Goal: Task Accomplishment & Management: Manage account settings

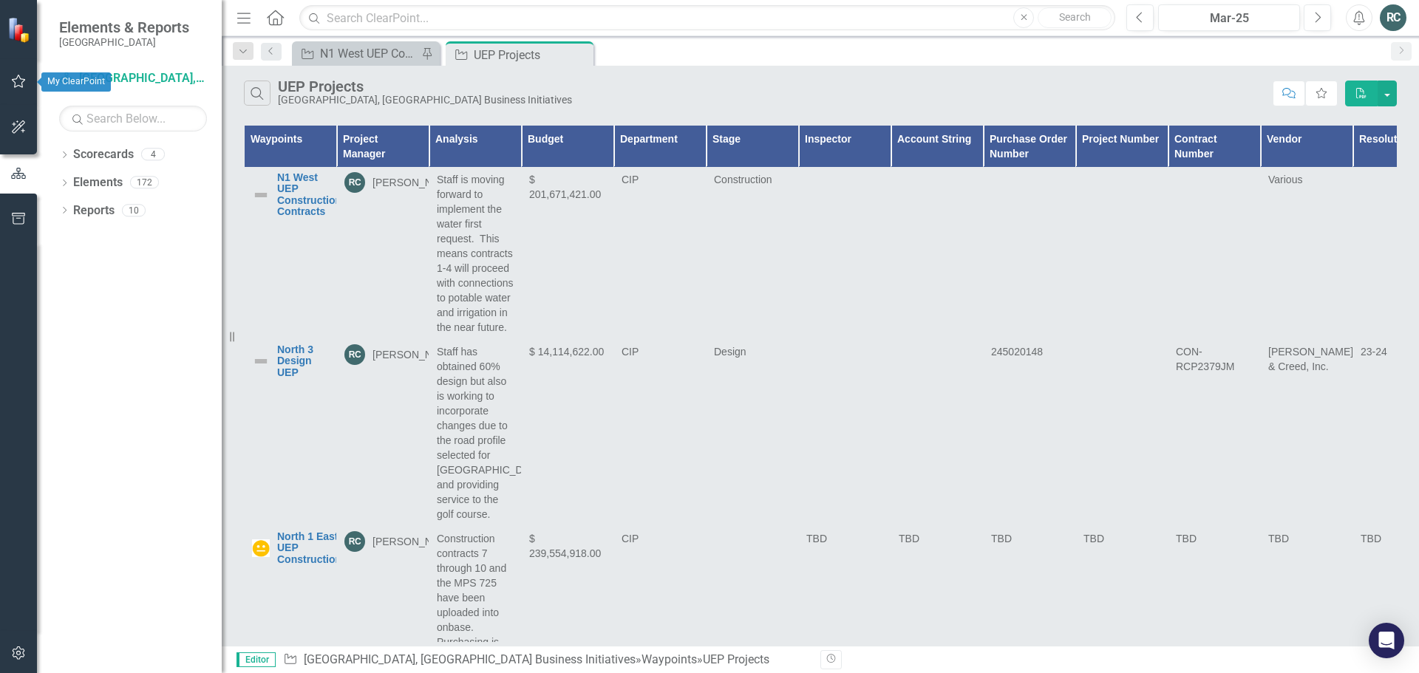
click at [13, 84] on icon "button" at bounding box center [19, 81] width 16 height 12
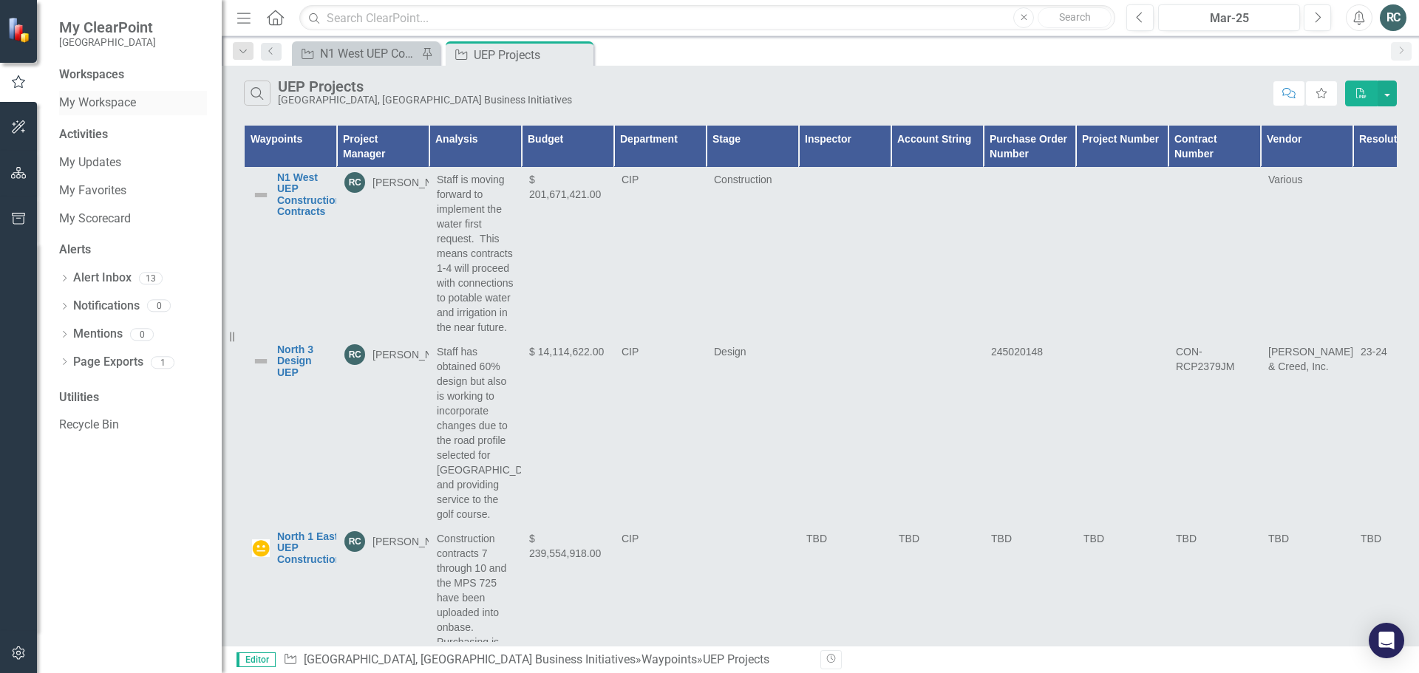
click at [99, 103] on link "My Workspace" at bounding box center [133, 103] width 148 height 17
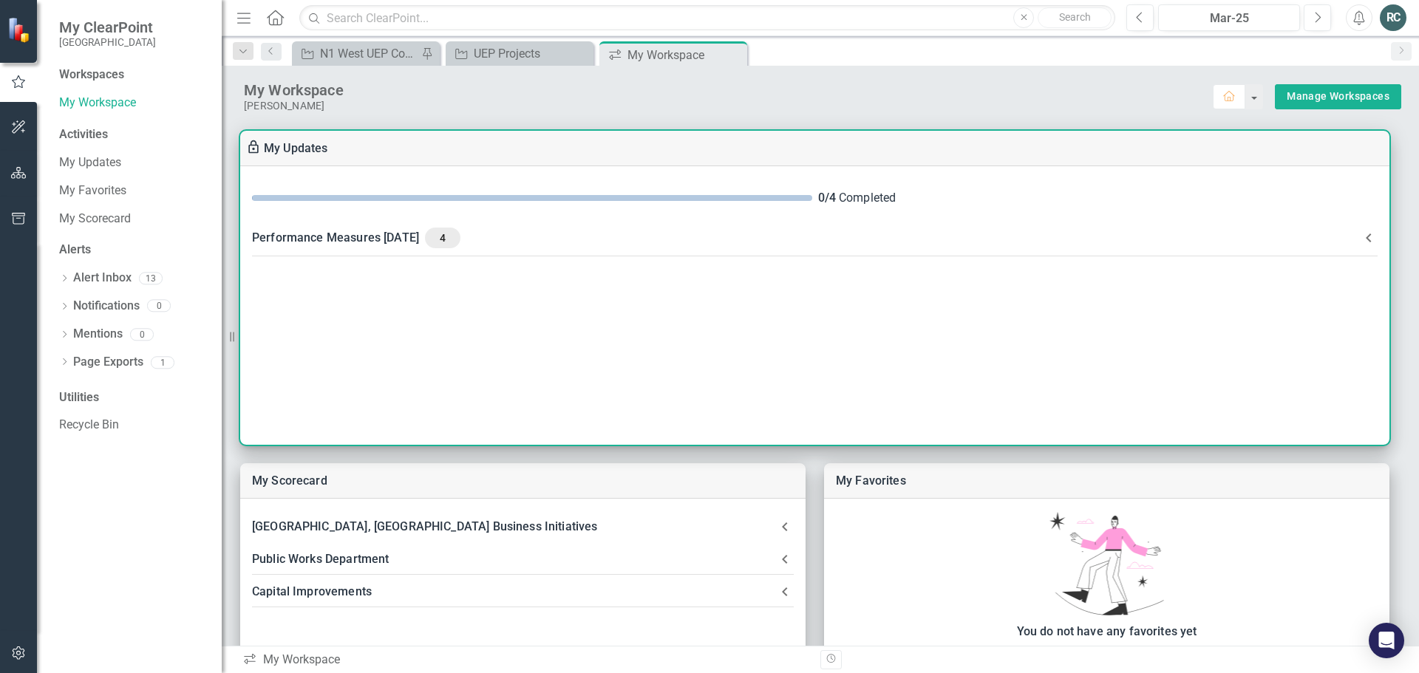
click at [455, 240] on span "4" at bounding box center [443, 237] width 24 height 13
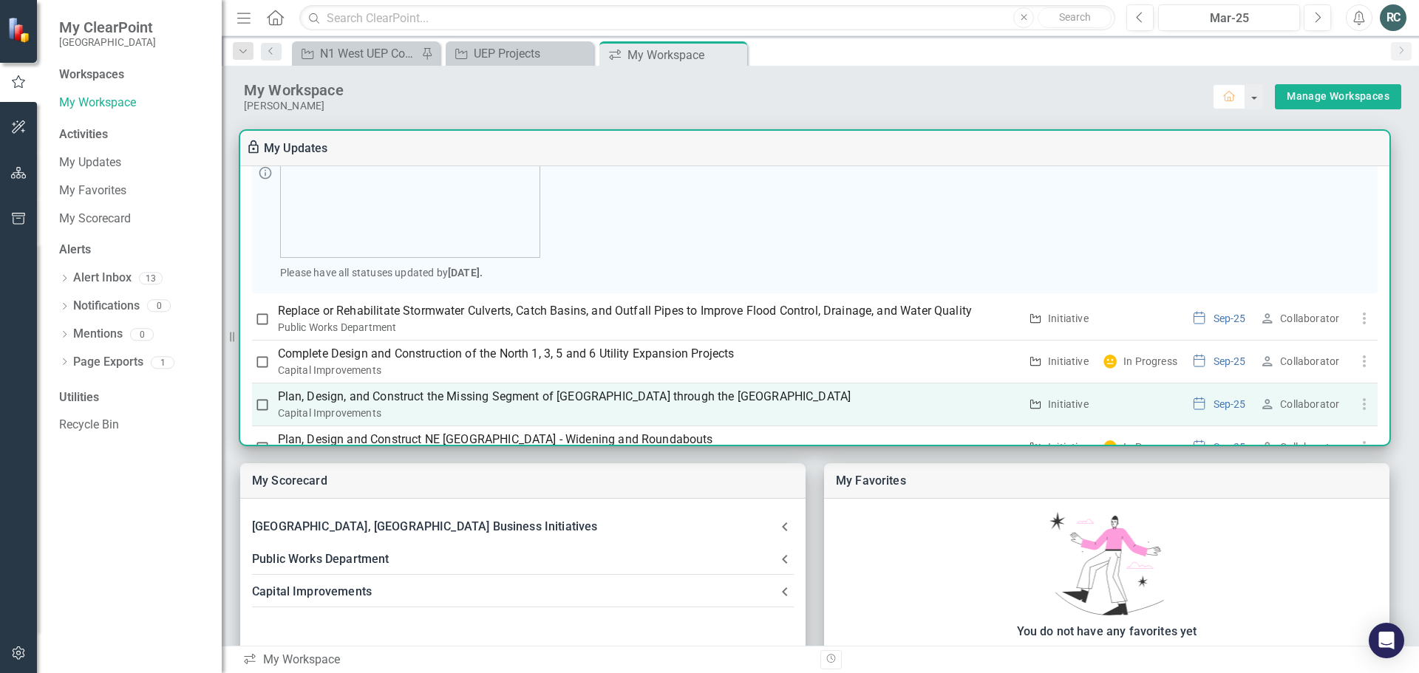
scroll to position [270, 0]
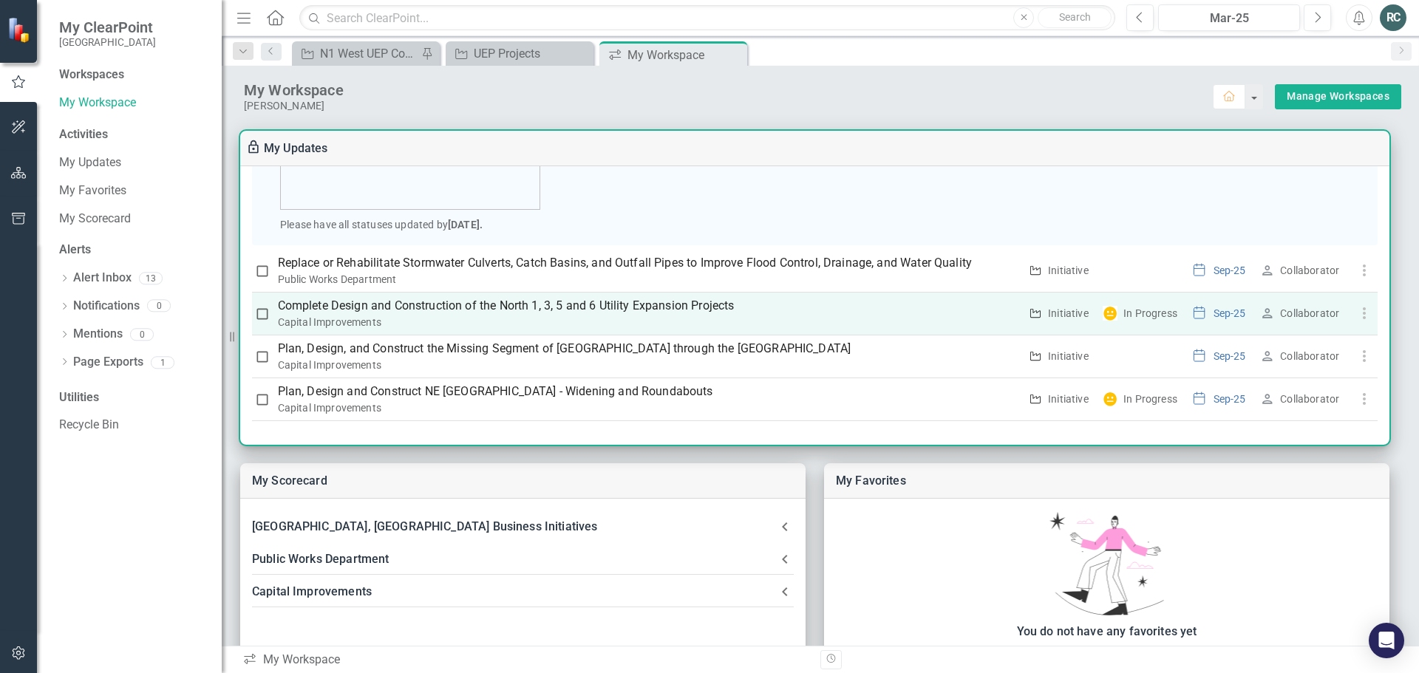
click at [561, 310] on p "Complete Design and Construction of the North 1, 3, 5 and 6 Utility Expansion P…" at bounding box center [649, 306] width 742 height 18
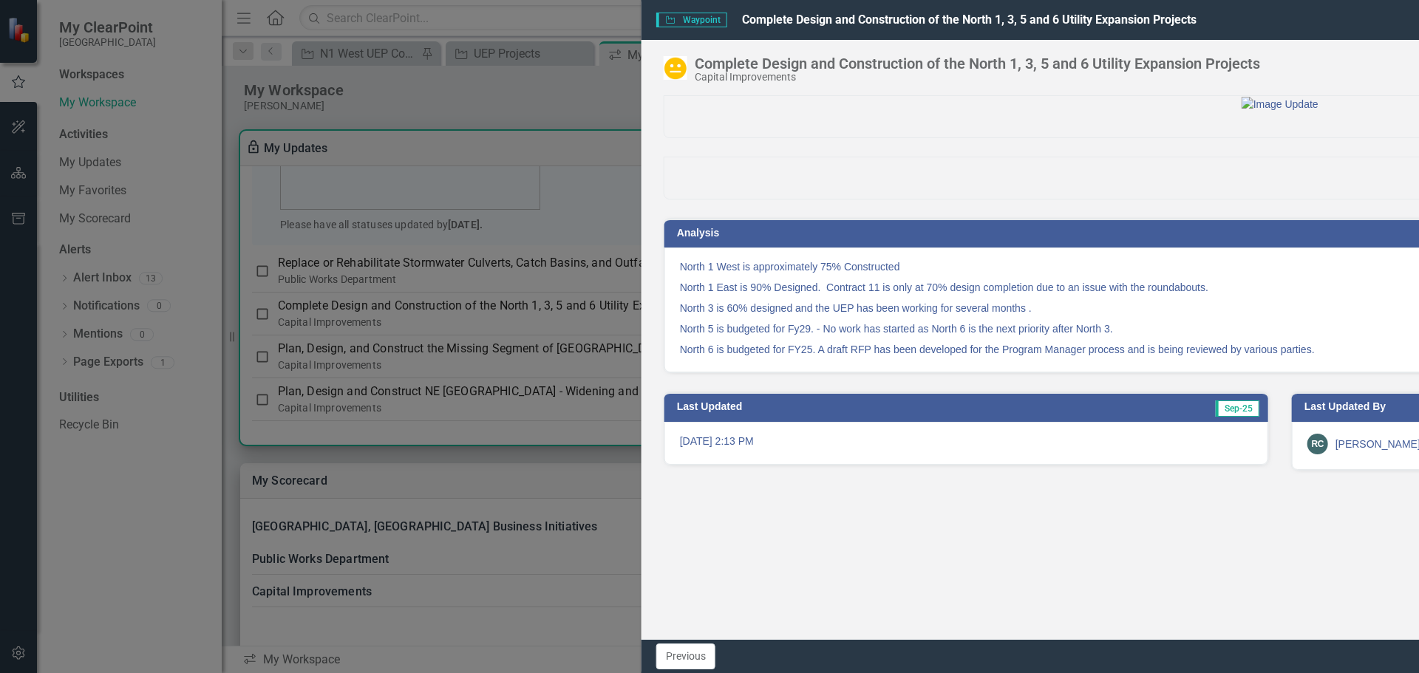
click at [1391, 16] on icon "Close" at bounding box center [1389, 19] width 18 height 14
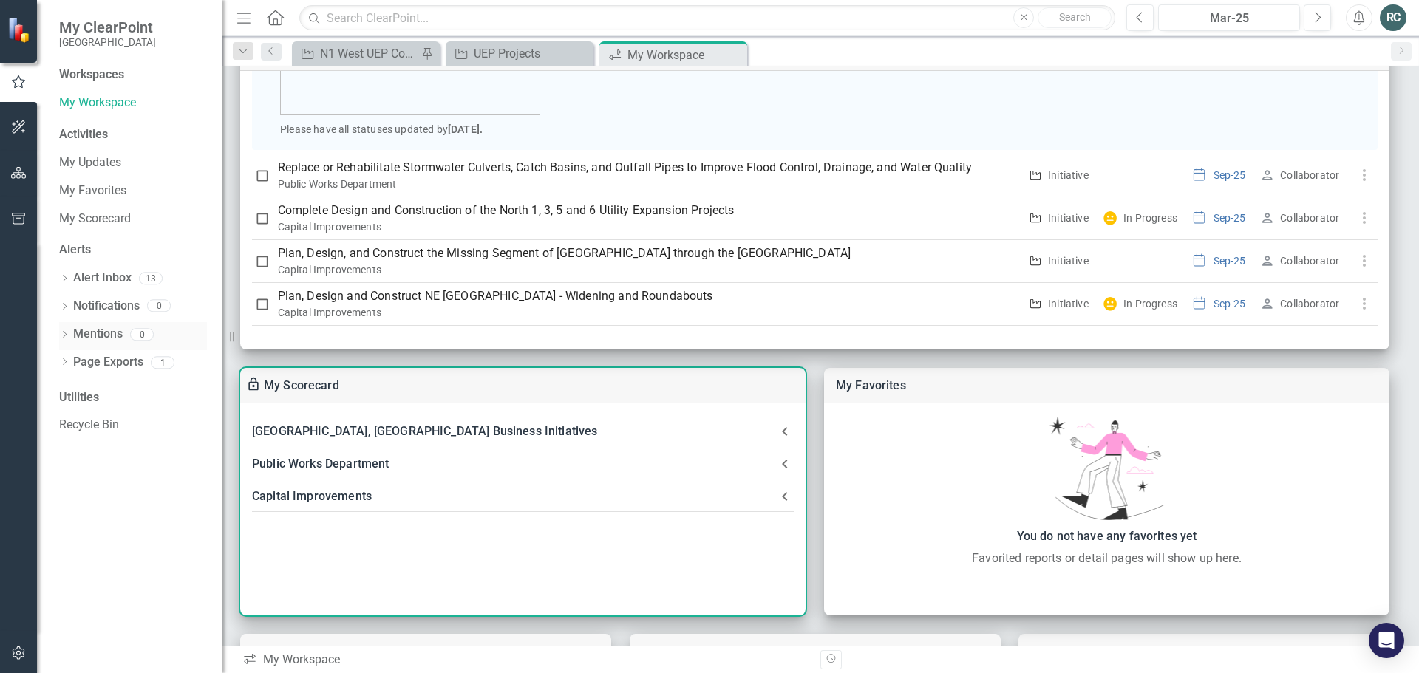
scroll to position [148, 0]
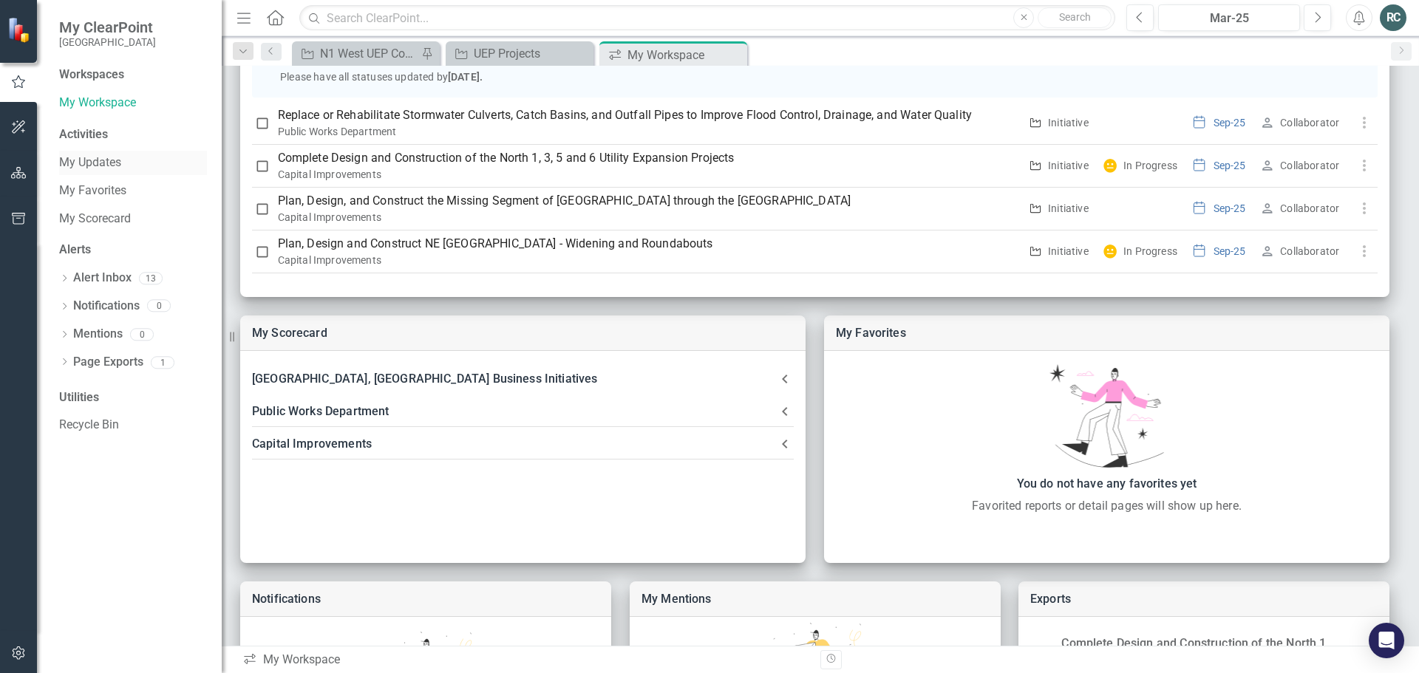
click at [93, 160] on link "My Updates" at bounding box center [133, 162] width 148 height 17
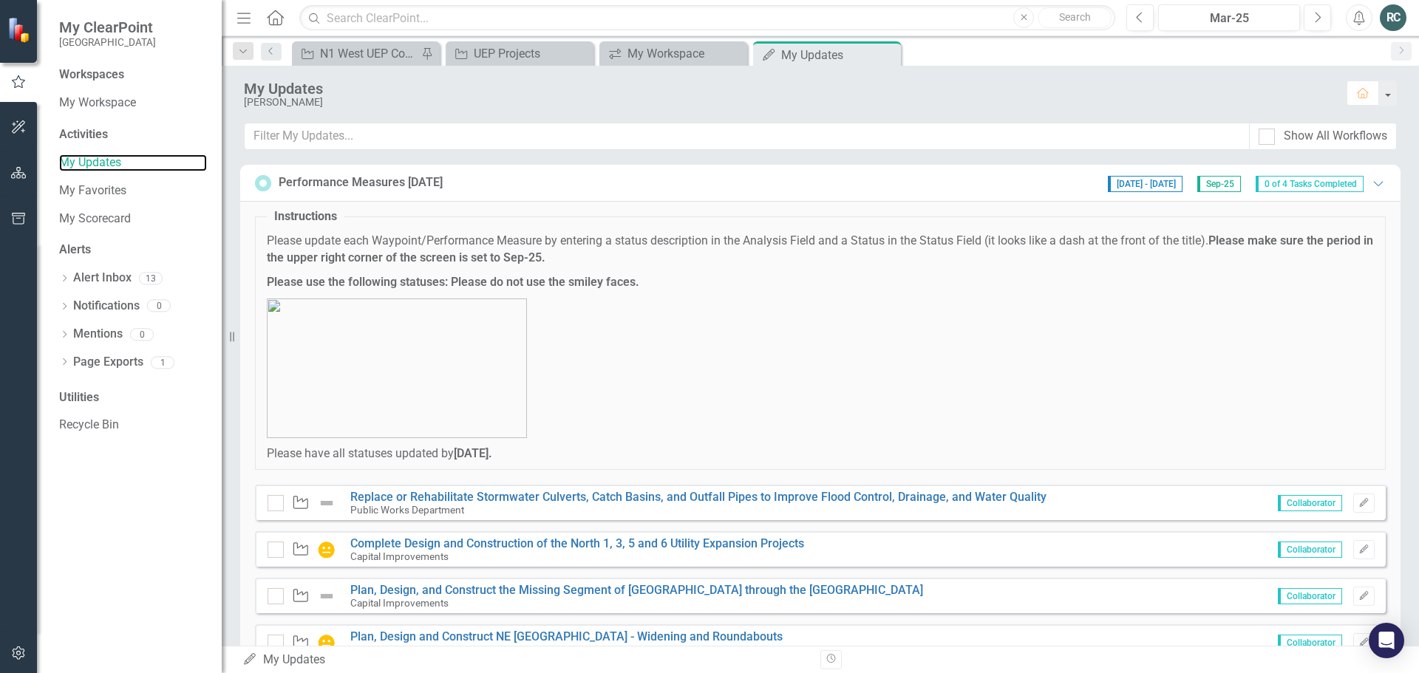
scroll to position [58, 0]
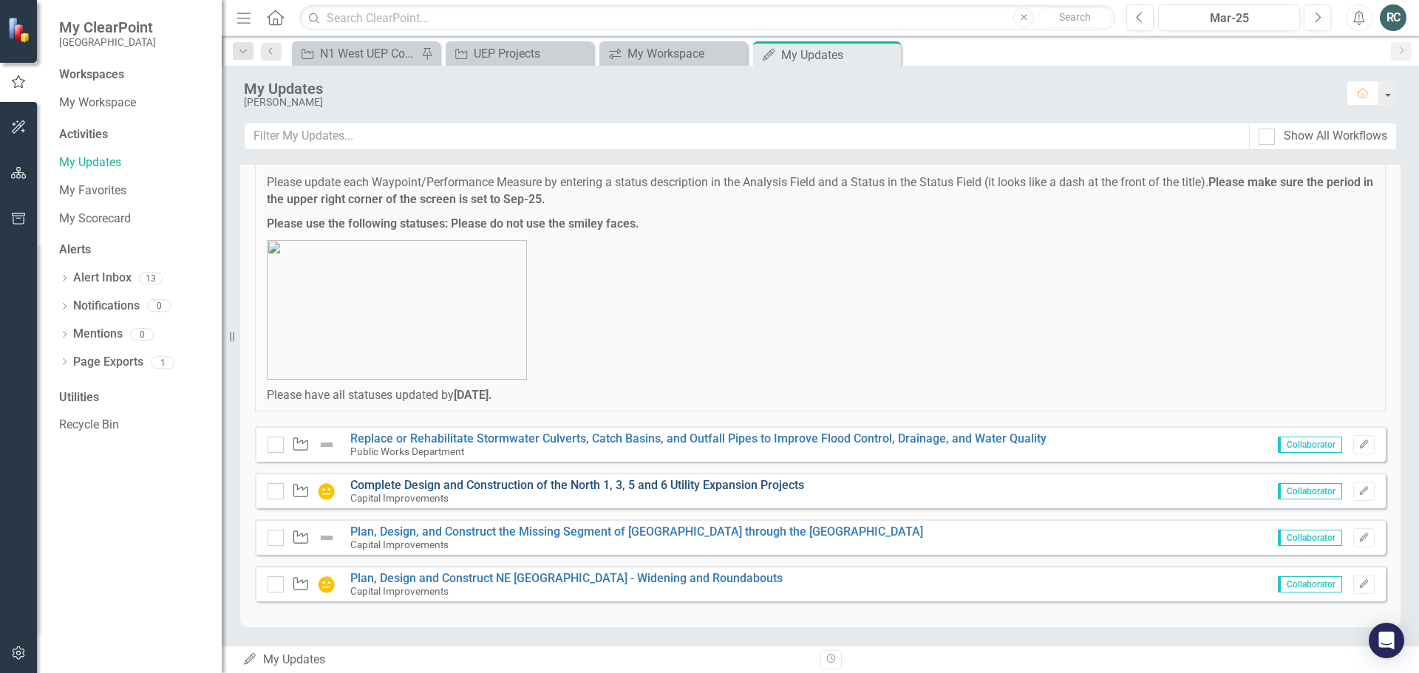
click at [625, 485] on link "Complete Design and Construction of the North 1, 3, 5 and 6 Utility Expansion P…" at bounding box center [577, 485] width 454 height 14
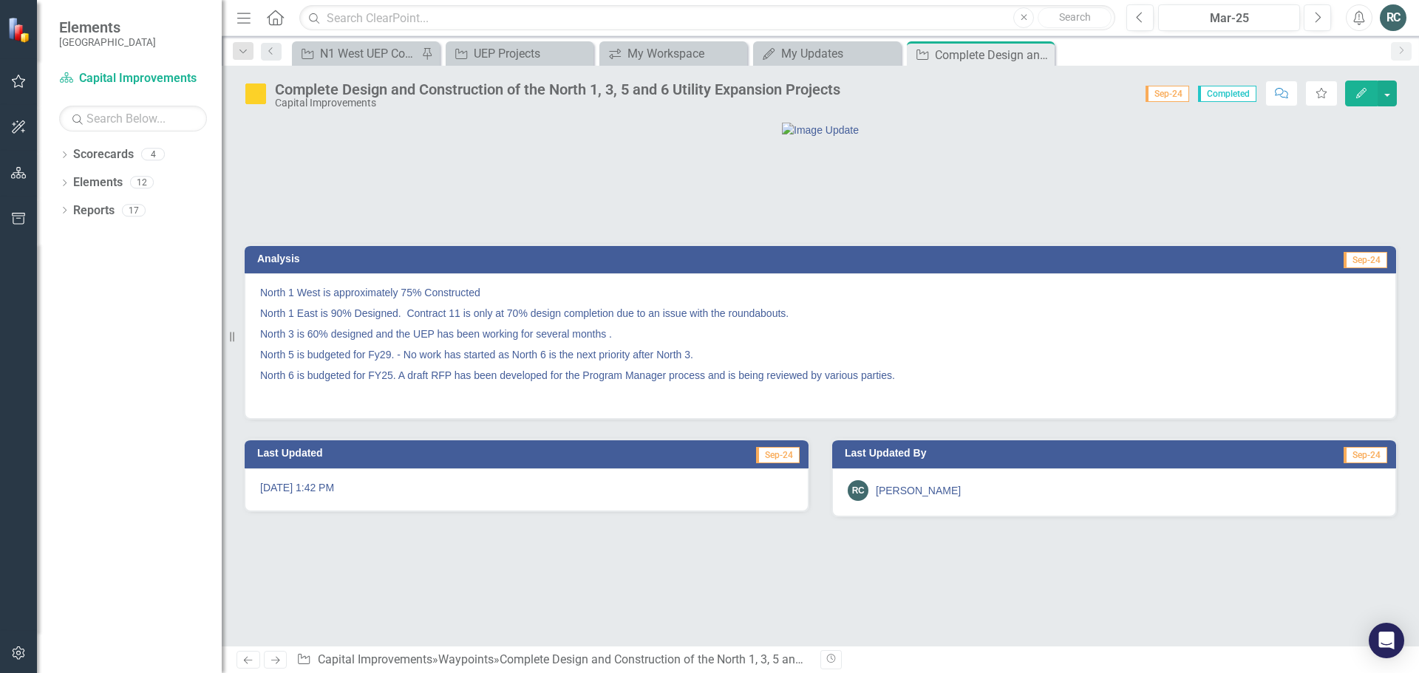
click at [814, 324] on p "North 1 East is 90% Designed. Contract 11 is only at 70% design completion due …" at bounding box center [820, 313] width 1120 height 21
click at [1358, 91] on icon "Edit" at bounding box center [1361, 93] width 13 height 10
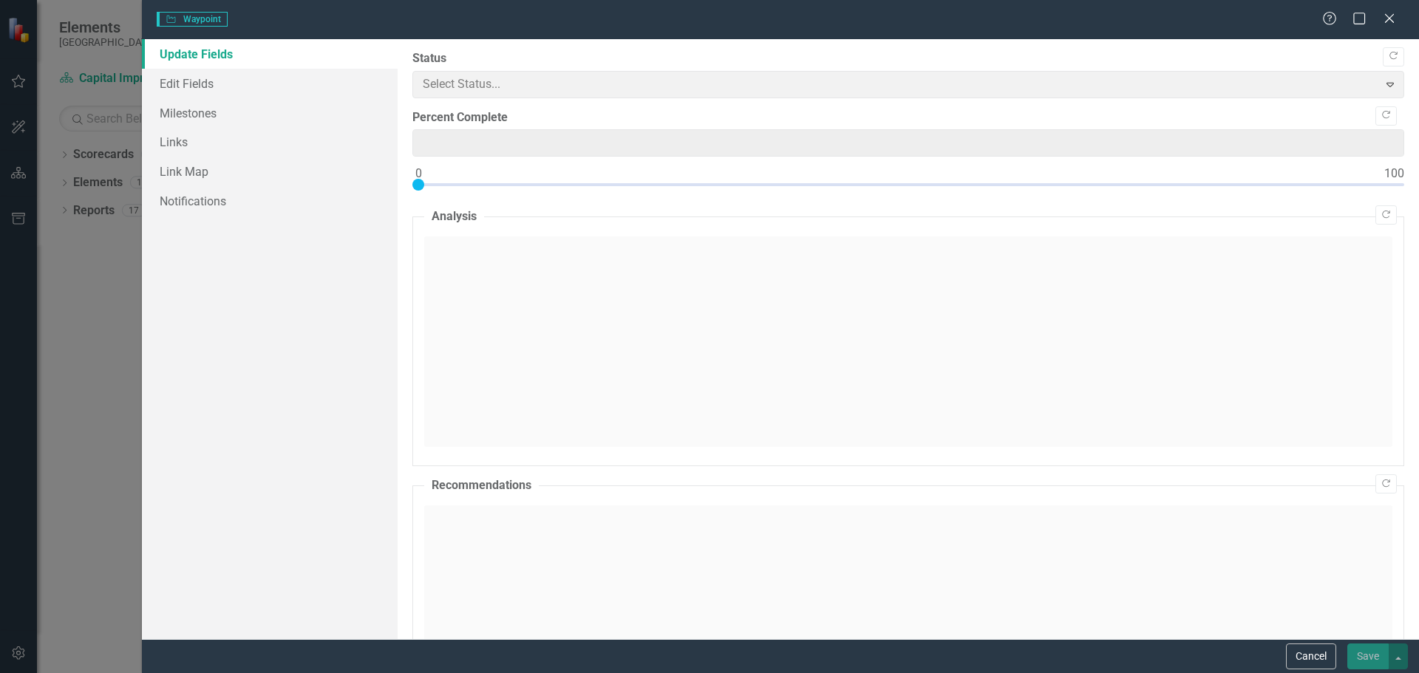
type input "15"
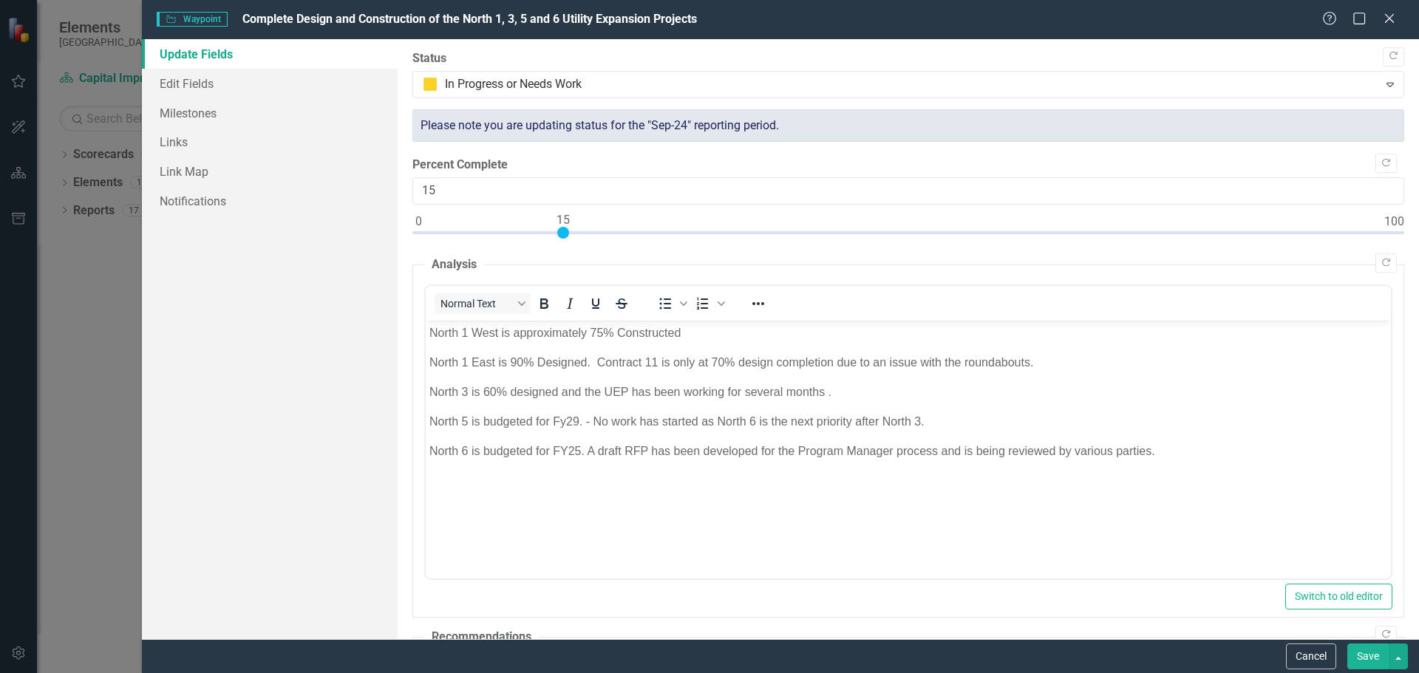
click at [714, 333] on p "North 1 West is approximately 75% Constructed" at bounding box center [908, 333] width 958 height 18
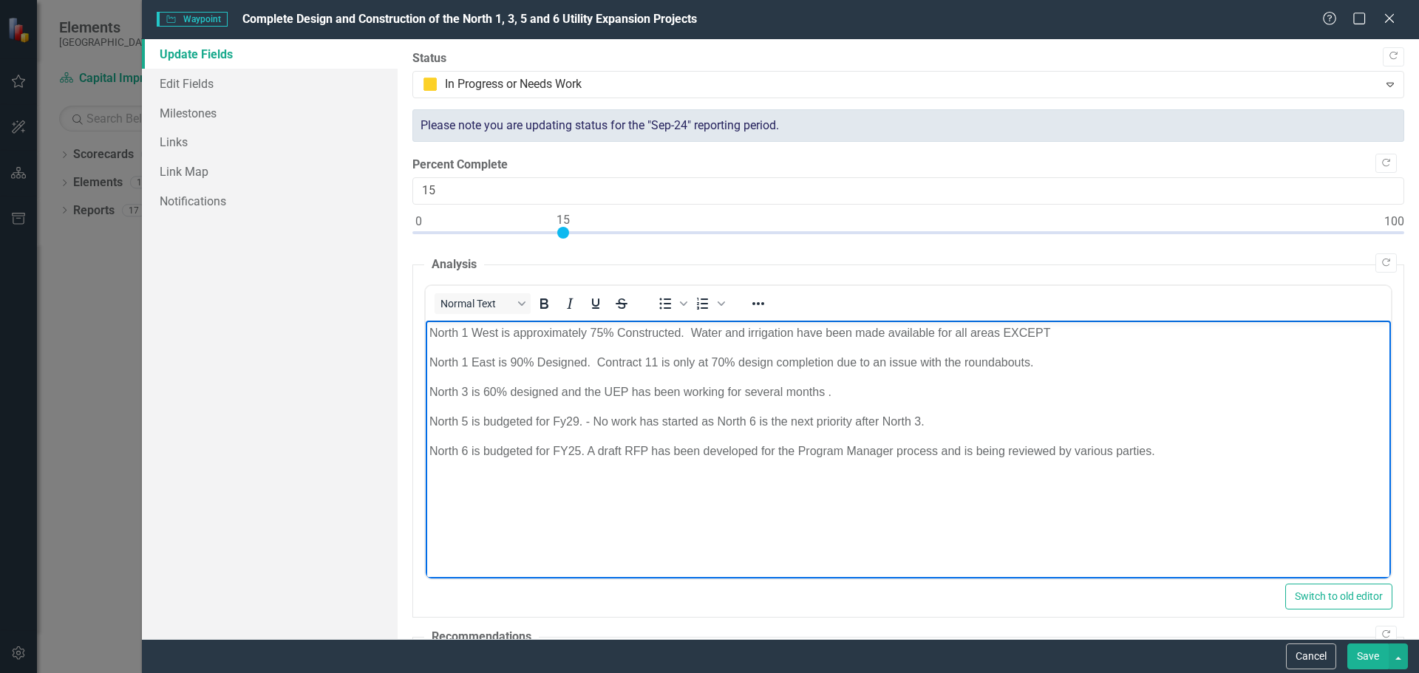
click at [1093, 337] on p "North 1 West is approximately 75% Constructed. Water and irrigation have been m…" at bounding box center [908, 333] width 958 height 18
click at [1051, 330] on p "North 1 West is approximately 75% Constructed. Water and irrigation have been m…" at bounding box center [908, 333] width 958 height 18
click at [1289, 329] on p "North 1 West is approximately 75% Constructed. Water and irrigation have been m…" at bounding box center [908, 333] width 958 height 18
click at [1251, 394] on p "North 3 is 60% designed and the UEP has been working for several months ." at bounding box center [908, 392] width 958 height 18
click at [825, 394] on p "North 3 is 60% designed and the UEP has been working for several months ." at bounding box center [908, 392] width 958 height 18
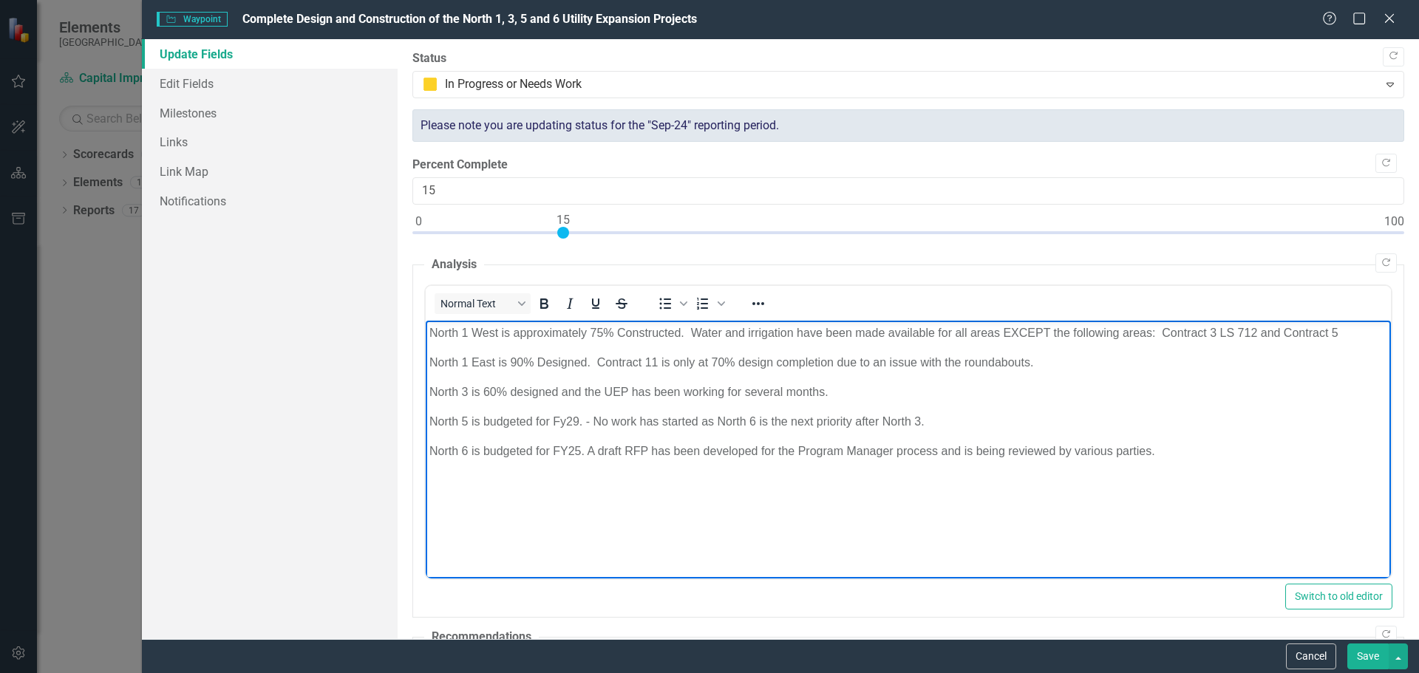
click at [1037, 362] on p "North 1 East is 90% Designed. Contract 11 is only at 70% design completion due …" at bounding box center [908, 362] width 958 height 18
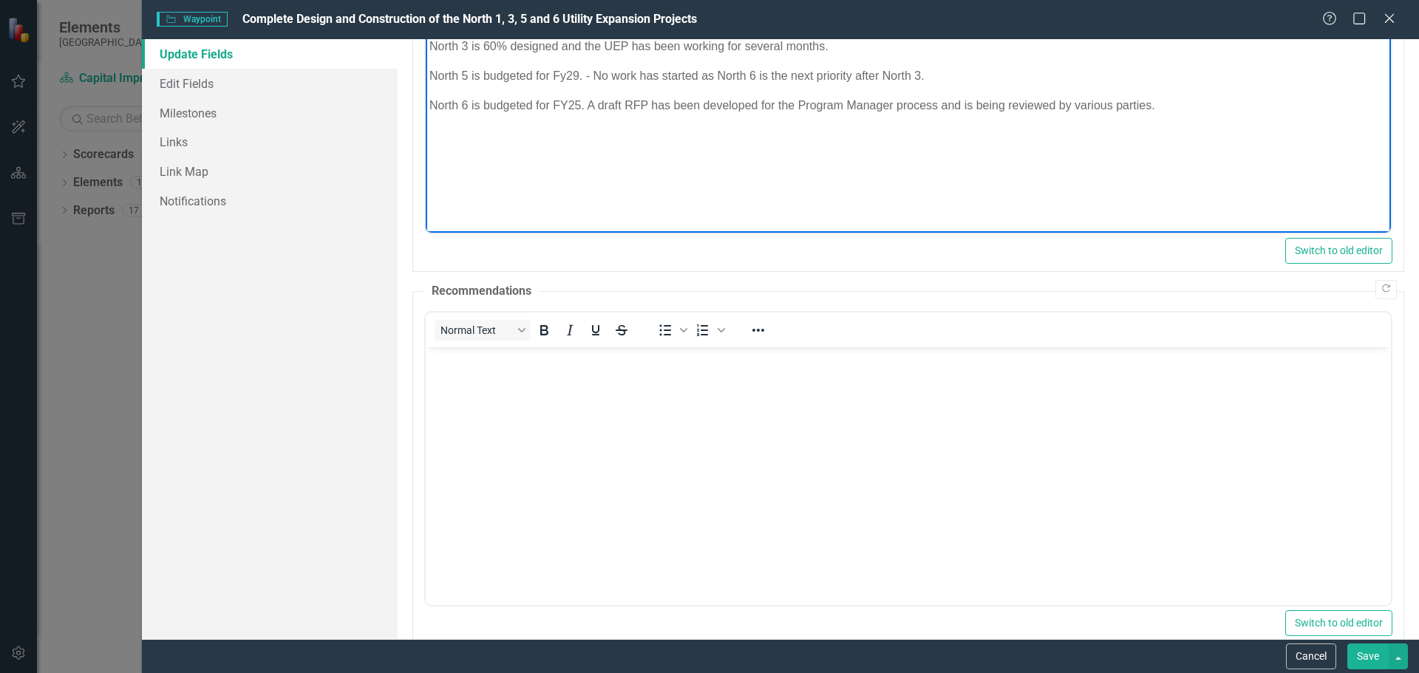
scroll to position [432, 0]
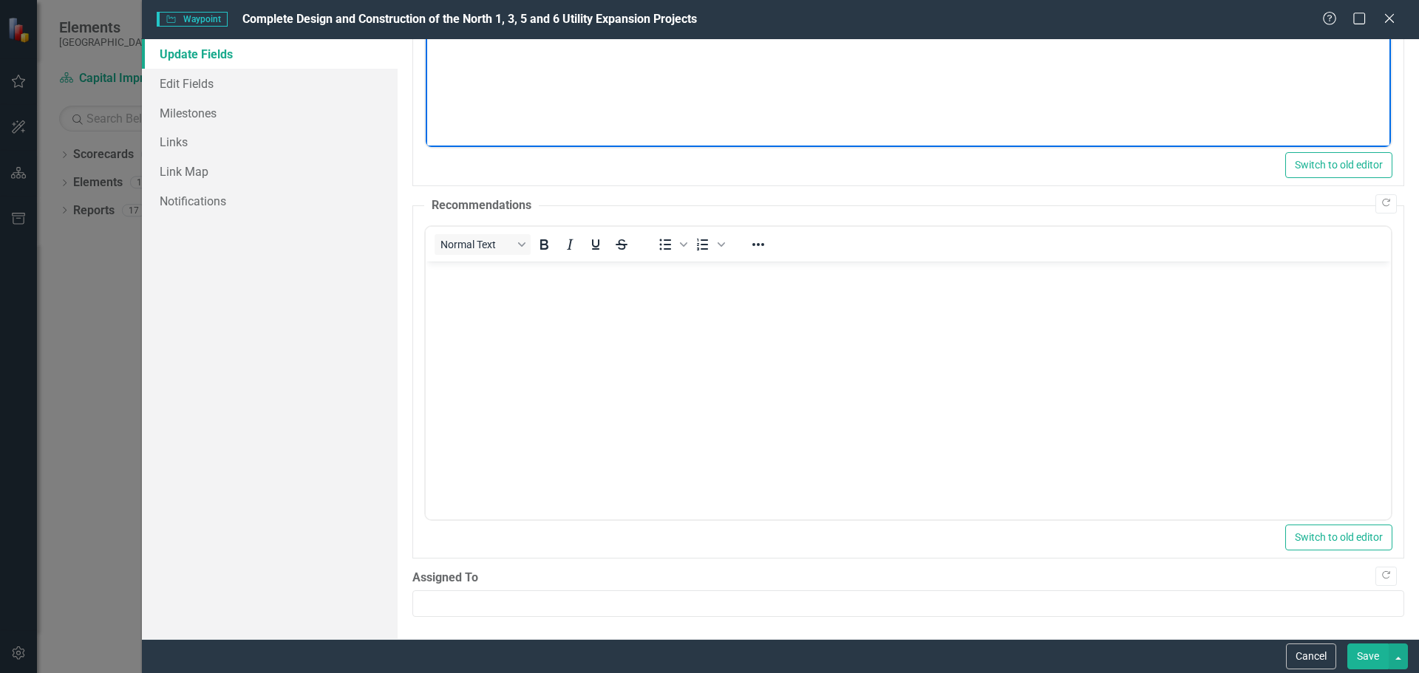
click at [1362, 659] on button "Save" at bounding box center [1367, 657] width 41 height 26
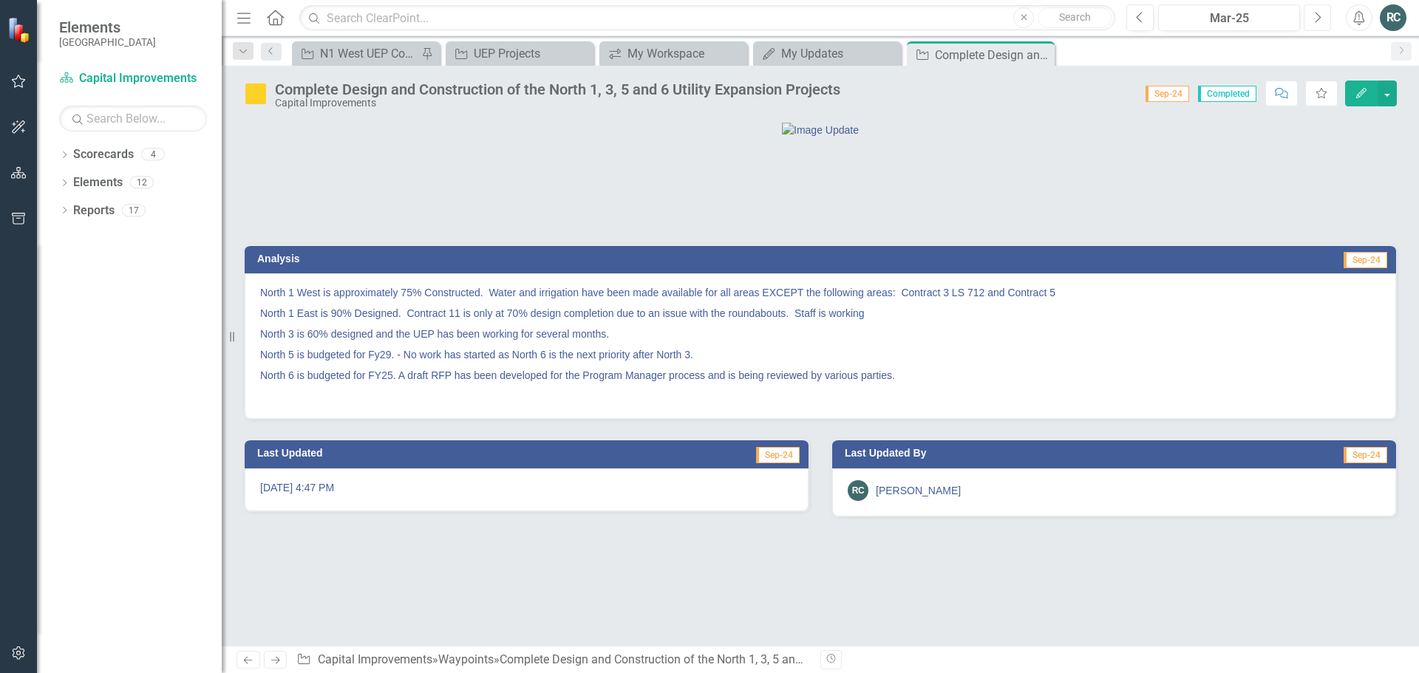
click at [1316, 19] on icon "Next" at bounding box center [1317, 17] width 8 height 13
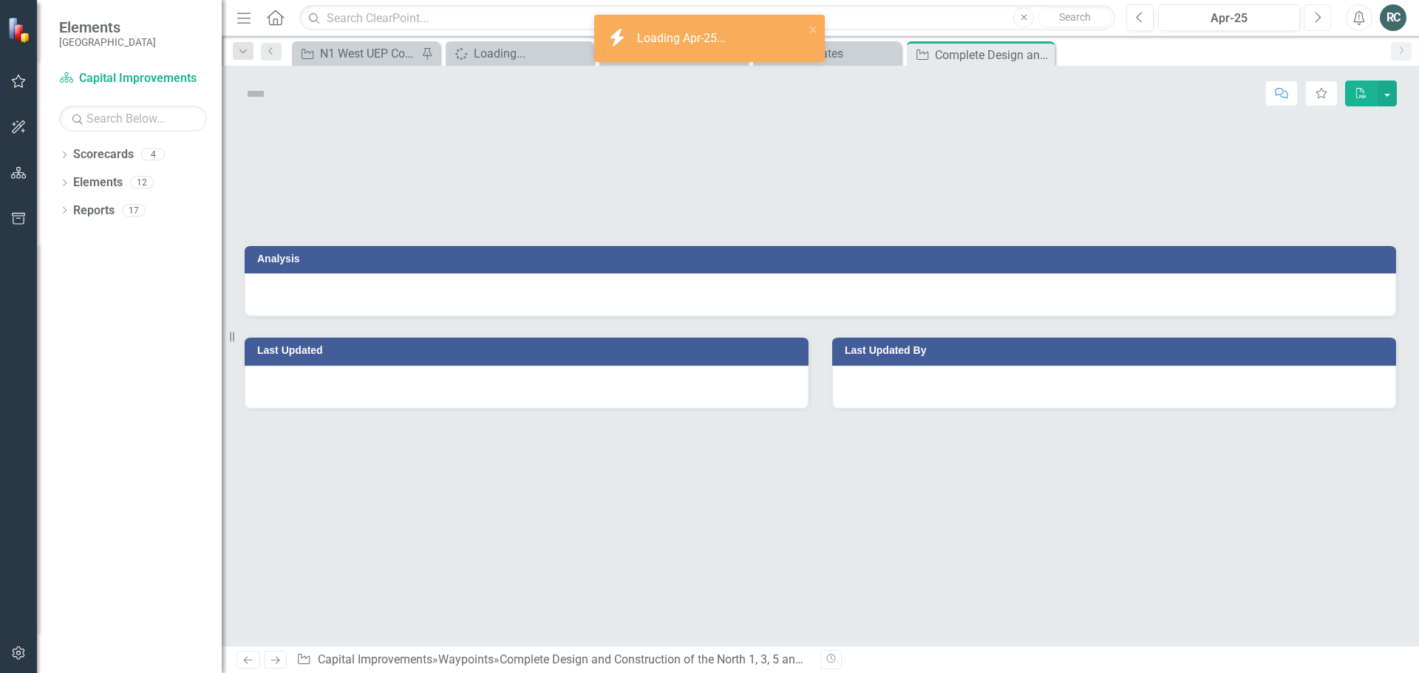
click at [1316, 19] on icon "Next" at bounding box center [1317, 17] width 8 height 13
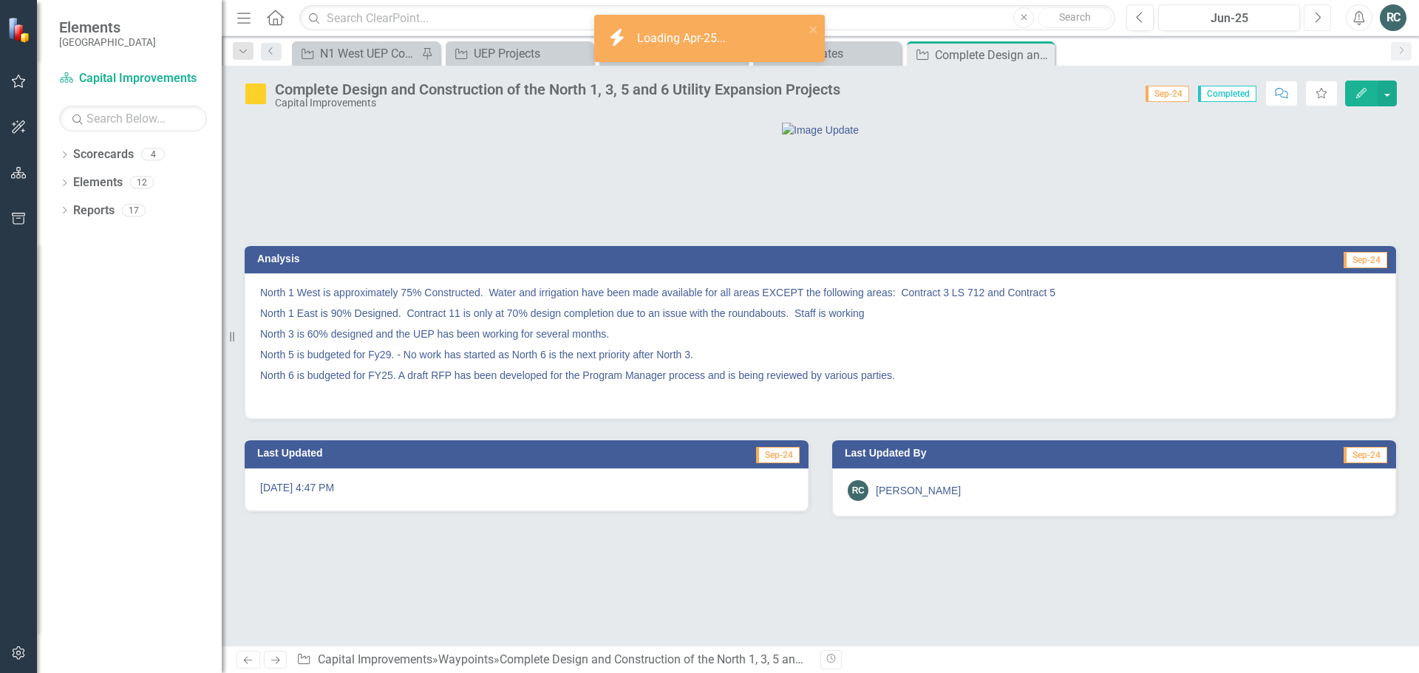
click at [1316, 19] on icon "Next" at bounding box center [1317, 17] width 8 height 13
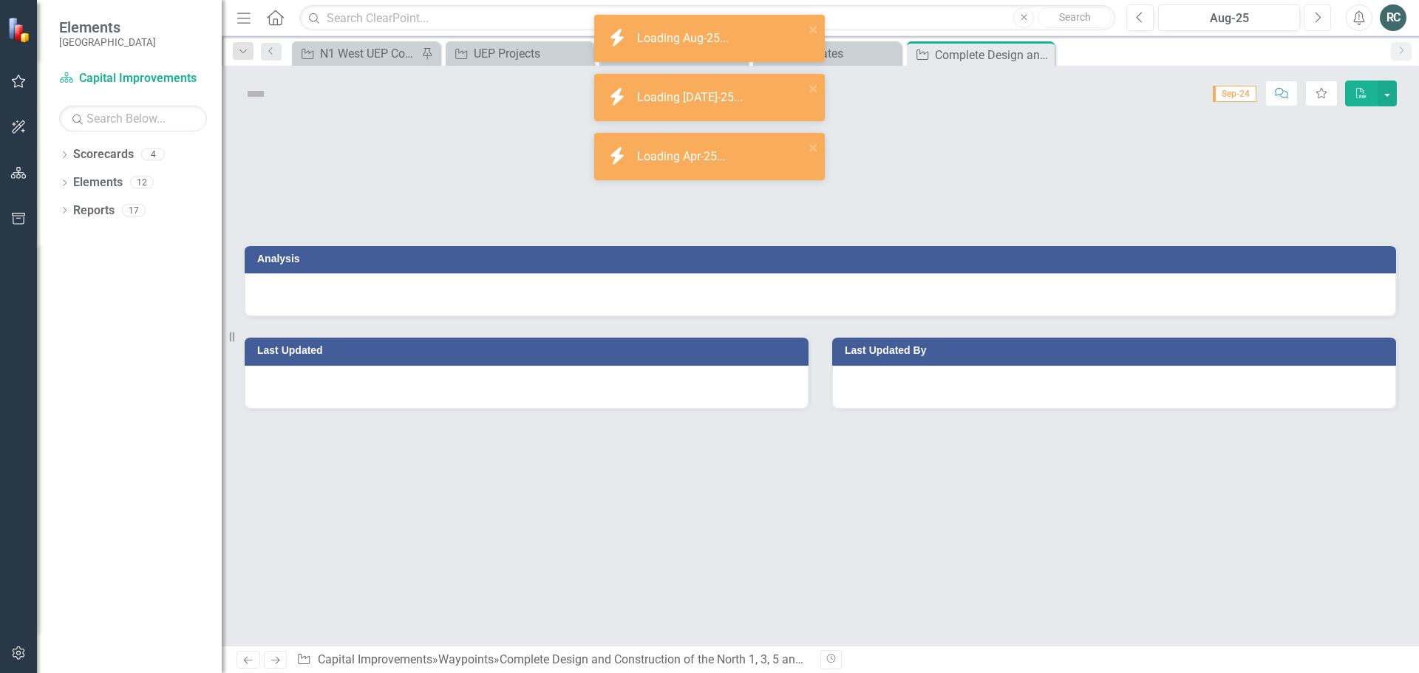
click at [1316, 19] on icon "Next" at bounding box center [1317, 17] width 8 height 13
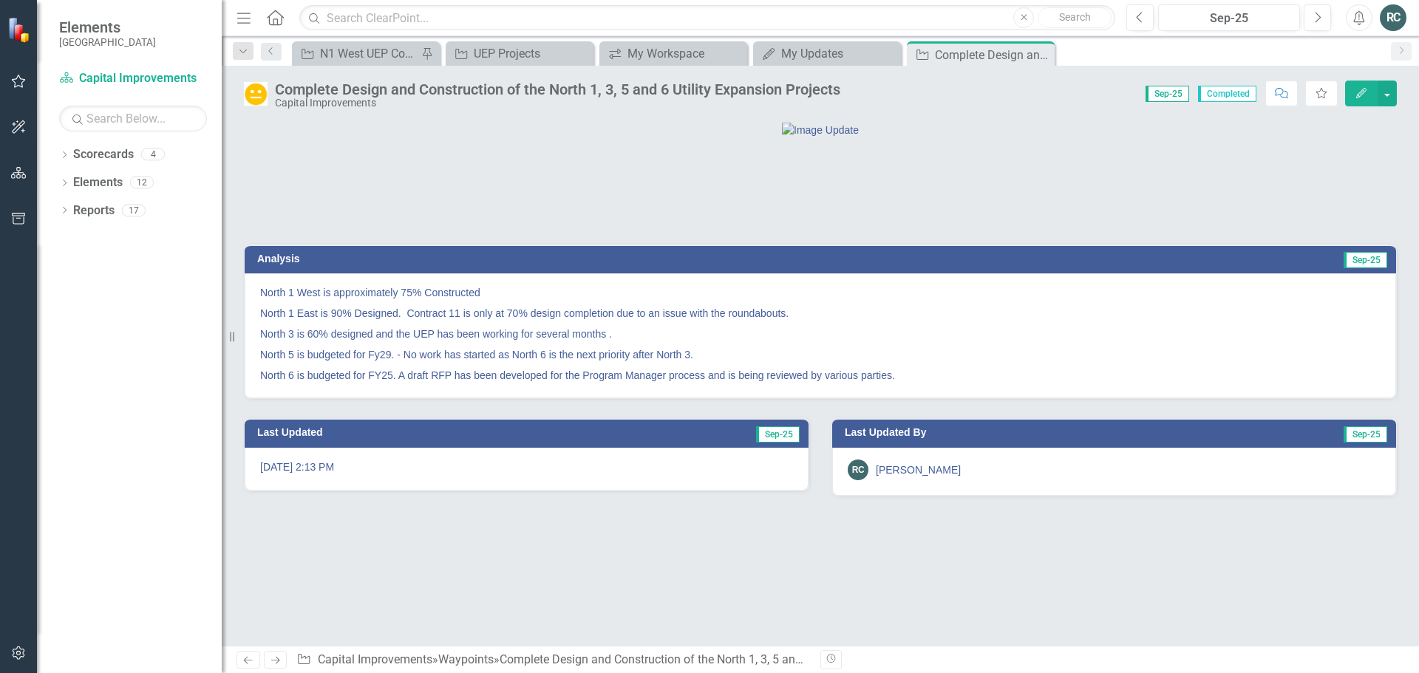
click at [1360, 96] on icon "button" at bounding box center [1361, 93] width 10 height 10
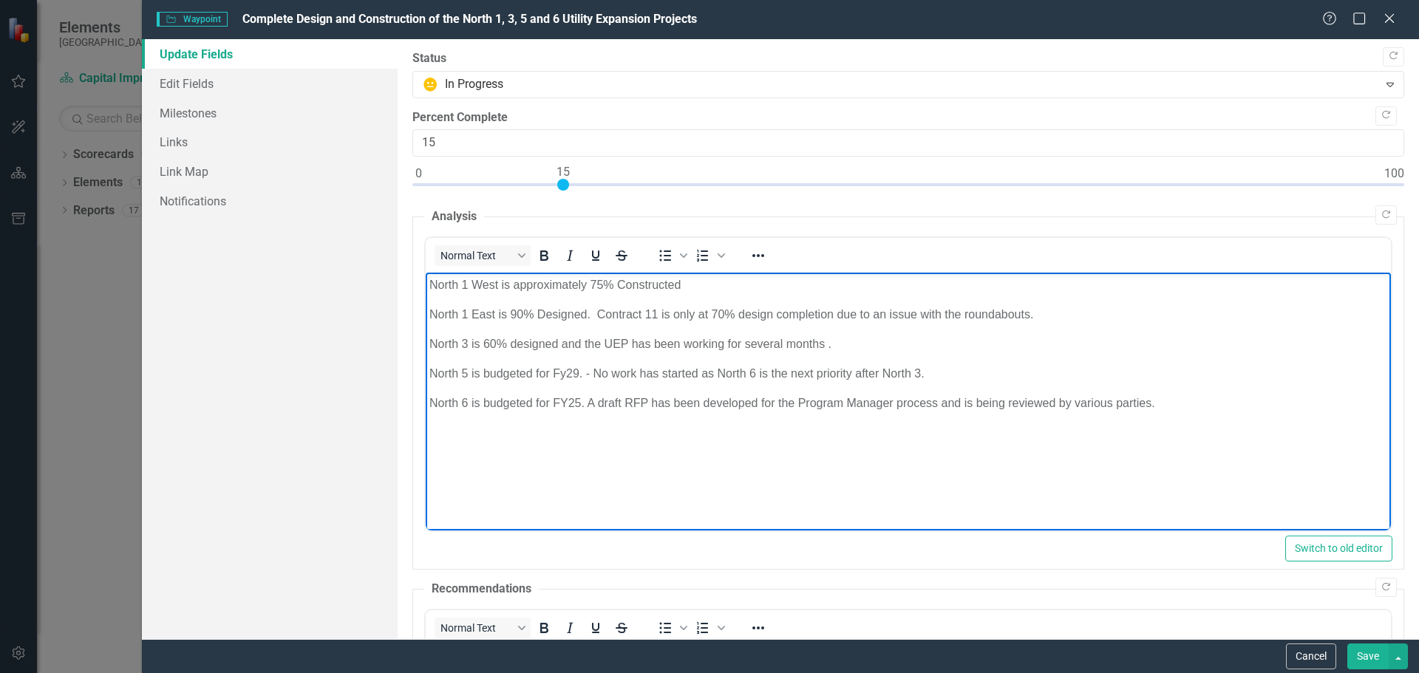
click at [732, 282] on p "North 1 West is approximately 75% Constructed" at bounding box center [908, 285] width 958 height 18
click at [622, 288] on p "North 1 West is approximately 75% Constructed" at bounding box center [908, 285] width 958 height 18
click at [695, 288] on p "North 1 West is approximately 75% constructed" at bounding box center [908, 285] width 958 height 18
click at [1120, 277] on p "North 1 West is approximately 75% constructed. Water and irrigation have been m…" at bounding box center [908, 285] width 958 height 18
click at [1059, 350] on p "North 3 is 60% designed and the UEP has been working for several months ." at bounding box center [908, 345] width 958 height 18
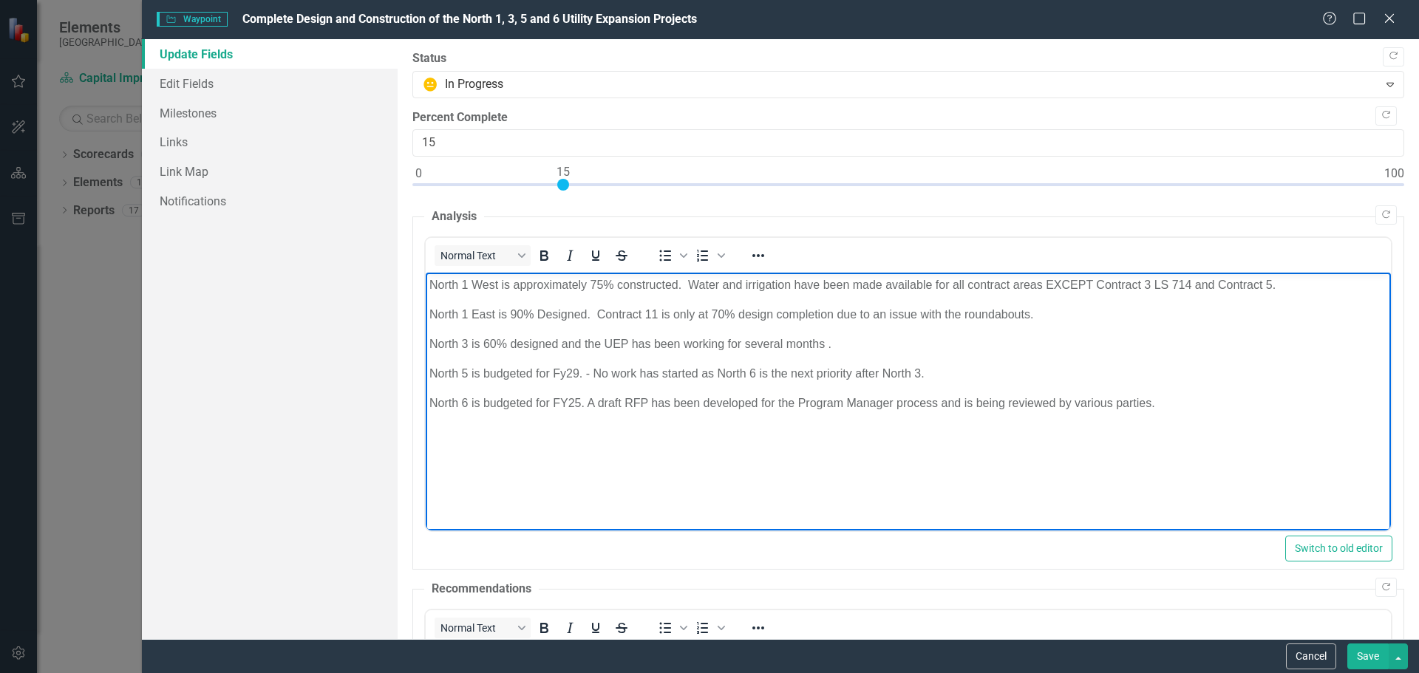
click at [1049, 311] on p "North 1 East is 90% Designed. Contract 11 is only at 70% design completion due …" at bounding box center [908, 315] width 958 height 18
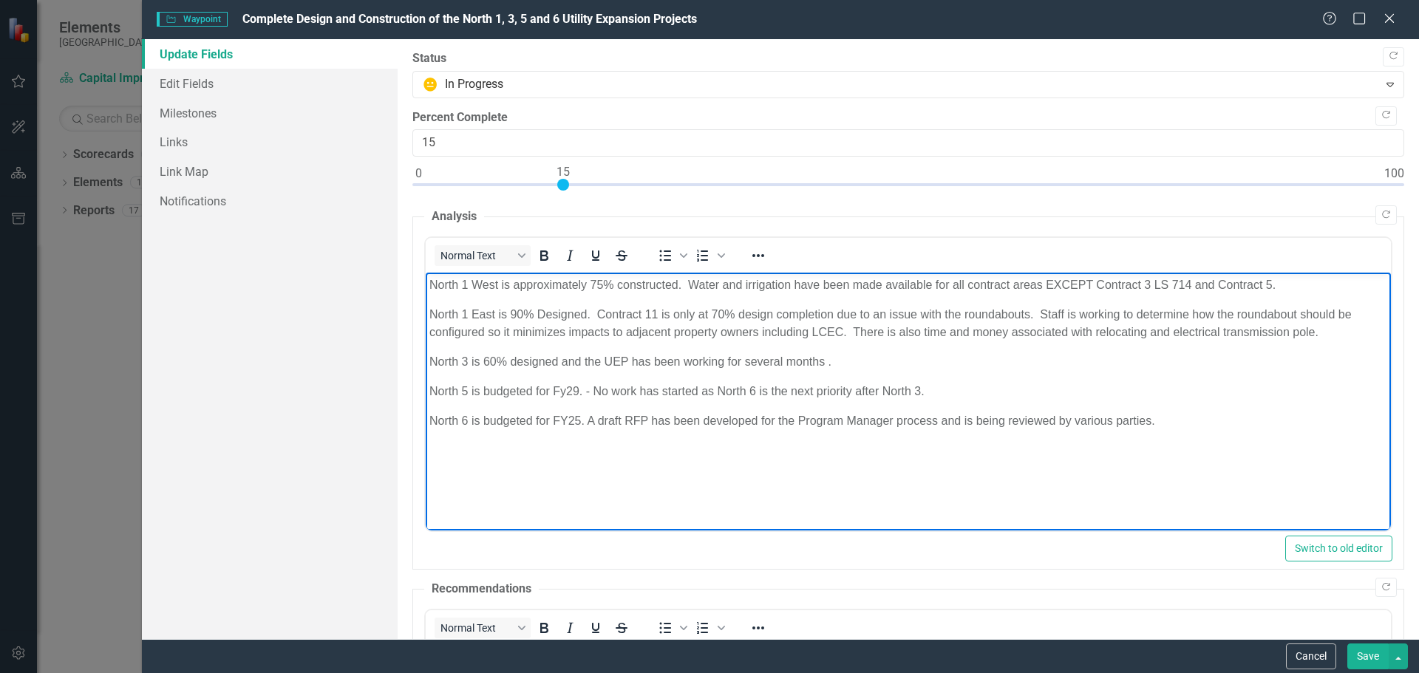
click at [961, 368] on p "North 3 is 60% designed and the UEP has been working for several months ." at bounding box center [908, 362] width 958 height 18
click at [558, 361] on p "North 3 is 60% designed and the UEP has been working for several months ." at bounding box center [908, 362] width 958 height 18
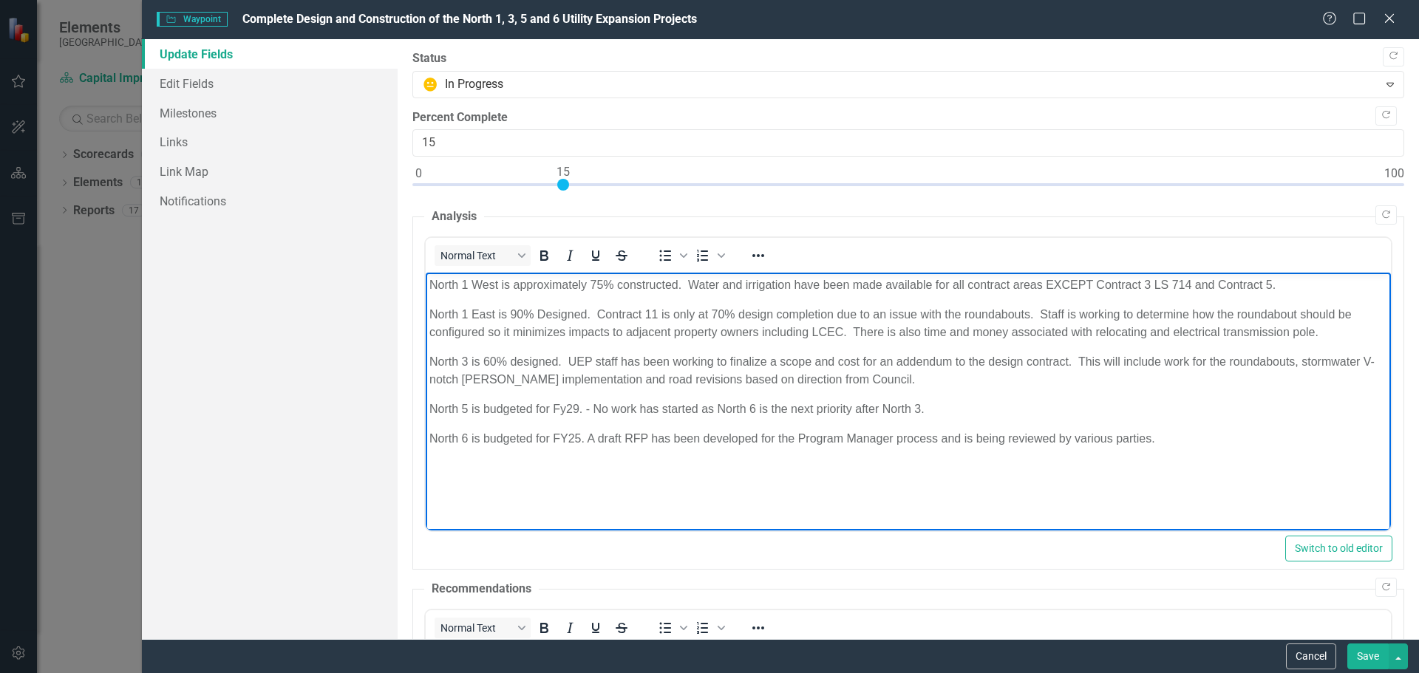
click at [557, 408] on p "North 5 is budgeted for Fy29. - No work has started as North 6 is the next prio…" at bounding box center [908, 410] width 958 height 18
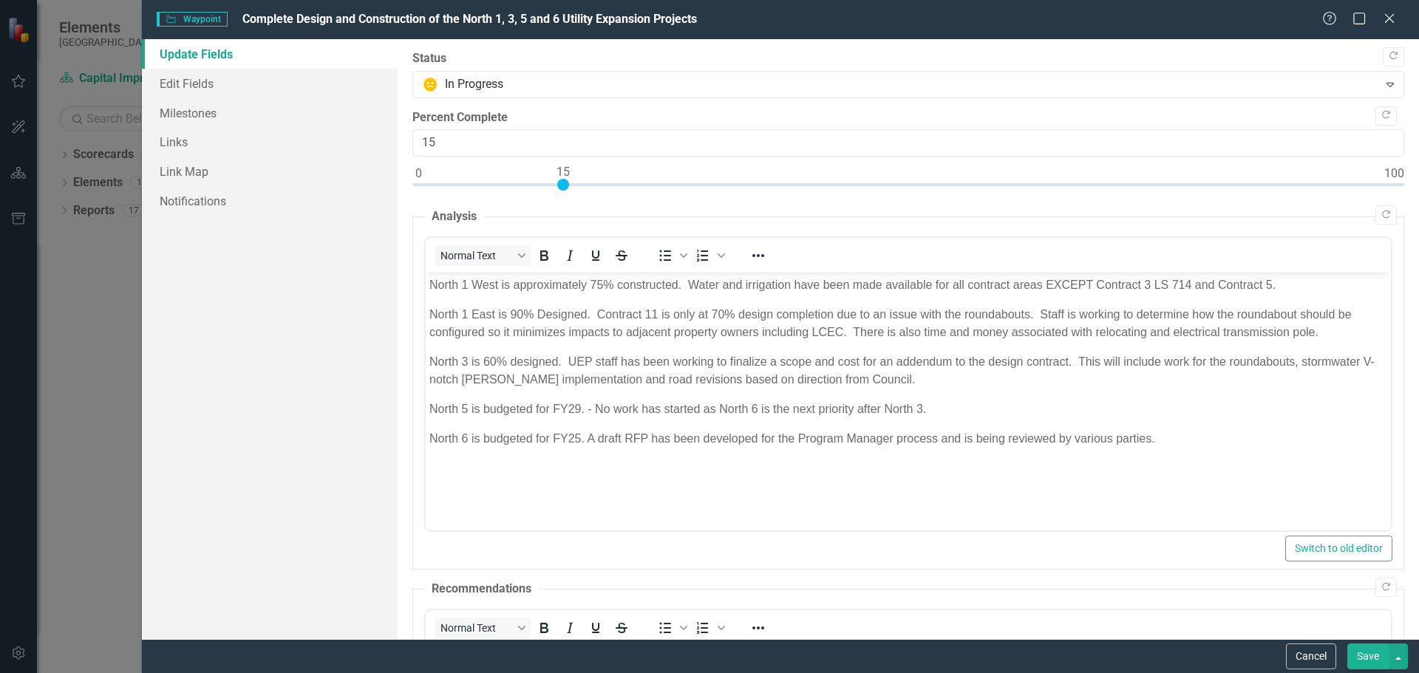
click at [1375, 656] on button "Save" at bounding box center [1367, 657] width 41 height 26
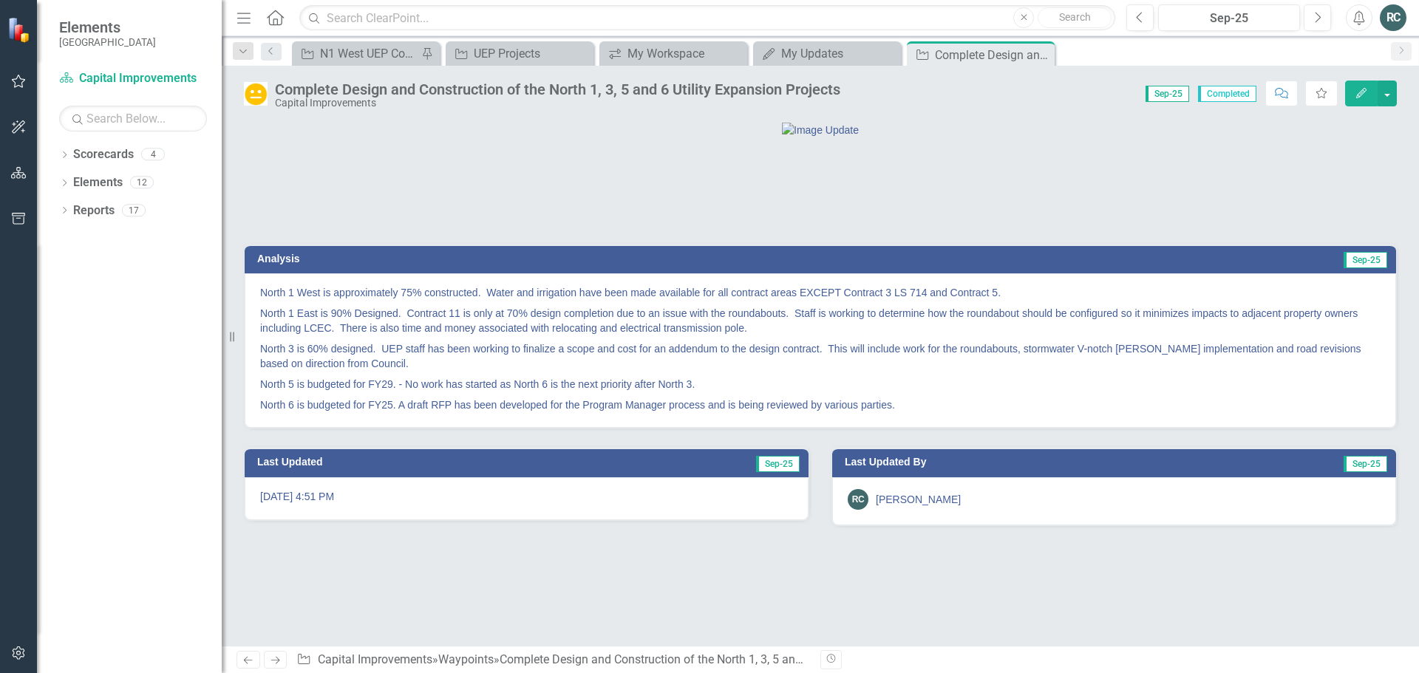
click at [1363, 99] on button "Edit" at bounding box center [1361, 94] width 33 height 26
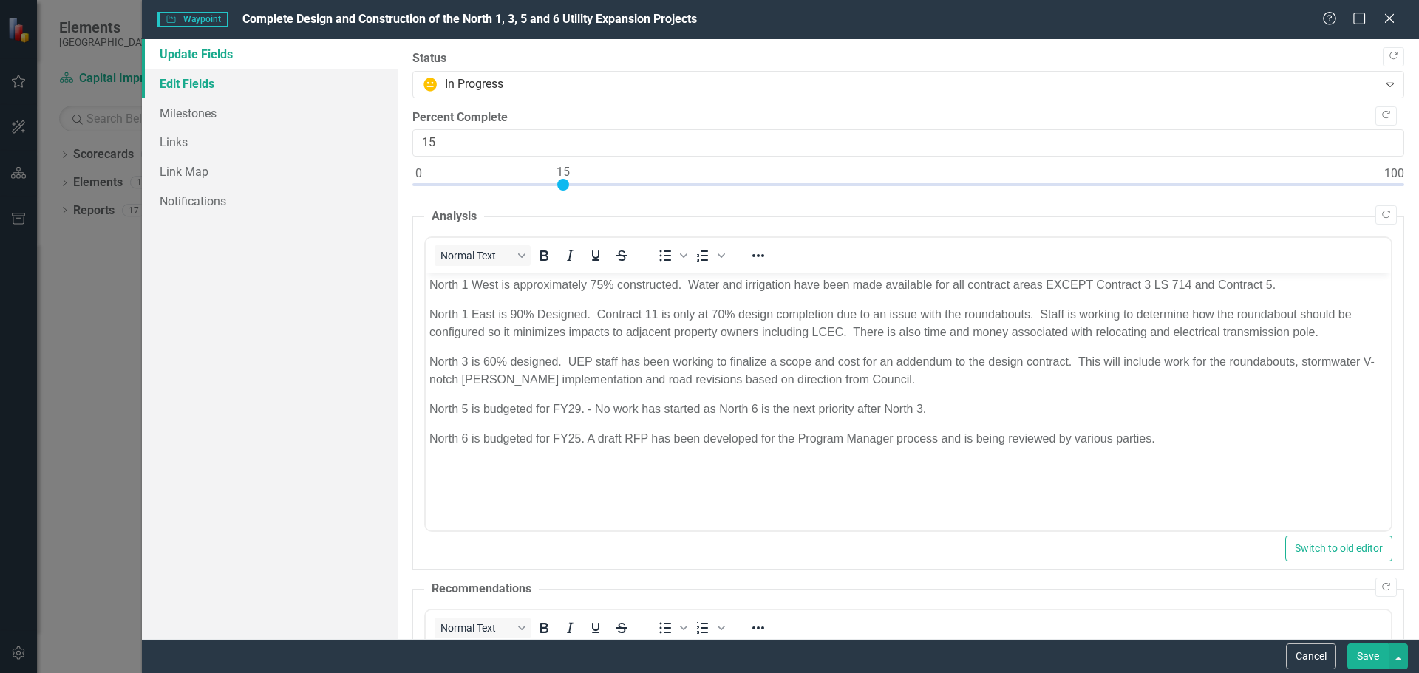
click at [178, 85] on link "Edit Fields" at bounding box center [270, 84] width 256 height 30
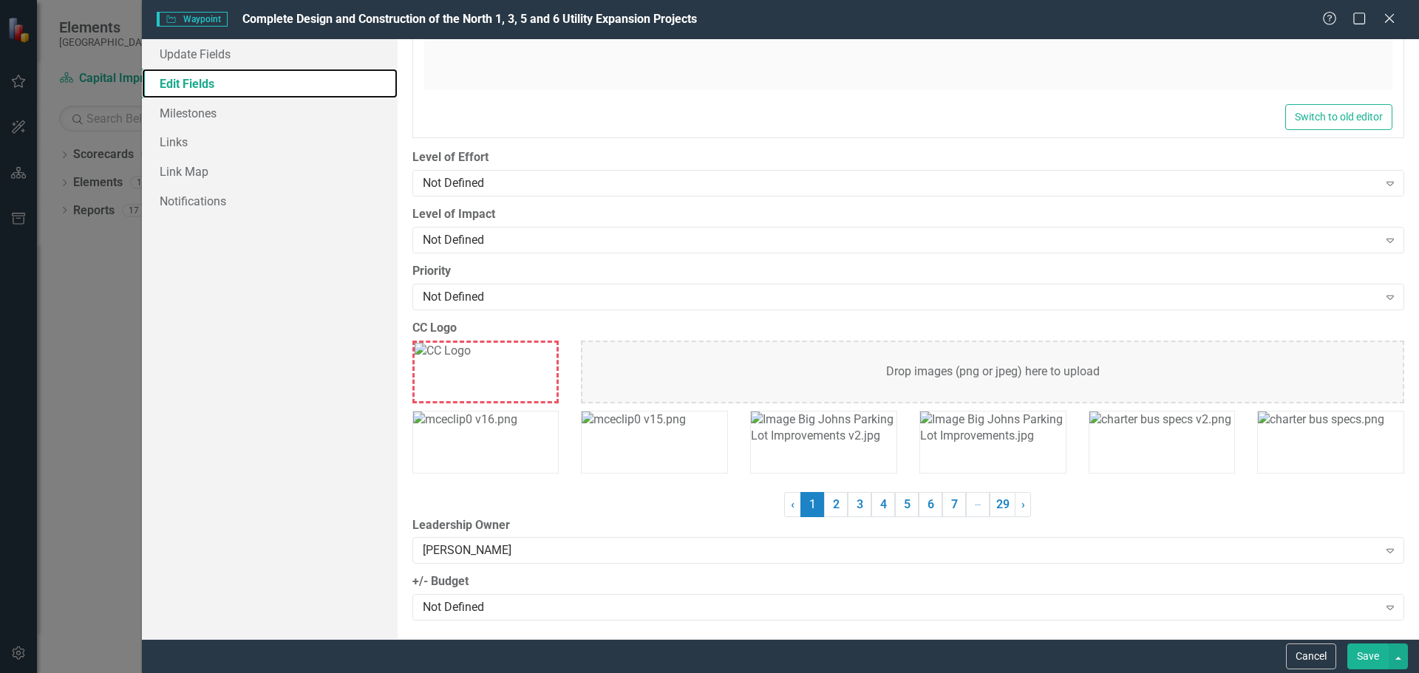
scroll to position [1127, 0]
click at [1383, 181] on icon "Expand" at bounding box center [1390, 181] width 15 height 12
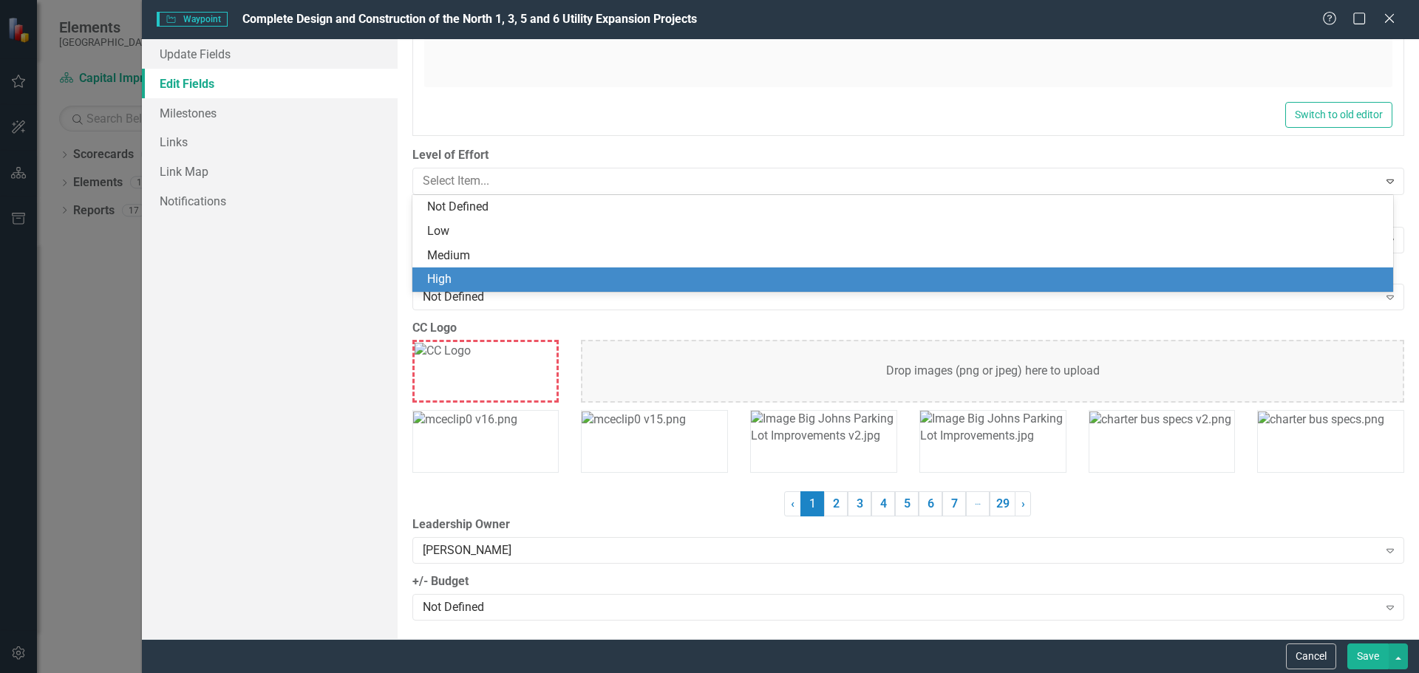
click at [513, 274] on div "High" at bounding box center [905, 279] width 957 height 17
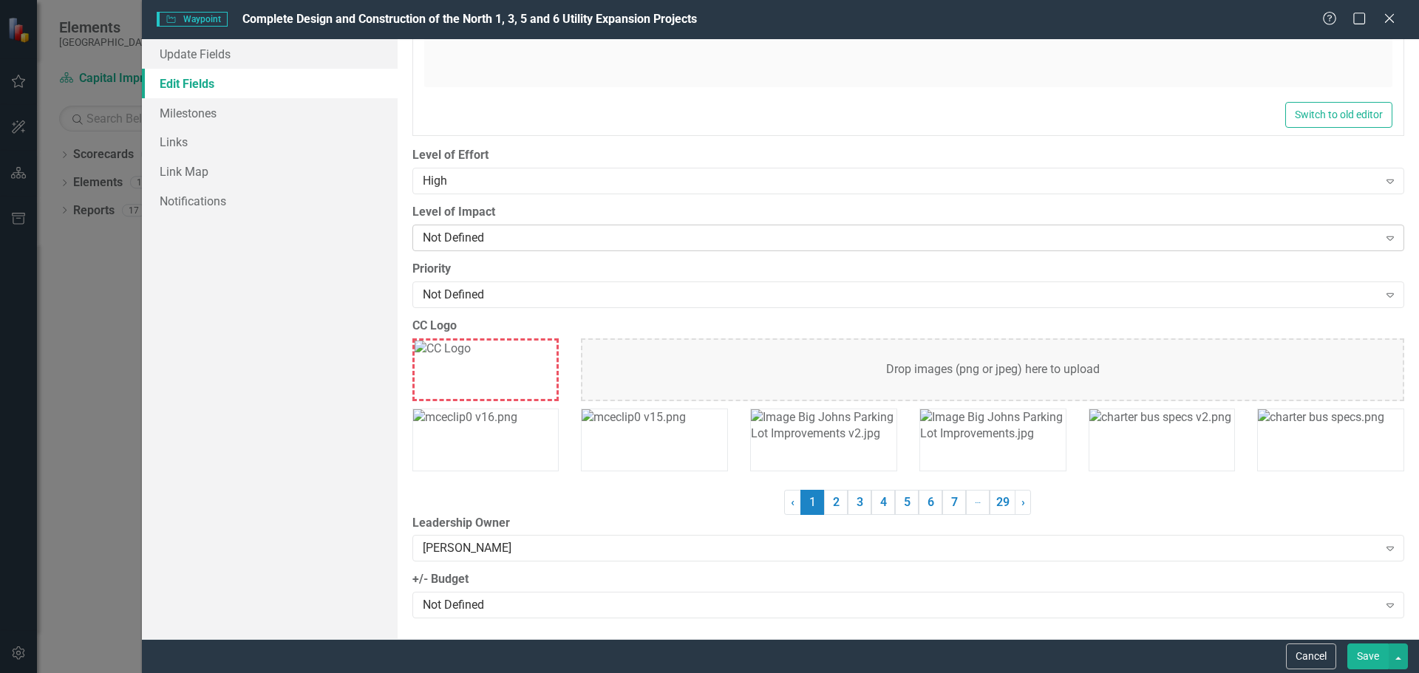
click at [1377, 244] on div "Expand" at bounding box center [1390, 238] width 27 height 24
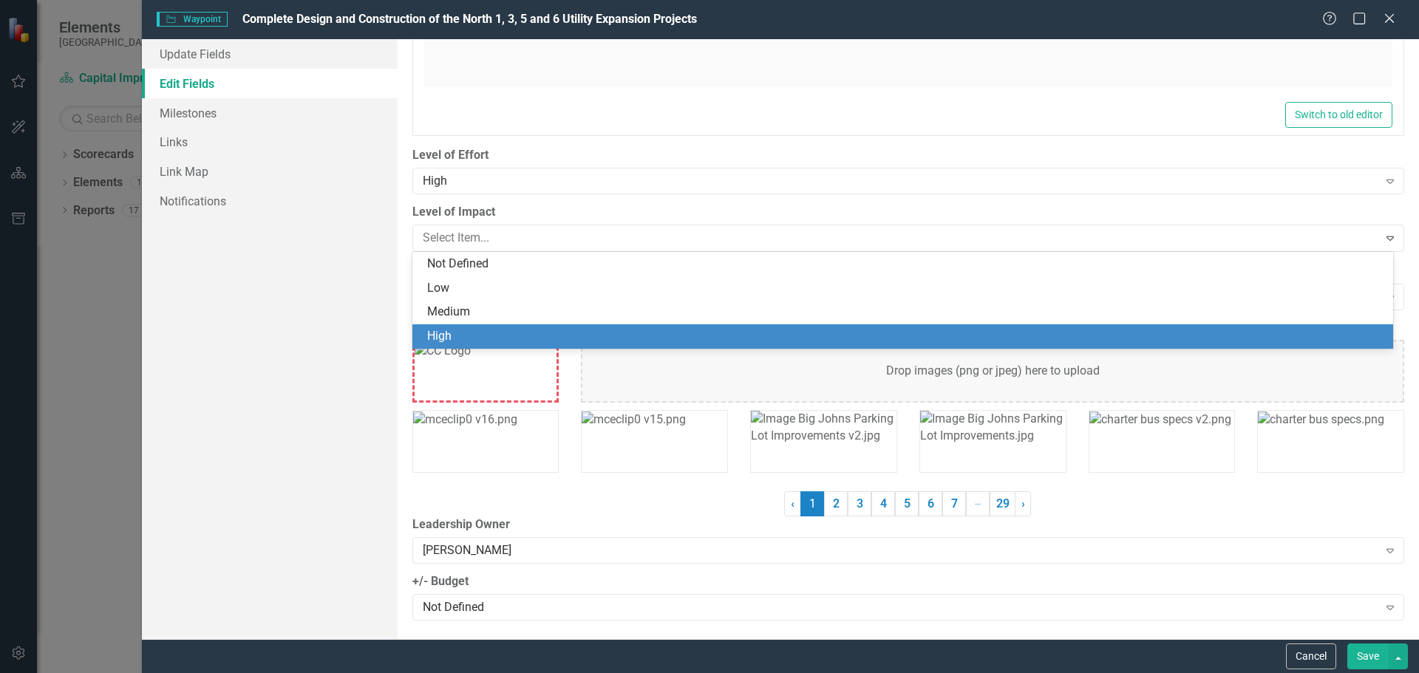
click at [455, 335] on div "High" at bounding box center [905, 336] width 957 height 17
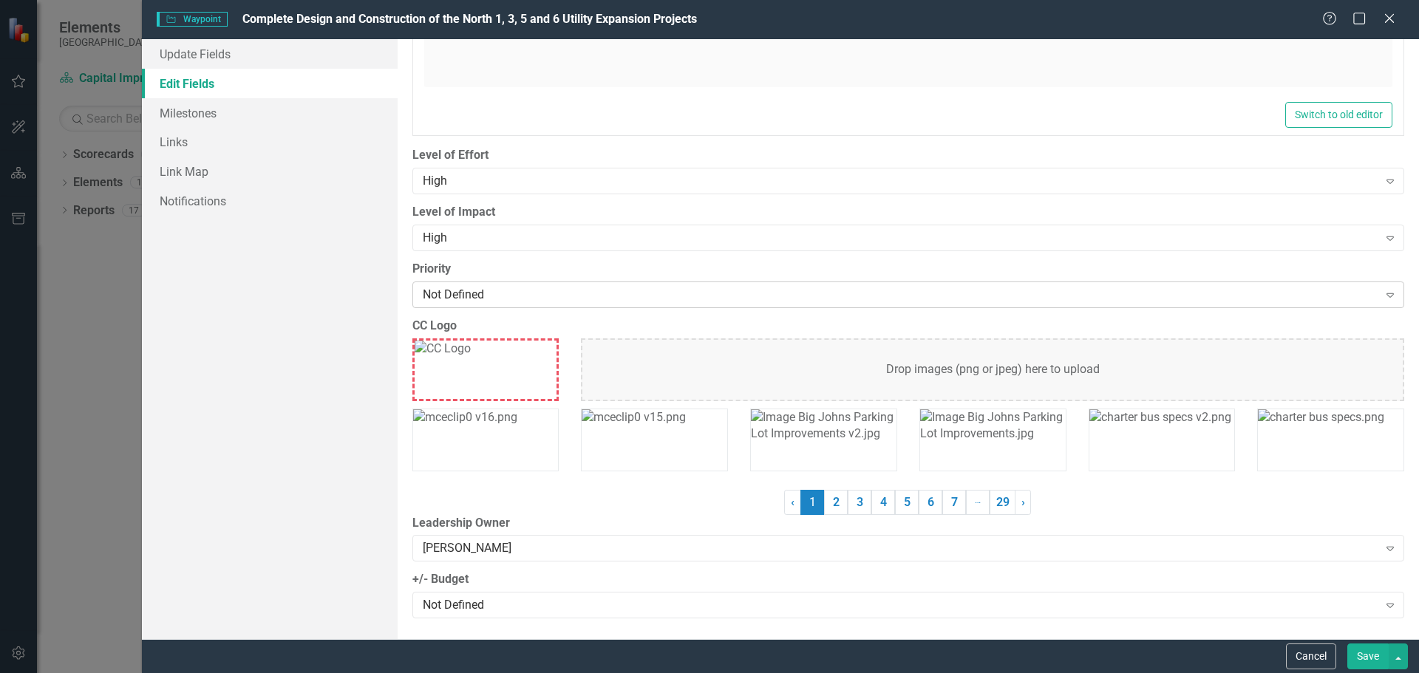
click at [1387, 293] on icon at bounding box center [1390, 295] width 7 height 4
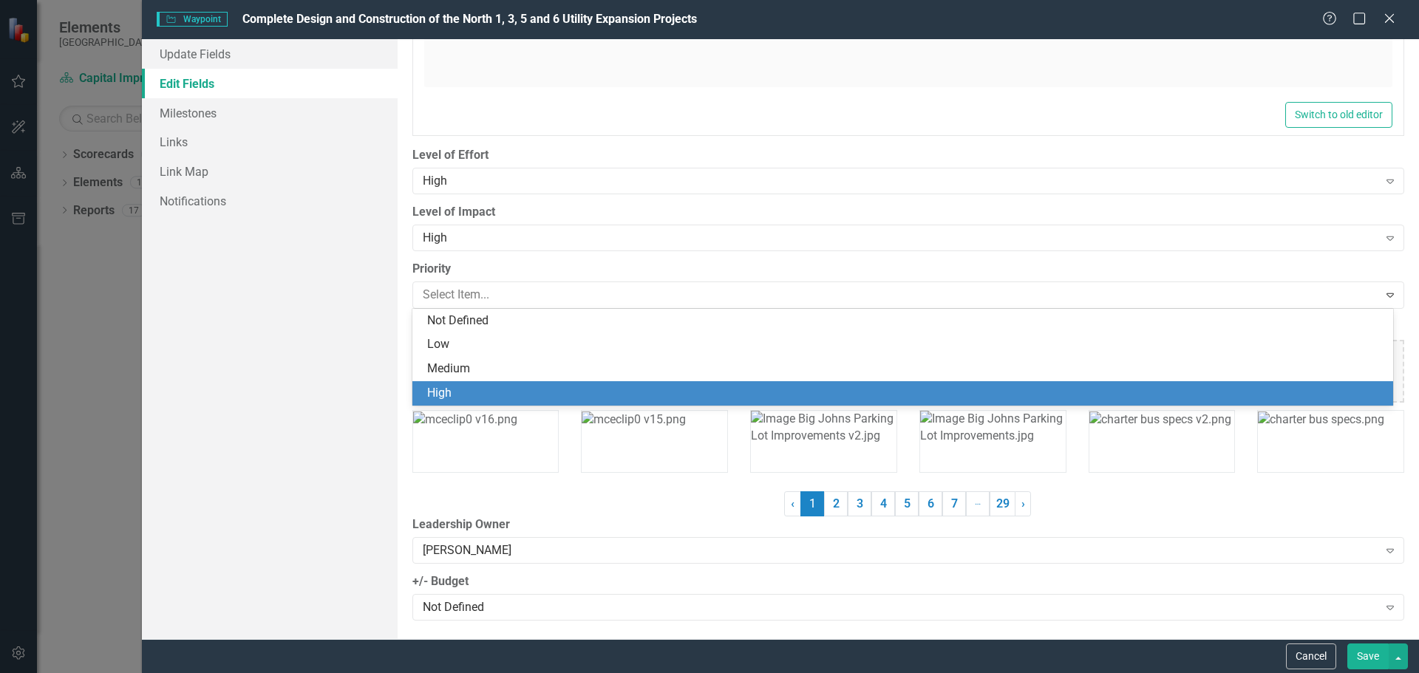
click at [461, 389] on div "High" at bounding box center [905, 393] width 957 height 17
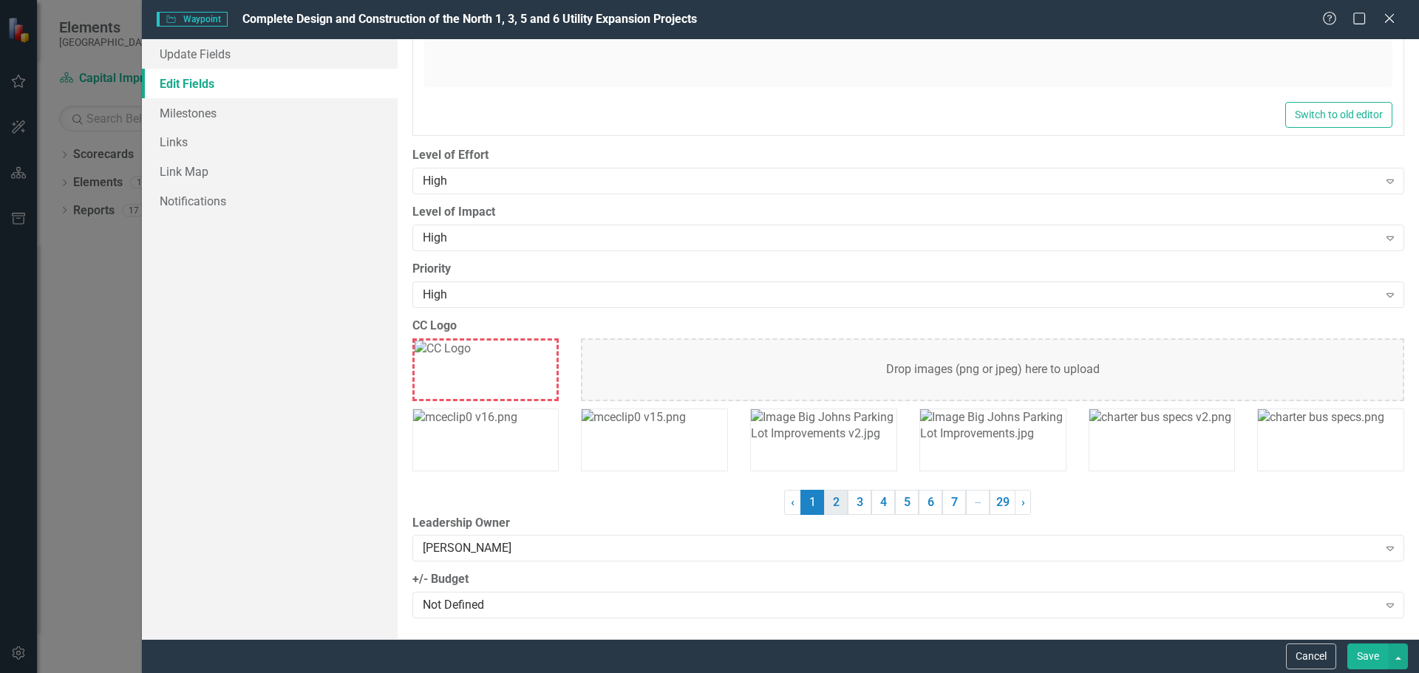
click at [832, 506] on link "2" at bounding box center [836, 502] width 24 height 25
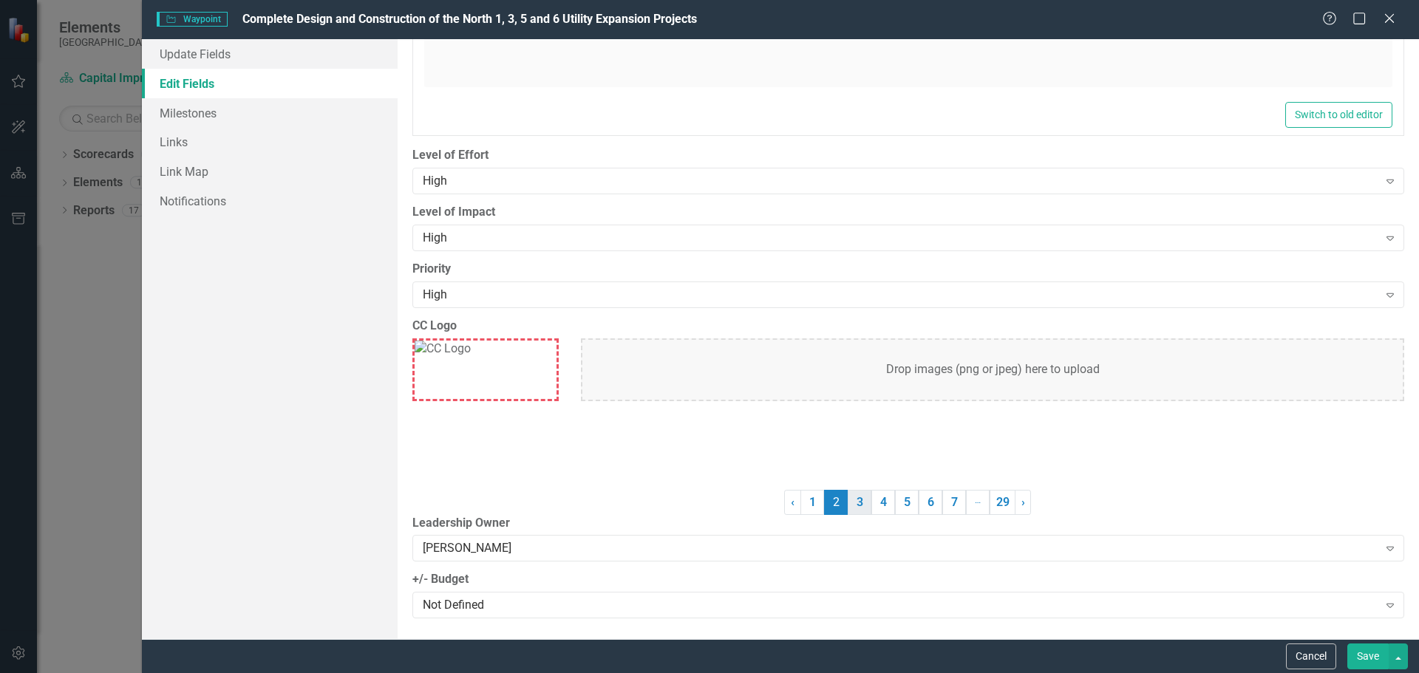
click at [863, 511] on link "3" at bounding box center [860, 502] width 24 height 25
click at [806, 511] on link "1" at bounding box center [812, 502] width 24 height 25
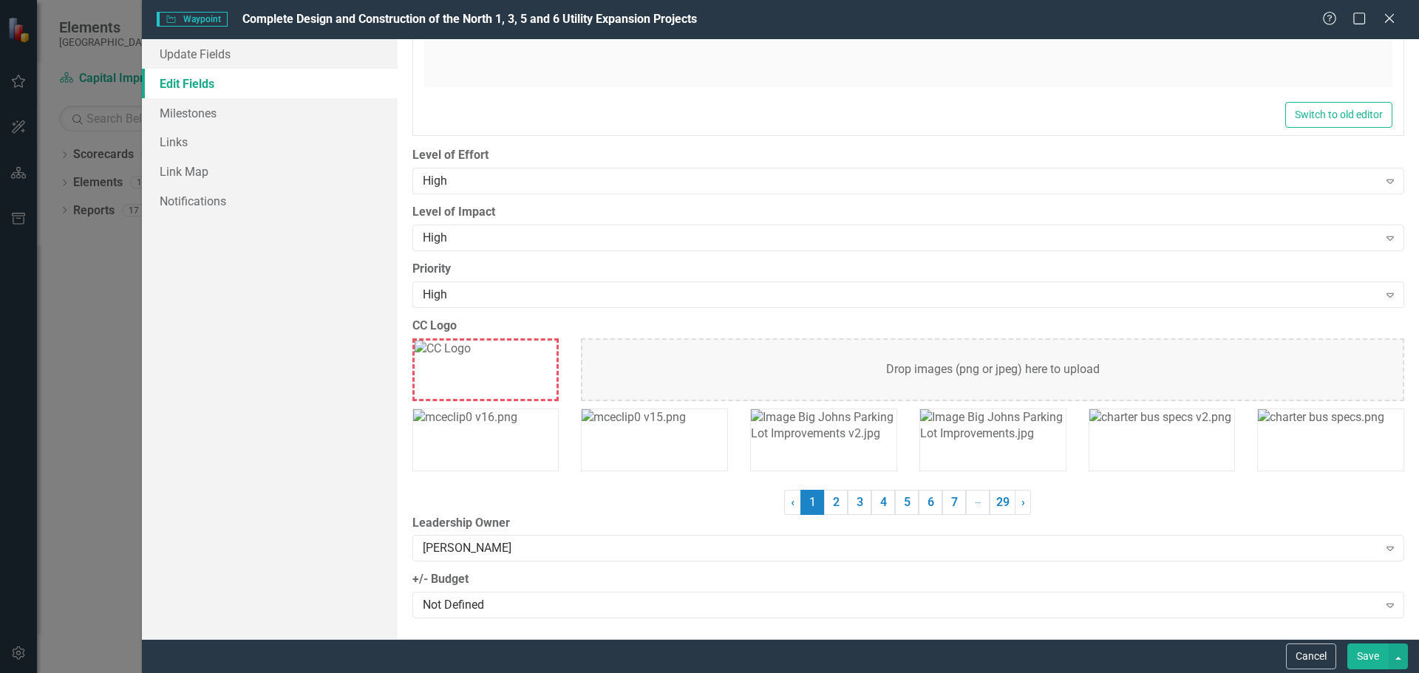
click at [1372, 653] on button "Save" at bounding box center [1367, 657] width 41 height 26
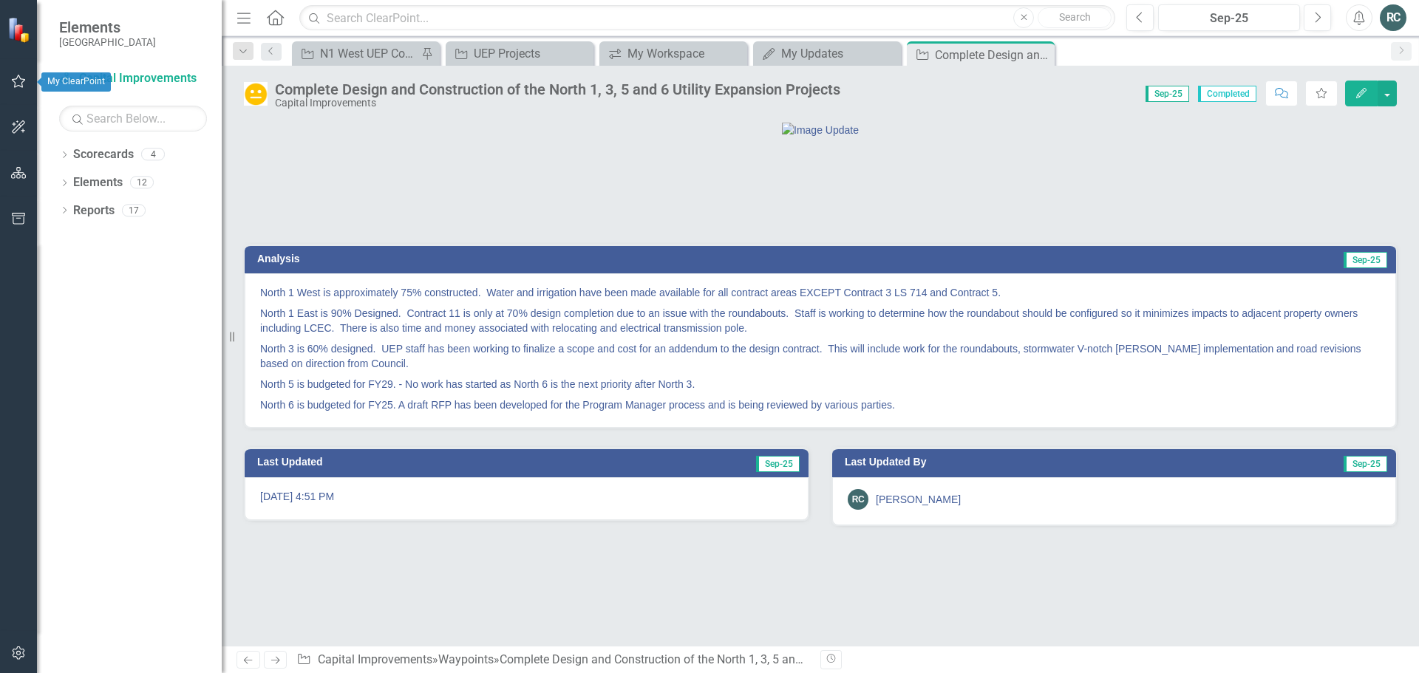
click at [15, 86] on icon "button" at bounding box center [19, 81] width 14 height 13
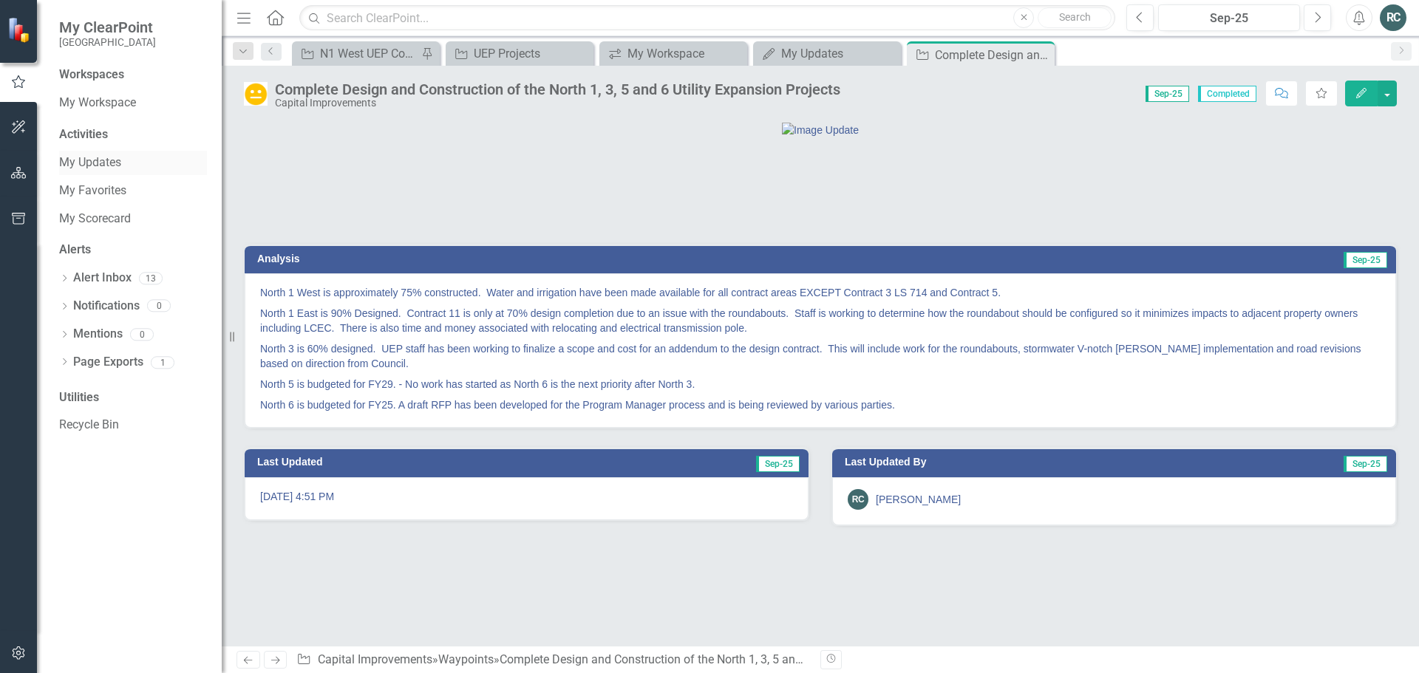
click at [95, 159] on link "My Updates" at bounding box center [133, 162] width 148 height 17
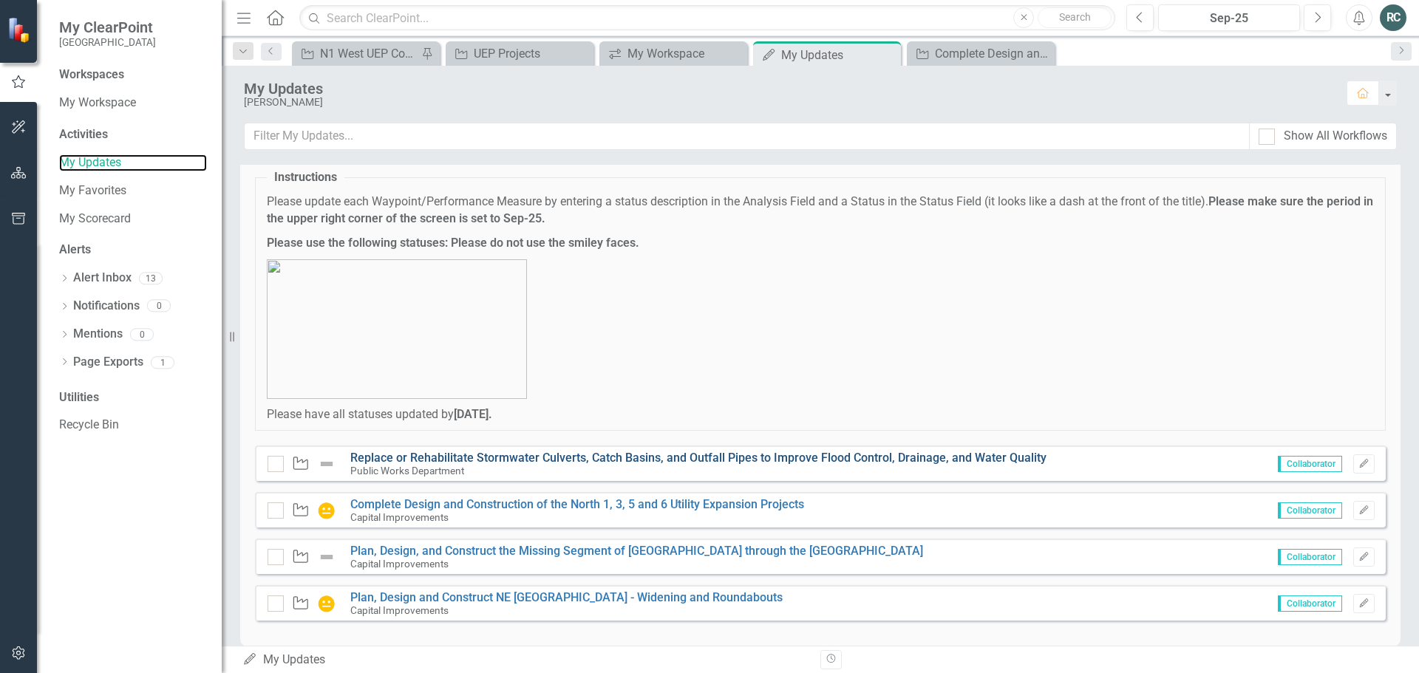
scroll to position [58, 0]
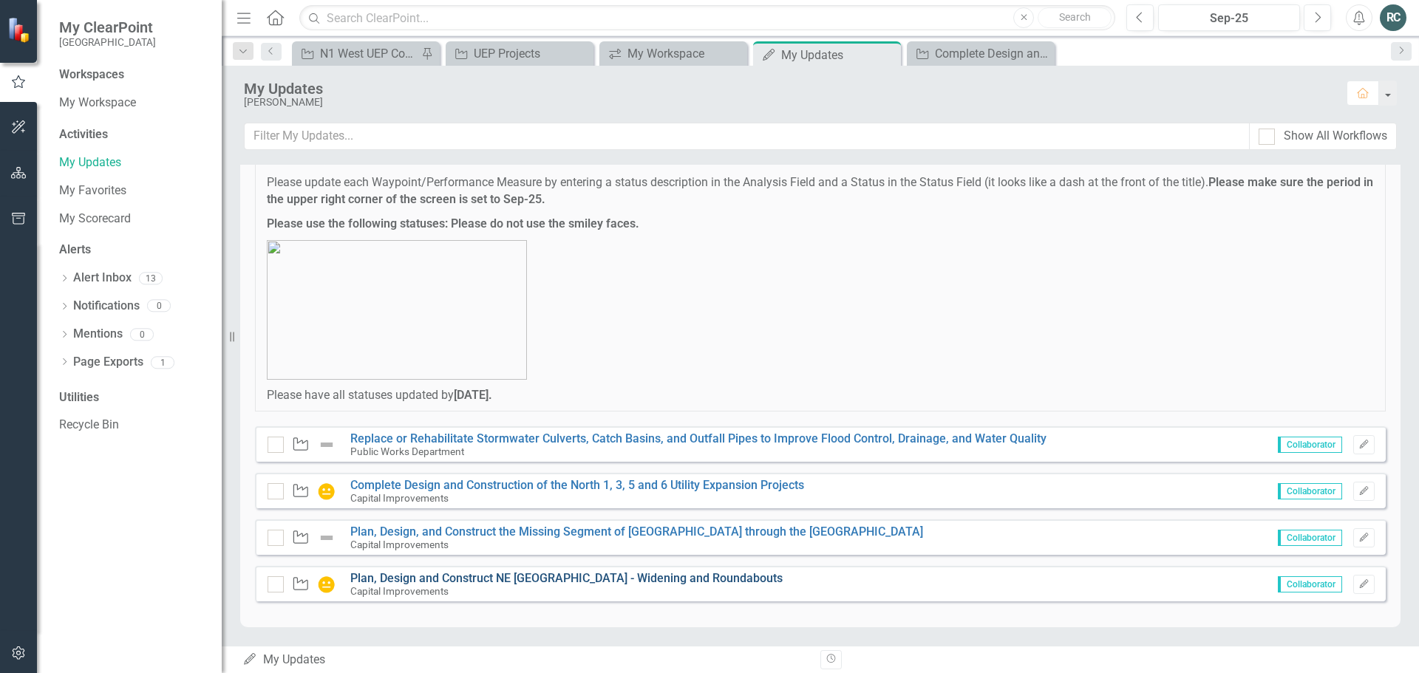
click at [645, 579] on link "Plan, Design and Construct NE [GEOGRAPHIC_DATA] - Widening and Roundabouts" at bounding box center [566, 578] width 432 height 14
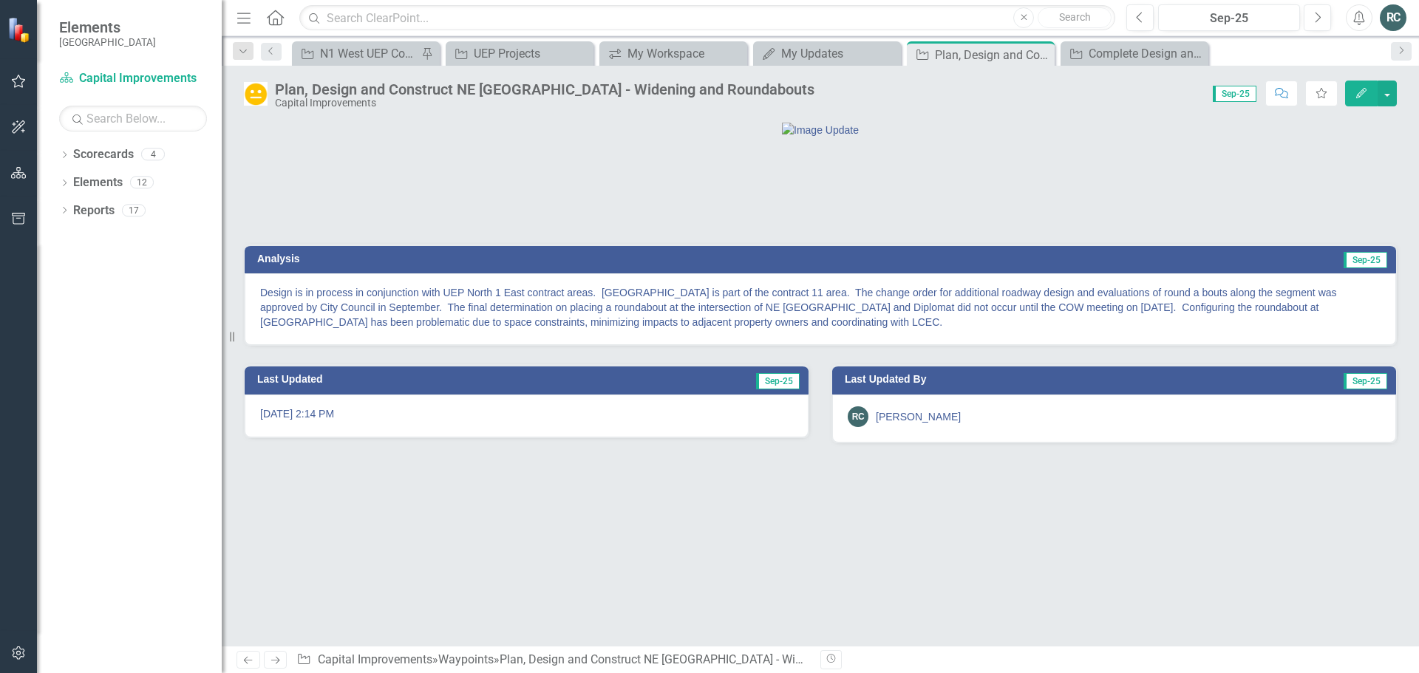
click at [1367, 96] on icon "Edit" at bounding box center [1361, 93] width 13 height 10
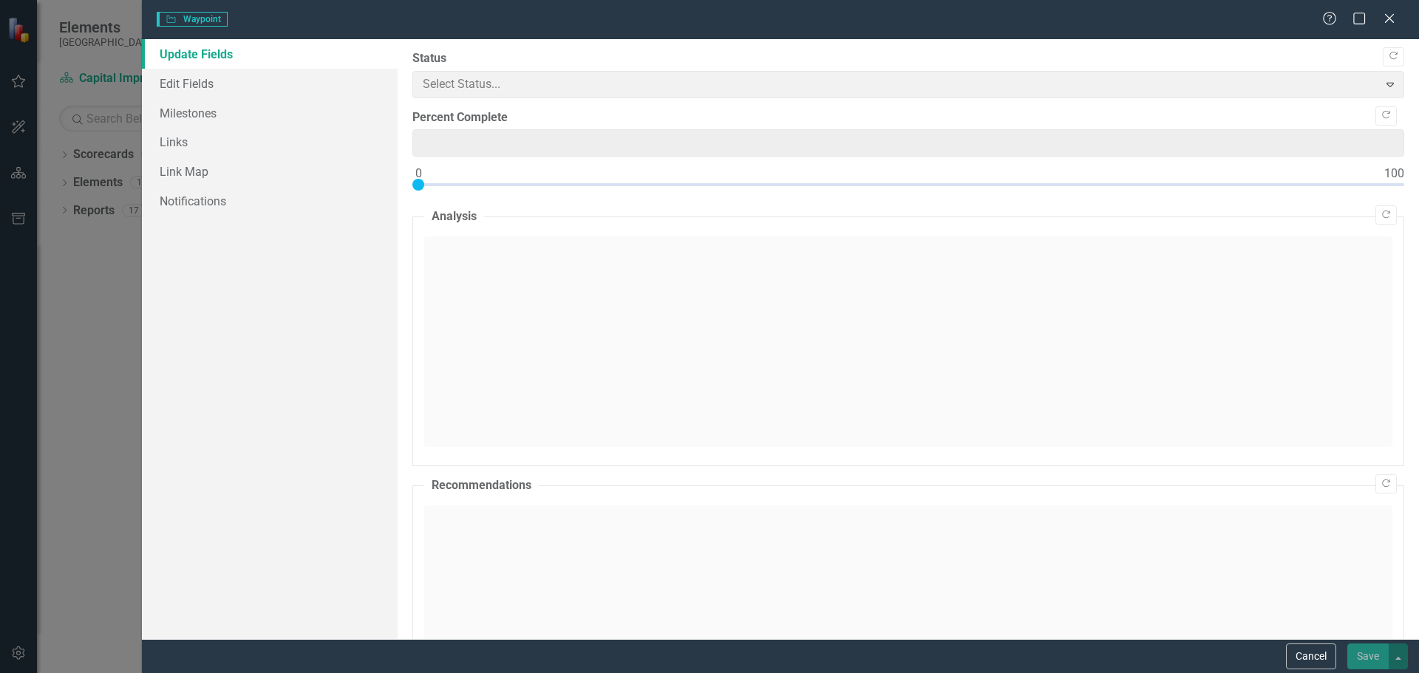
type input "70"
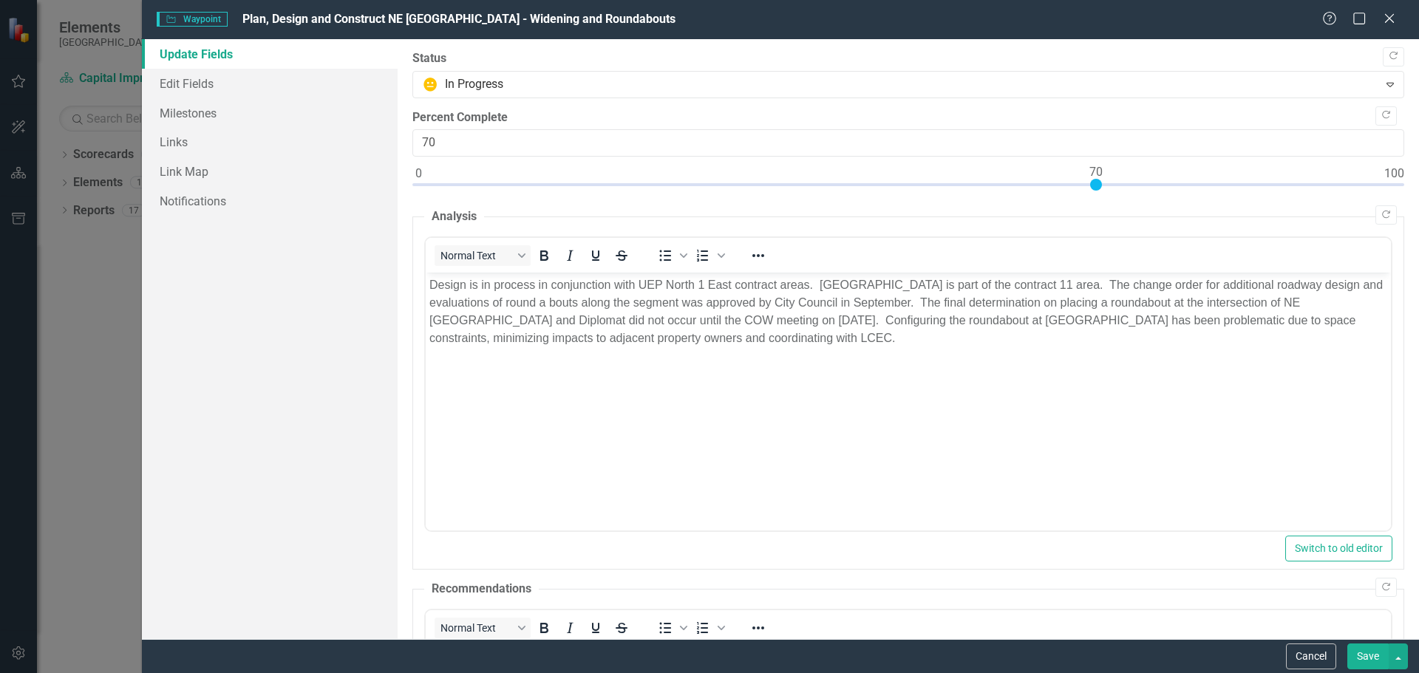
click at [543, 307] on p "Design is in process in conjunction with UEP North 1 East contract areas. [GEOG…" at bounding box center [908, 311] width 958 height 71
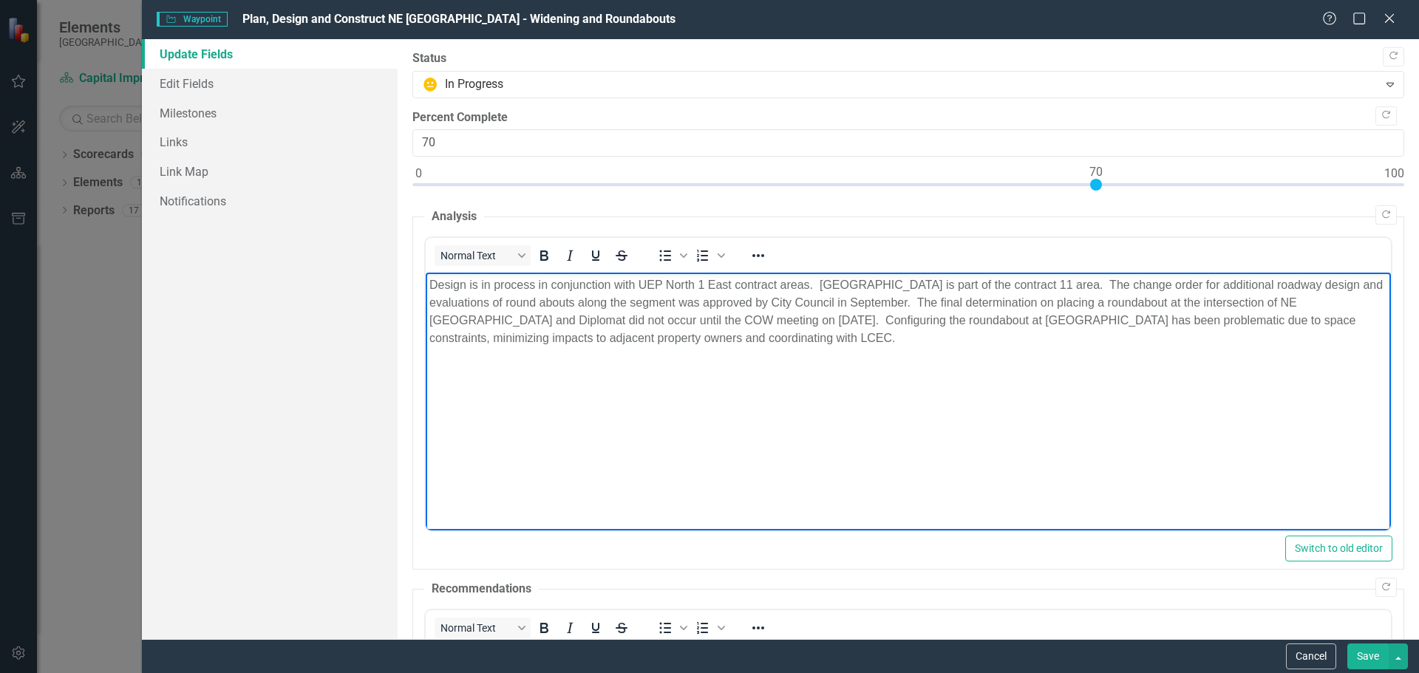
drag, startPoint x: 582, startPoint y: 336, endPoint x: 505, endPoint y: 381, distance: 89.7
click at [505, 381] on body "Design is in process in conjunction with UEP North 1 East contract areas. [GEOG…" at bounding box center [907, 384] width 965 height 222
drag, startPoint x: 578, startPoint y: 303, endPoint x: 907, endPoint y: 307, distance: 328.9
click at [907, 307] on p "Design is in process in conjunction with UEP North 1 East contract areas. [GEOG…" at bounding box center [908, 311] width 958 height 71
click at [916, 392] on body "Design is in process in conjunction with UEP North 1 East contract areas. [GEOG…" at bounding box center [907, 384] width 965 height 222
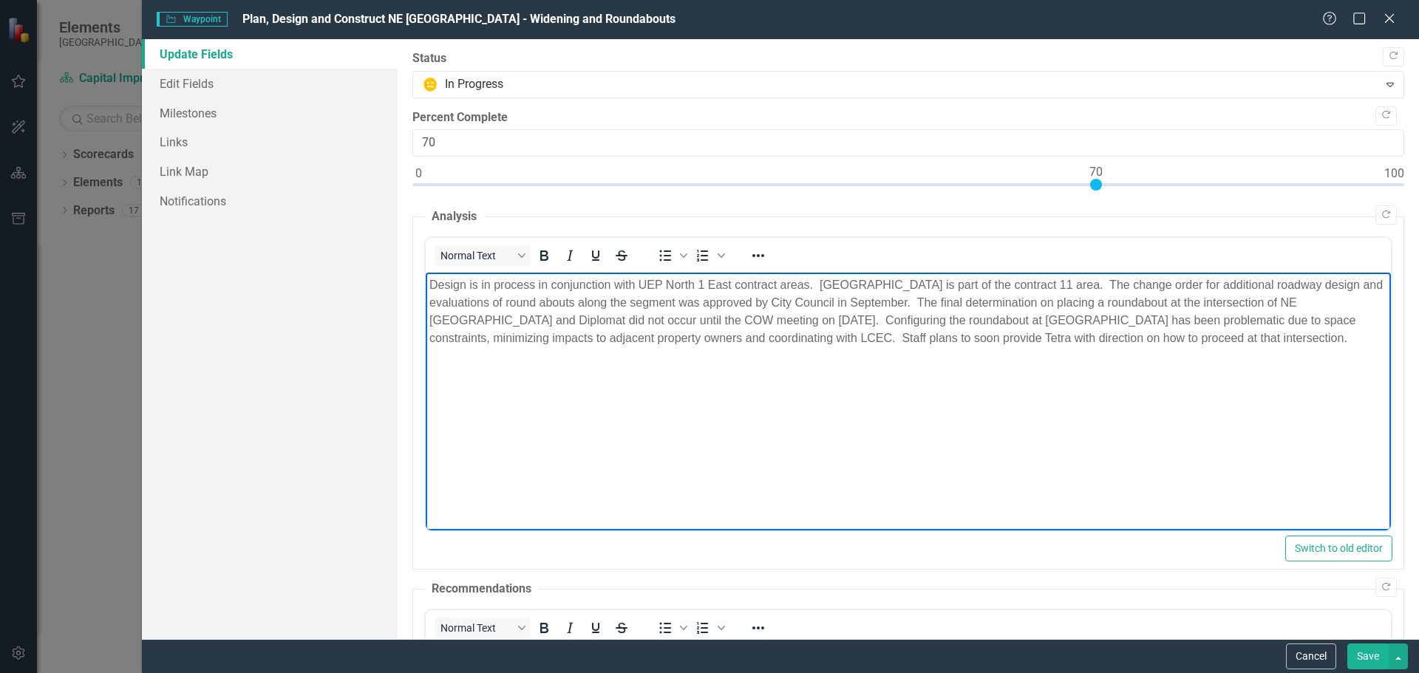
type input "17"
click at [583, 196] on div at bounding box center [908, 188] width 992 height 18
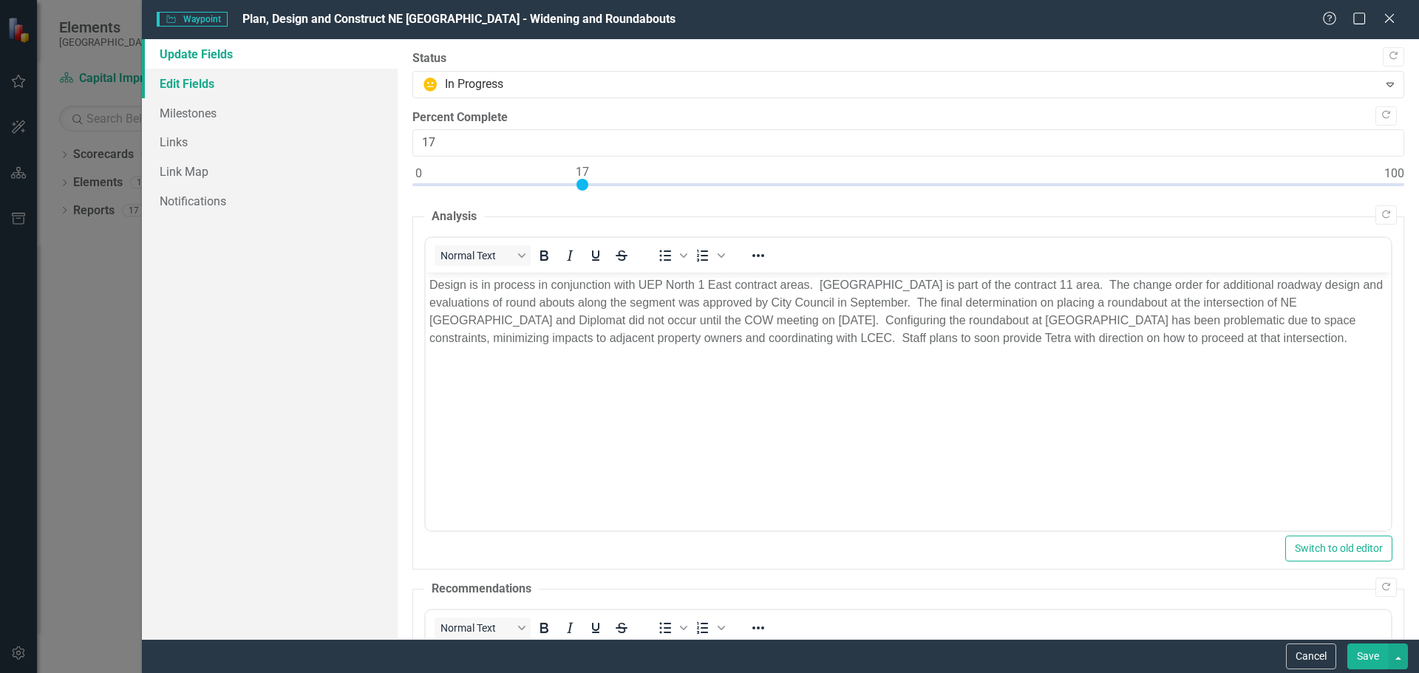
click at [200, 83] on link "Edit Fields" at bounding box center [270, 84] width 256 height 30
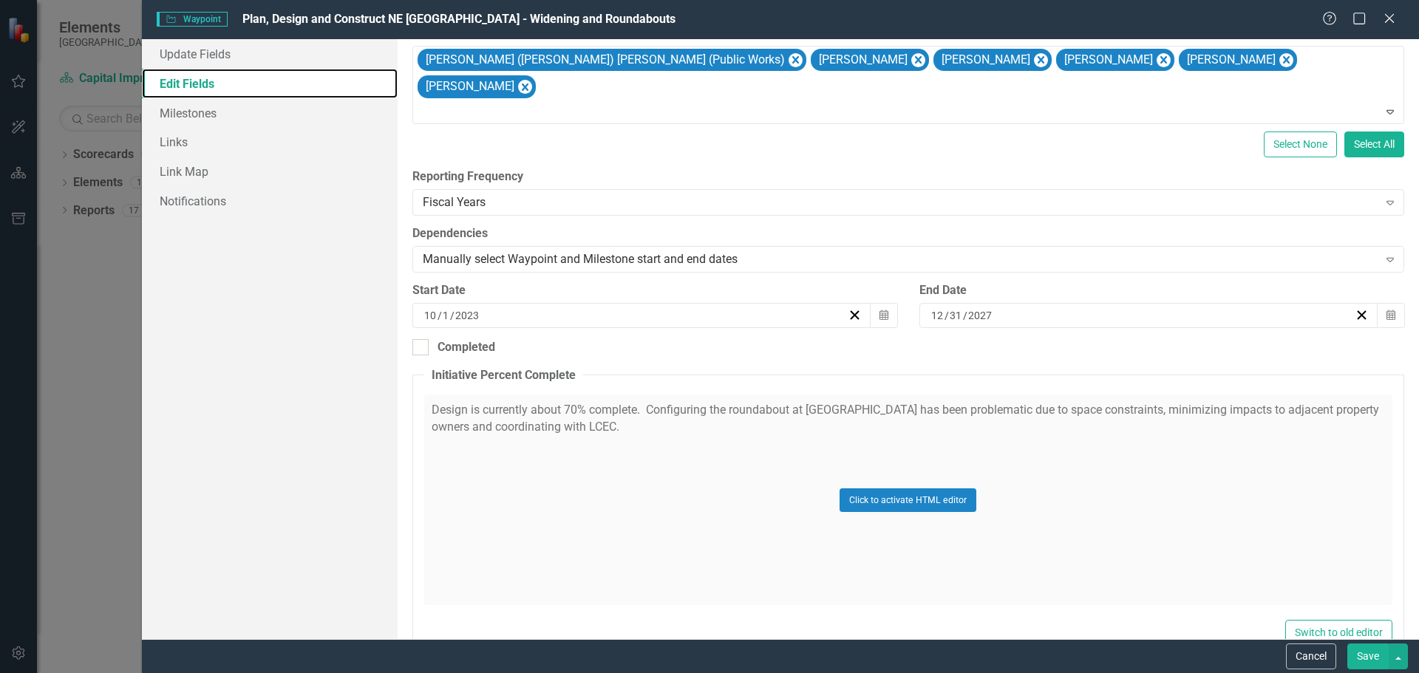
scroll to position [257, 0]
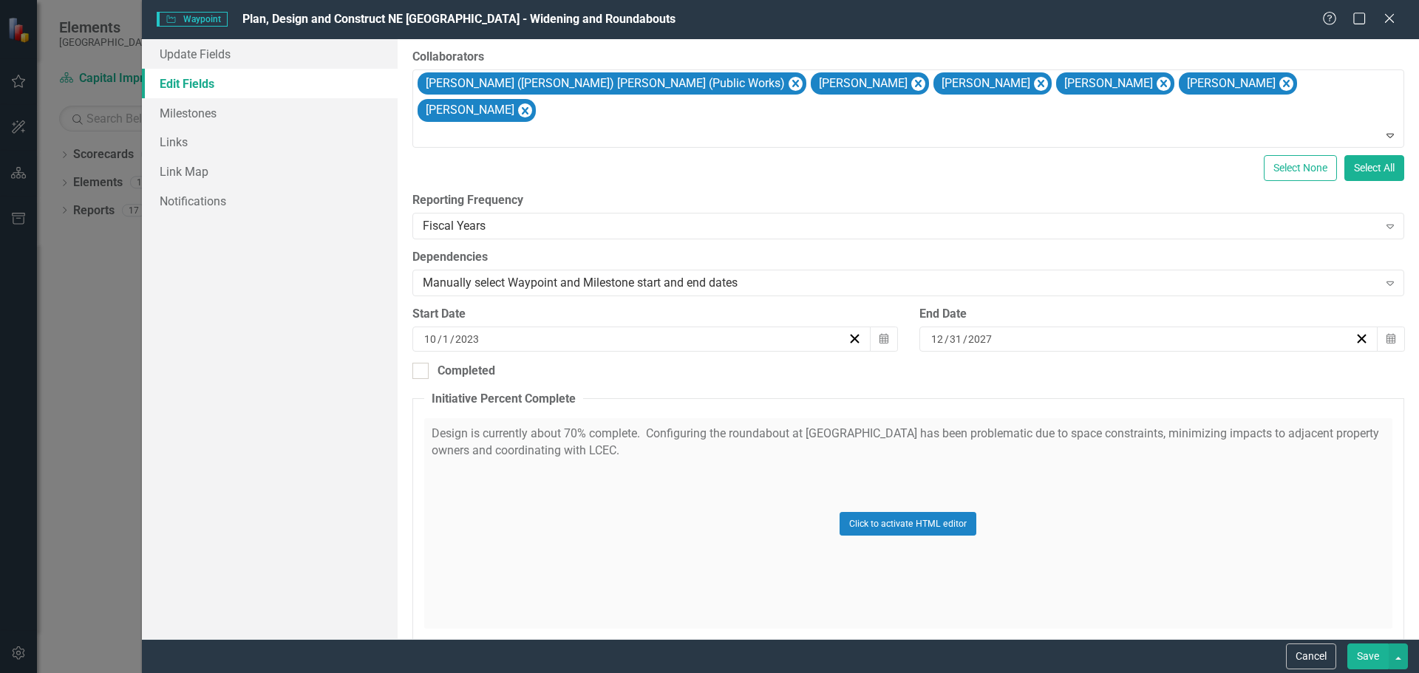
click at [567, 418] on div "Click to activate HTML editor" at bounding box center [908, 523] width 968 height 211
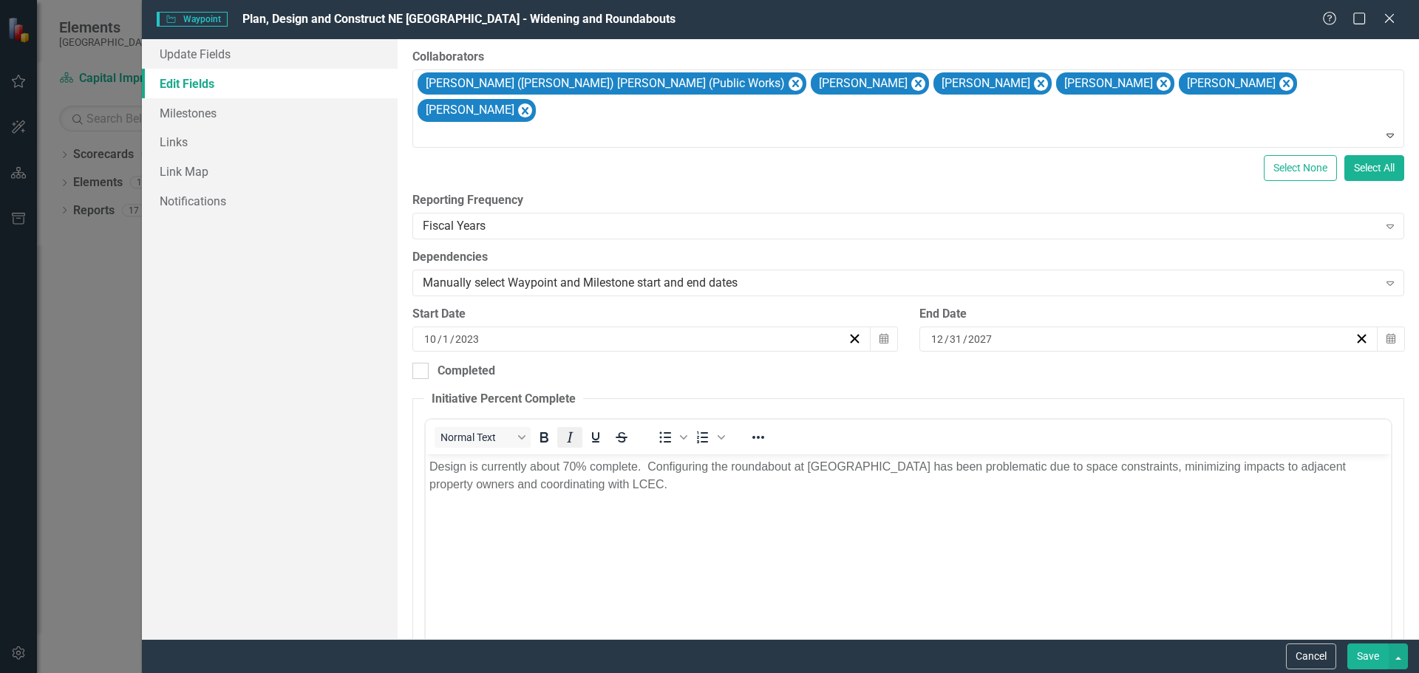
scroll to position [0, 0]
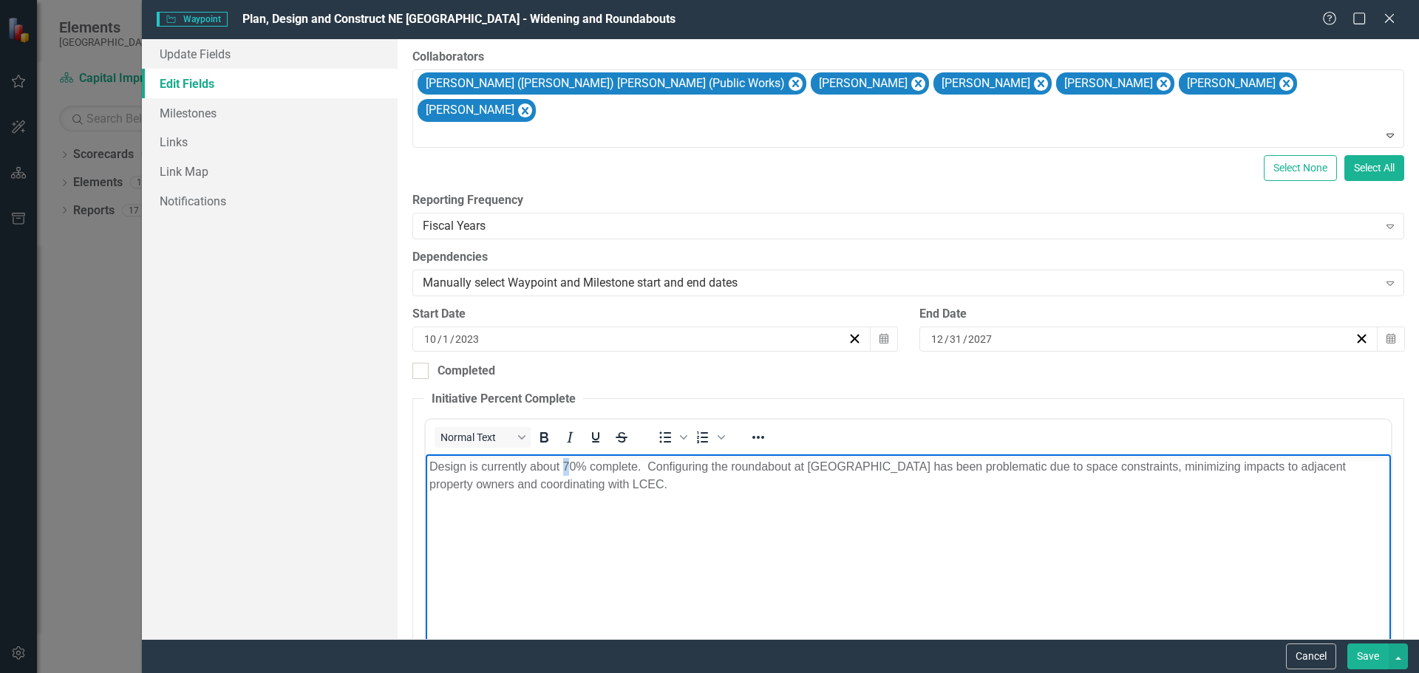
click at [568, 469] on p "Design is currently about 70% complete. Configuring the roundabout at [GEOGRAPH…" at bounding box center [908, 475] width 958 height 35
click at [701, 532] on body "Design is currently about 60% complete. Configuring the roundabout at [GEOGRAPH…" at bounding box center [907, 566] width 965 height 222
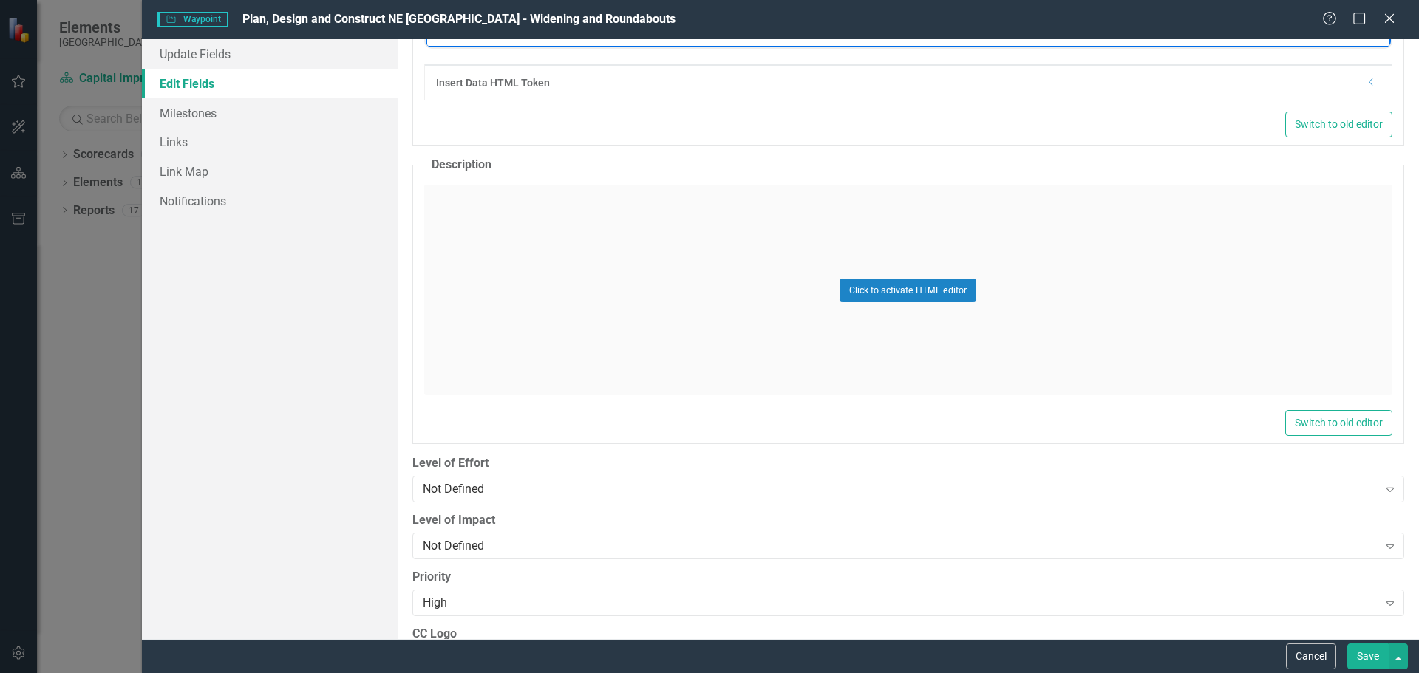
scroll to position [1070, 0]
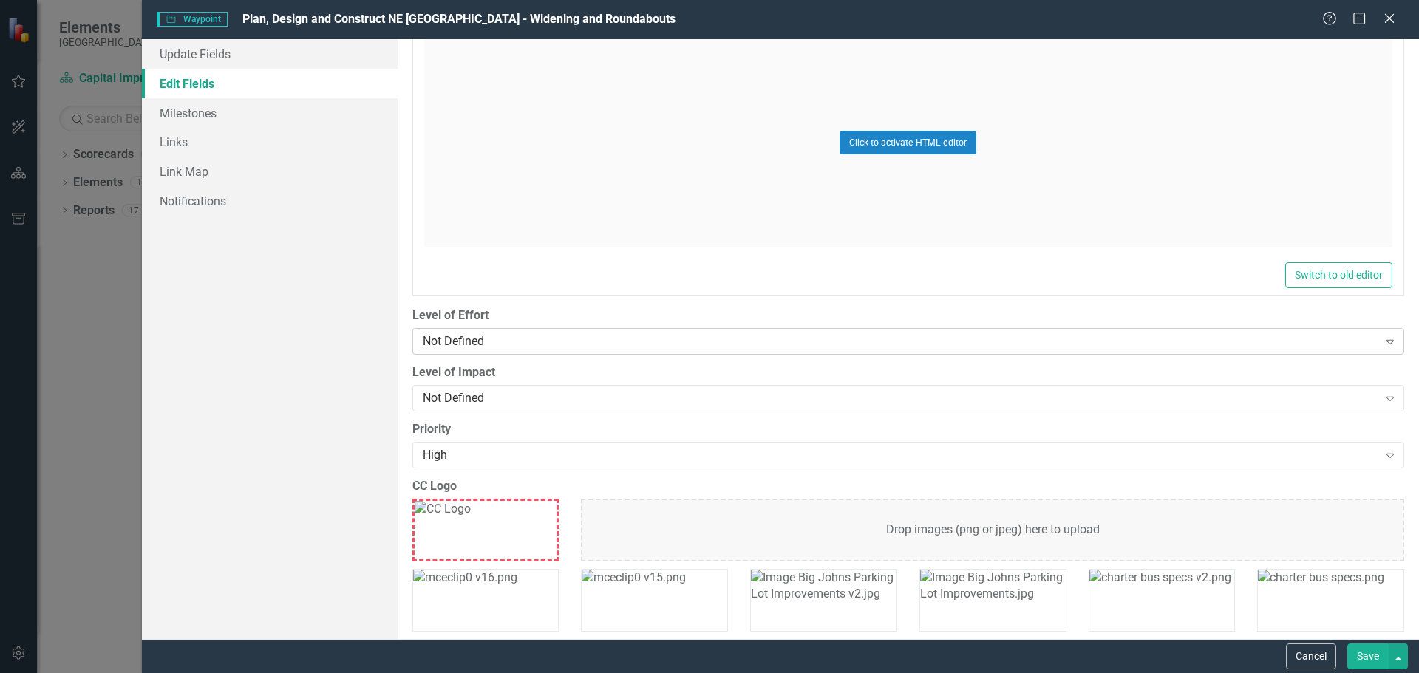
click at [1383, 336] on icon "Expand" at bounding box center [1390, 342] width 15 height 12
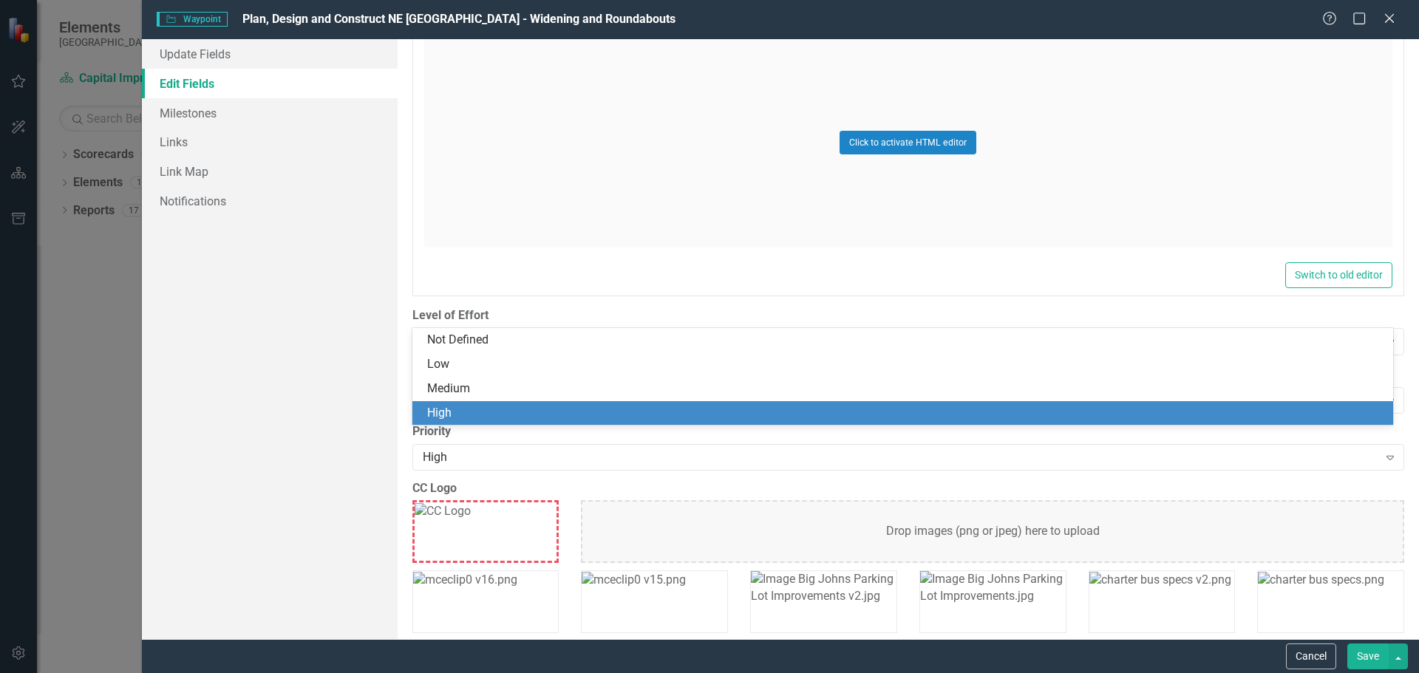
click at [507, 401] on div "High" at bounding box center [902, 413] width 981 height 24
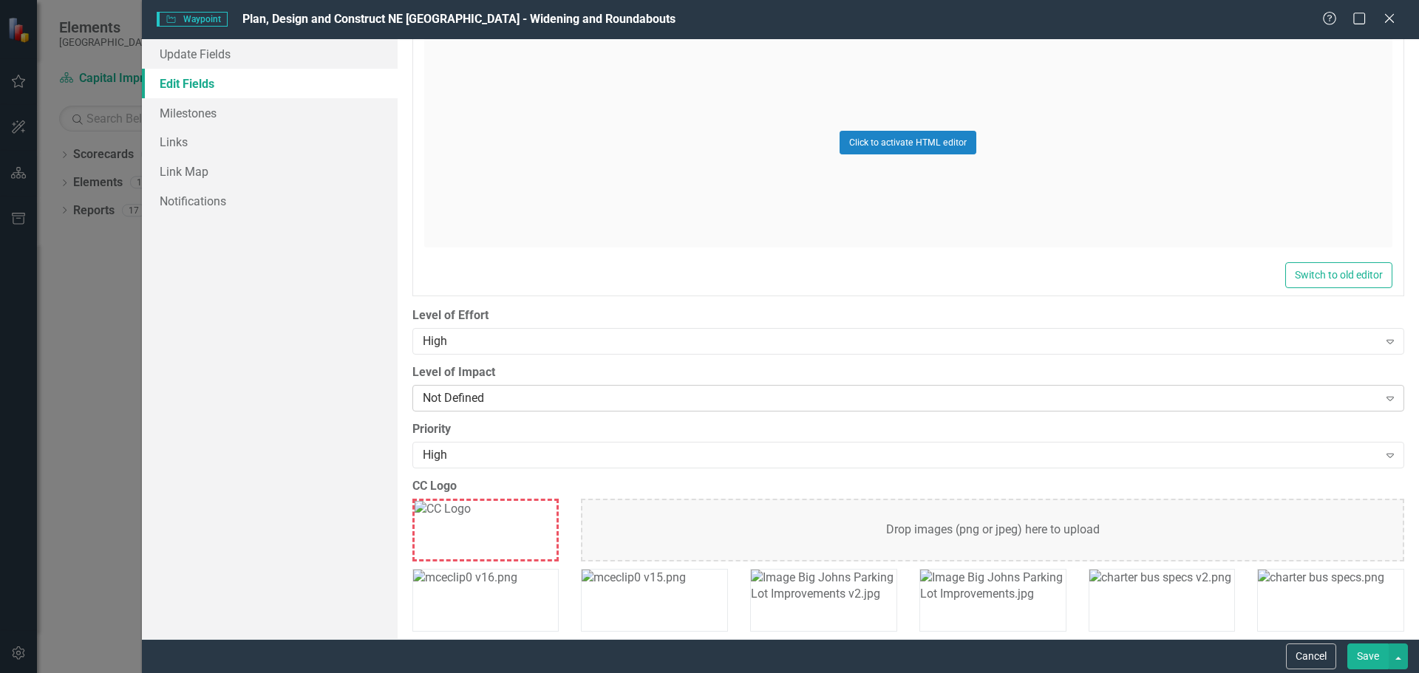
click at [1387, 397] on icon at bounding box center [1390, 399] width 7 height 4
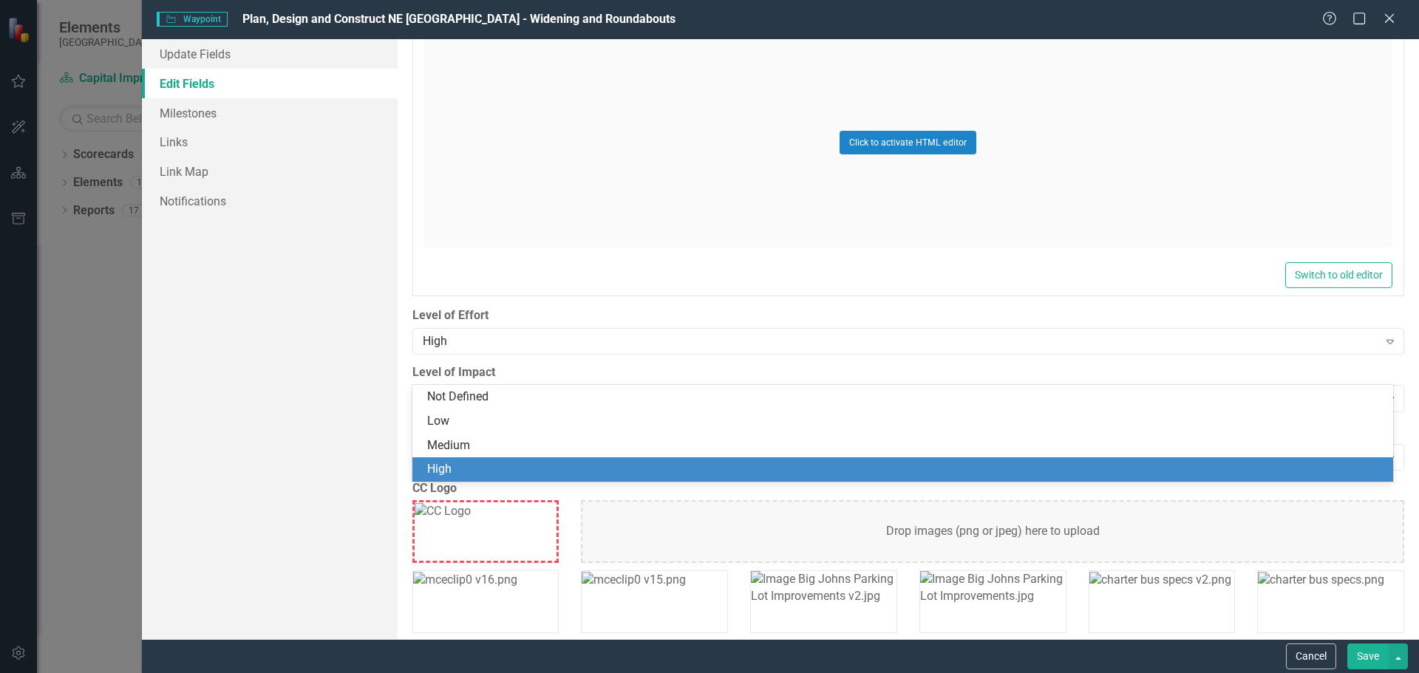
click at [488, 463] on div "High" at bounding box center [905, 469] width 957 height 17
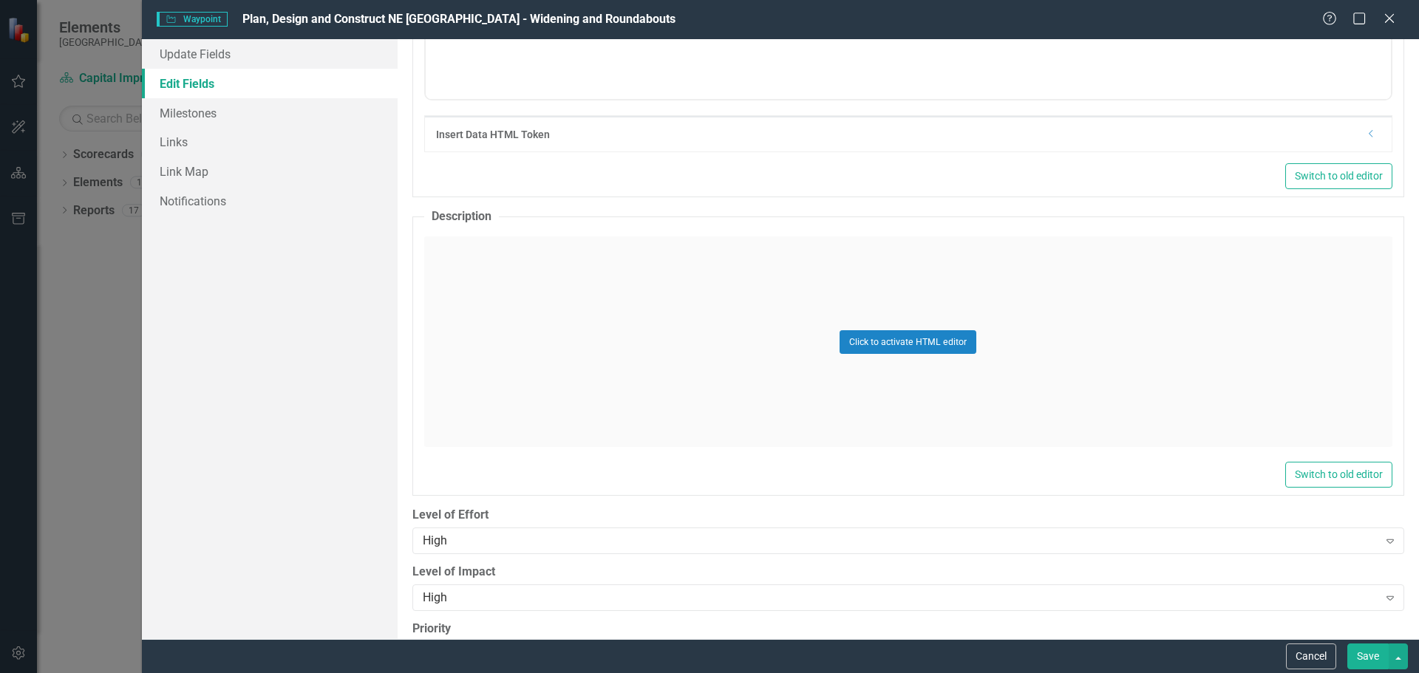
scroll to position [1035, 0]
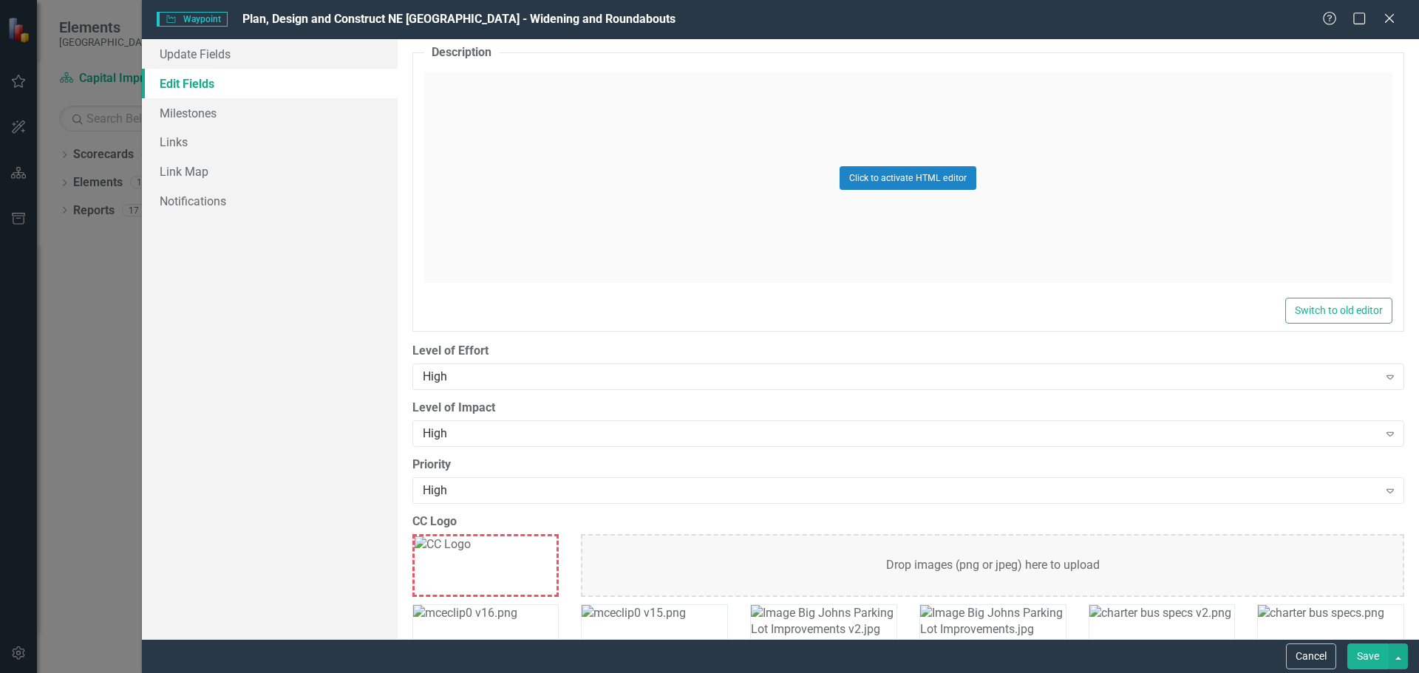
click at [1372, 656] on button "Save" at bounding box center [1367, 657] width 41 height 26
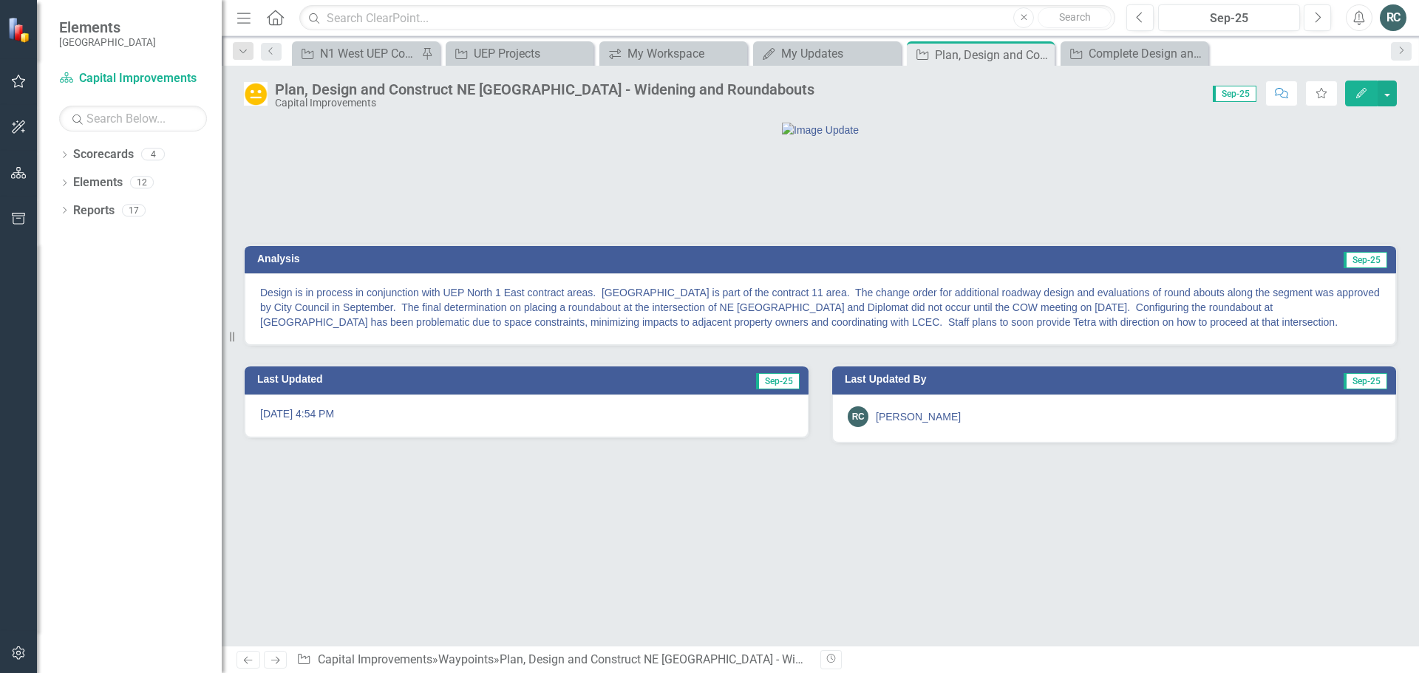
click at [19, 80] on icon "button" at bounding box center [19, 81] width 16 height 12
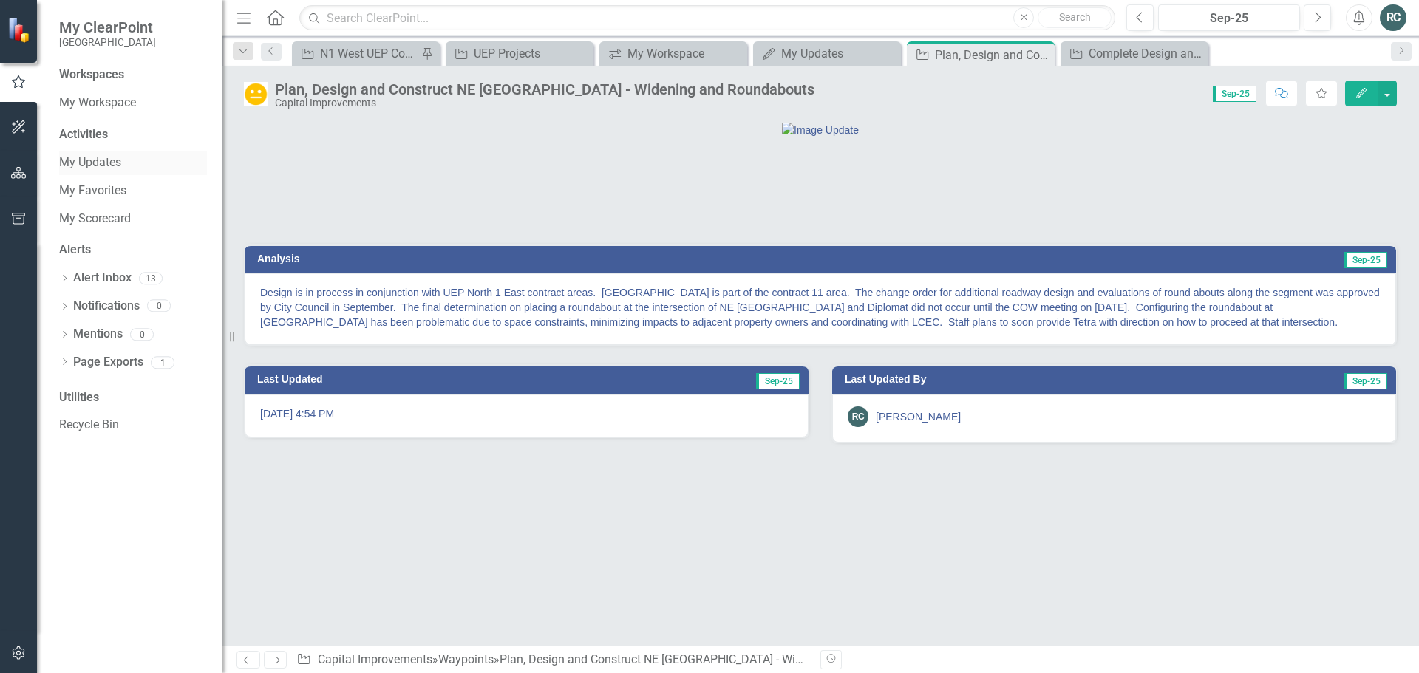
click at [106, 159] on link "My Updates" at bounding box center [133, 162] width 148 height 17
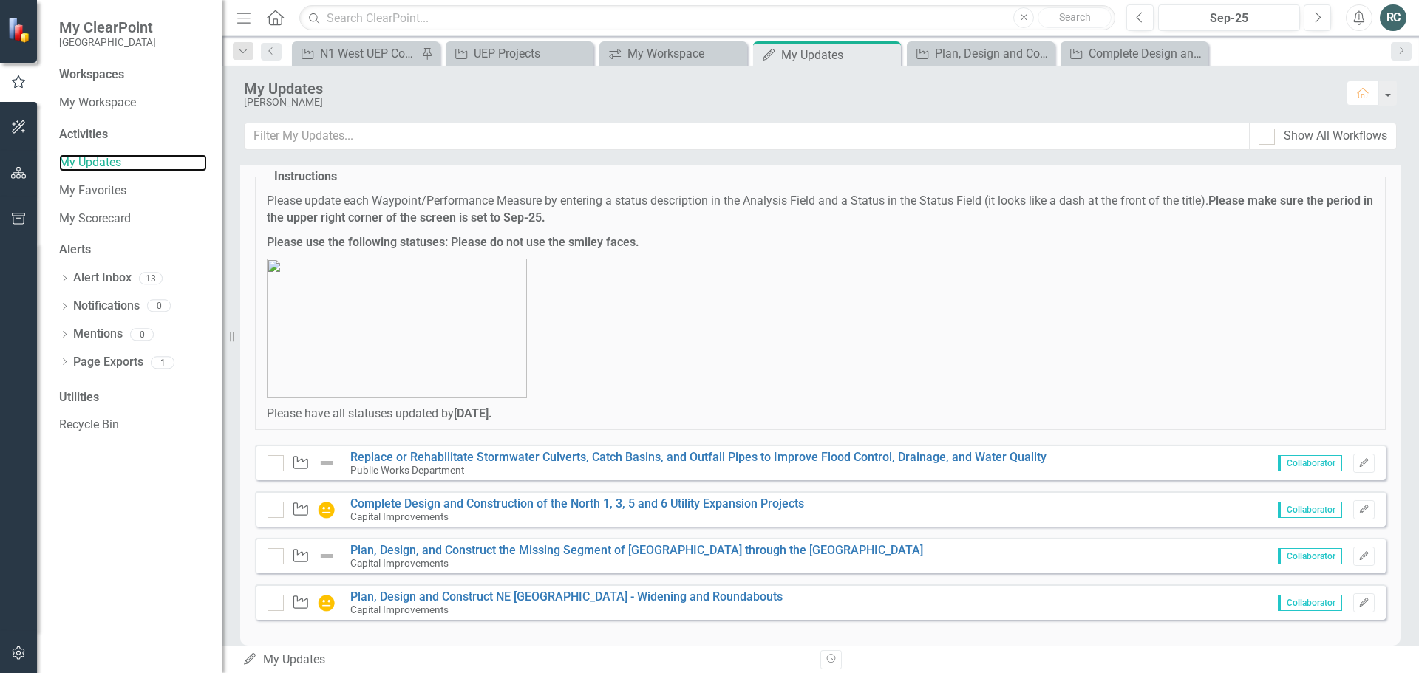
scroll to position [58, 0]
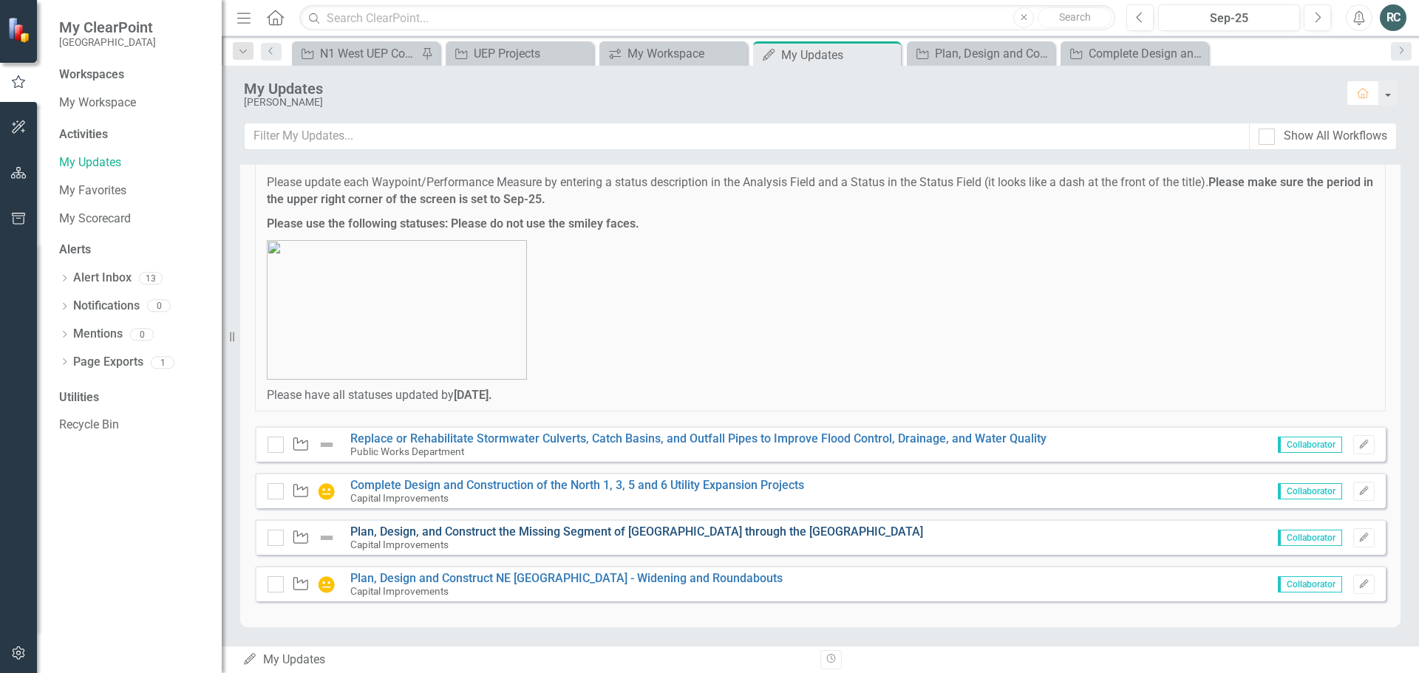
click at [558, 525] on link "Plan, Design, and Construct the Missing Segment of [GEOGRAPHIC_DATA] through th…" at bounding box center [636, 532] width 573 height 14
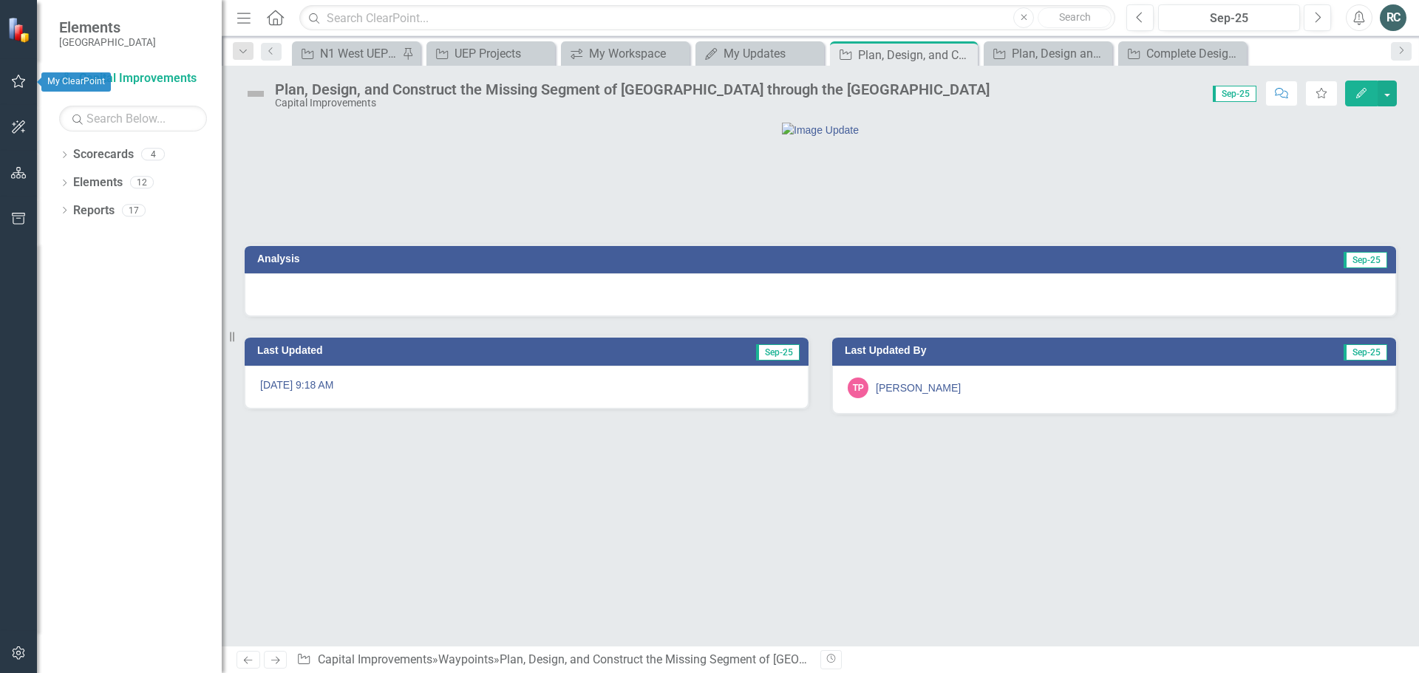
click at [21, 89] on button "button" at bounding box center [18, 82] width 33 height 31
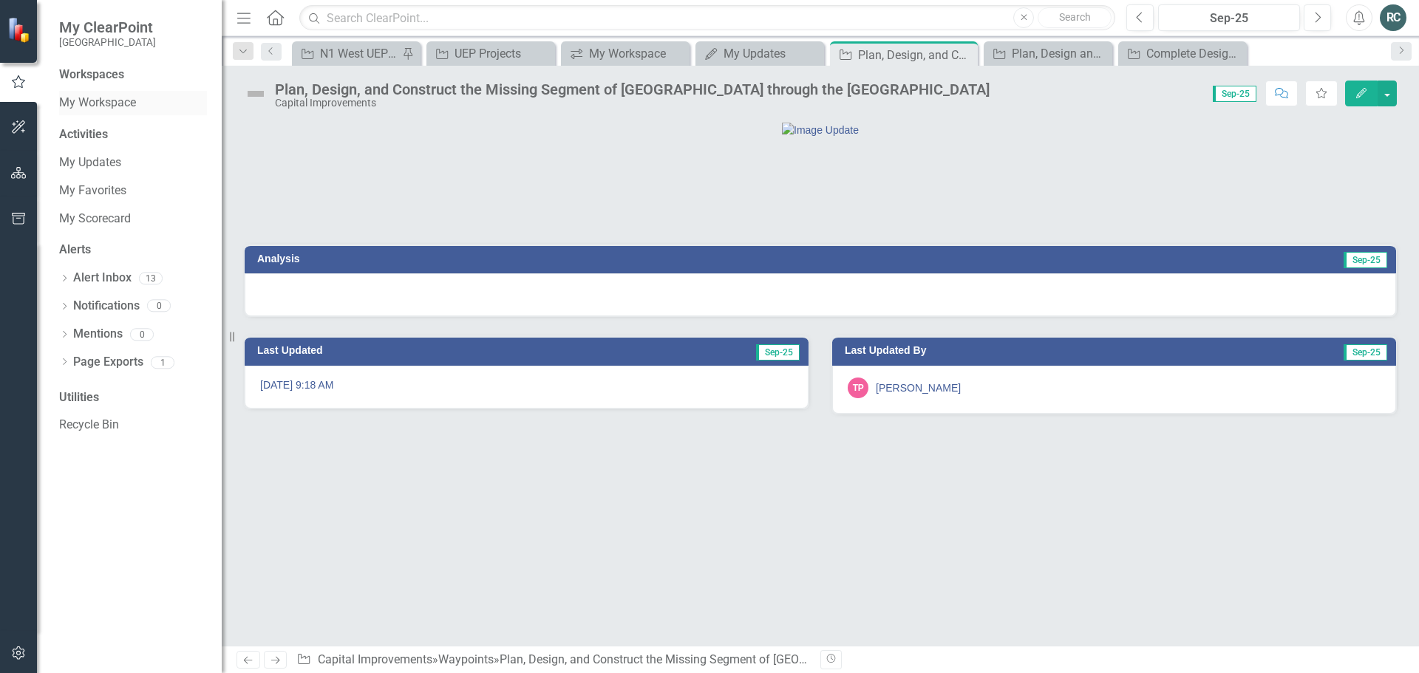
click at [120, 100] on link "My Workspace" at bounding box center [133, 103] width 148 height 17
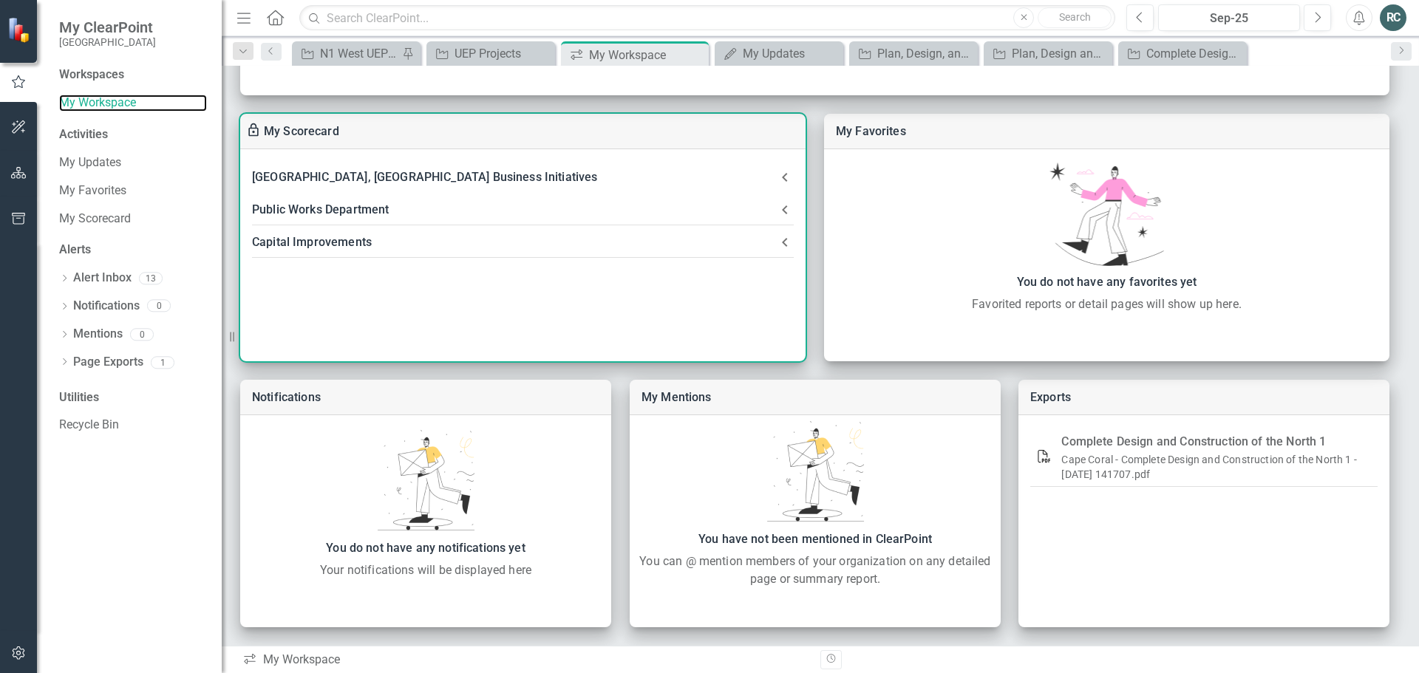
scroll to position [202, 0]
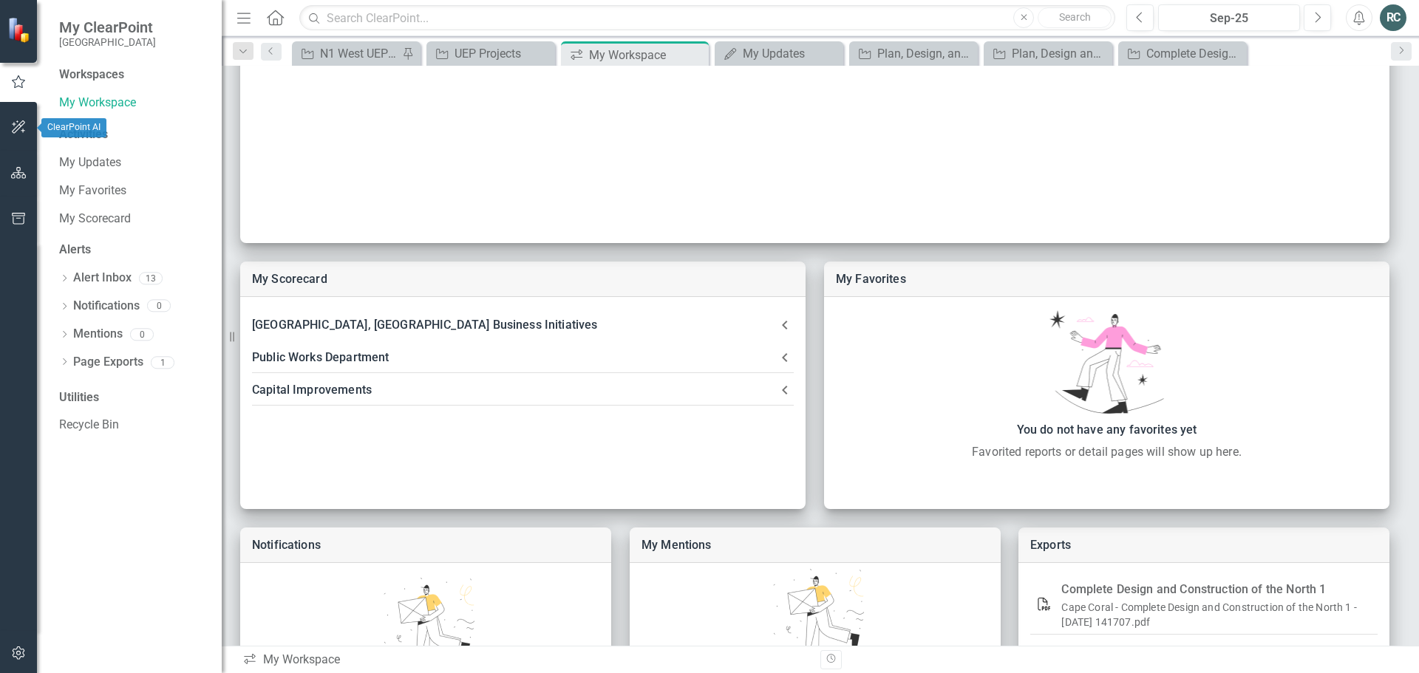
click at [19, 127] on icon "button" at bounding box center [19, 127] width 16 height 12
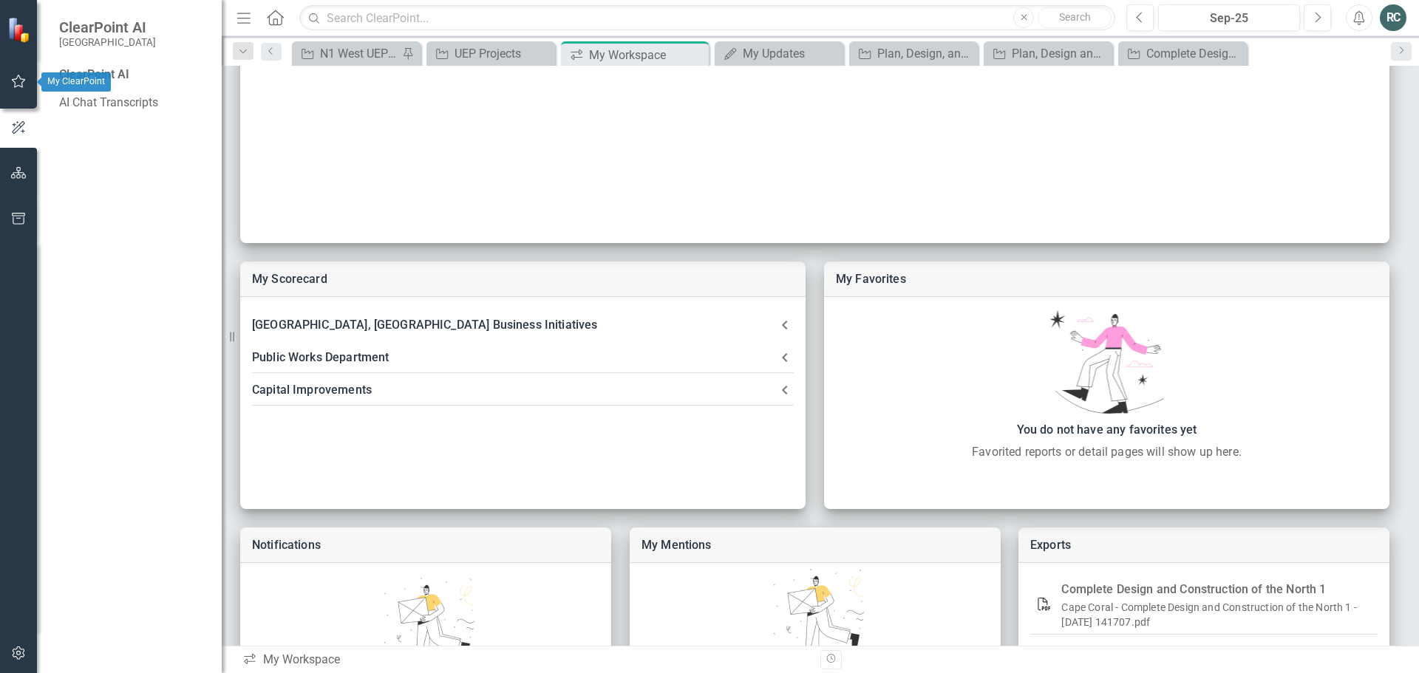
click at [18, 82] on icon "button" at bounding box center [19, 81] width 16 height 12
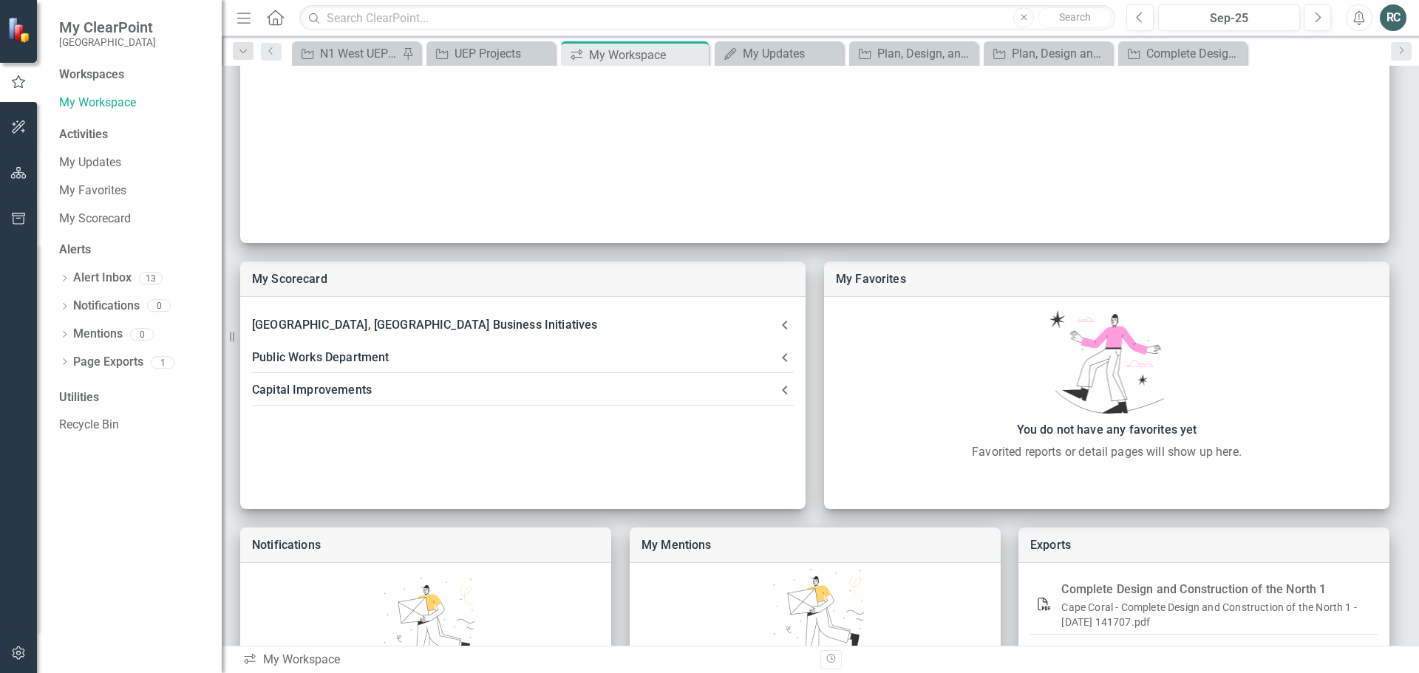
click at [274, 21] on icon "Home" at bounding box center [274, 18] width 19 height 16
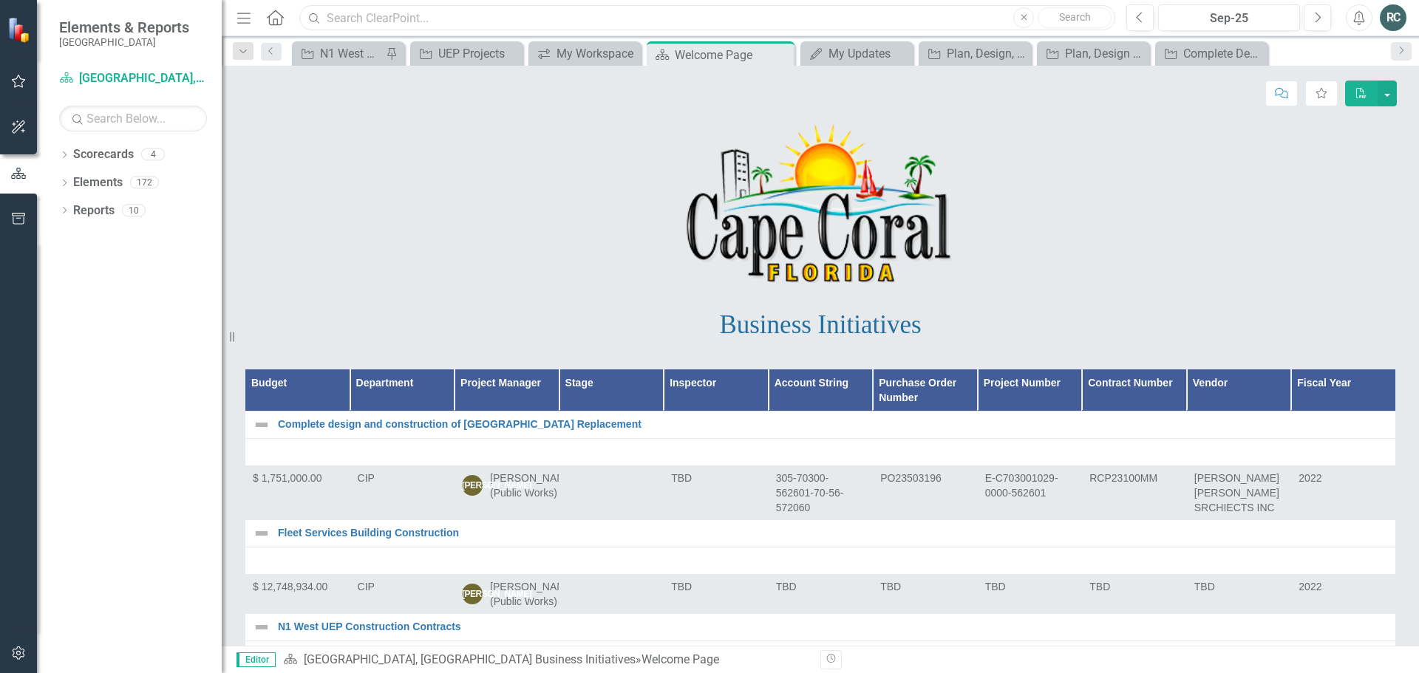
click at [507, 17] on input "text" at bounding box center [707, 18] width 816 height 26
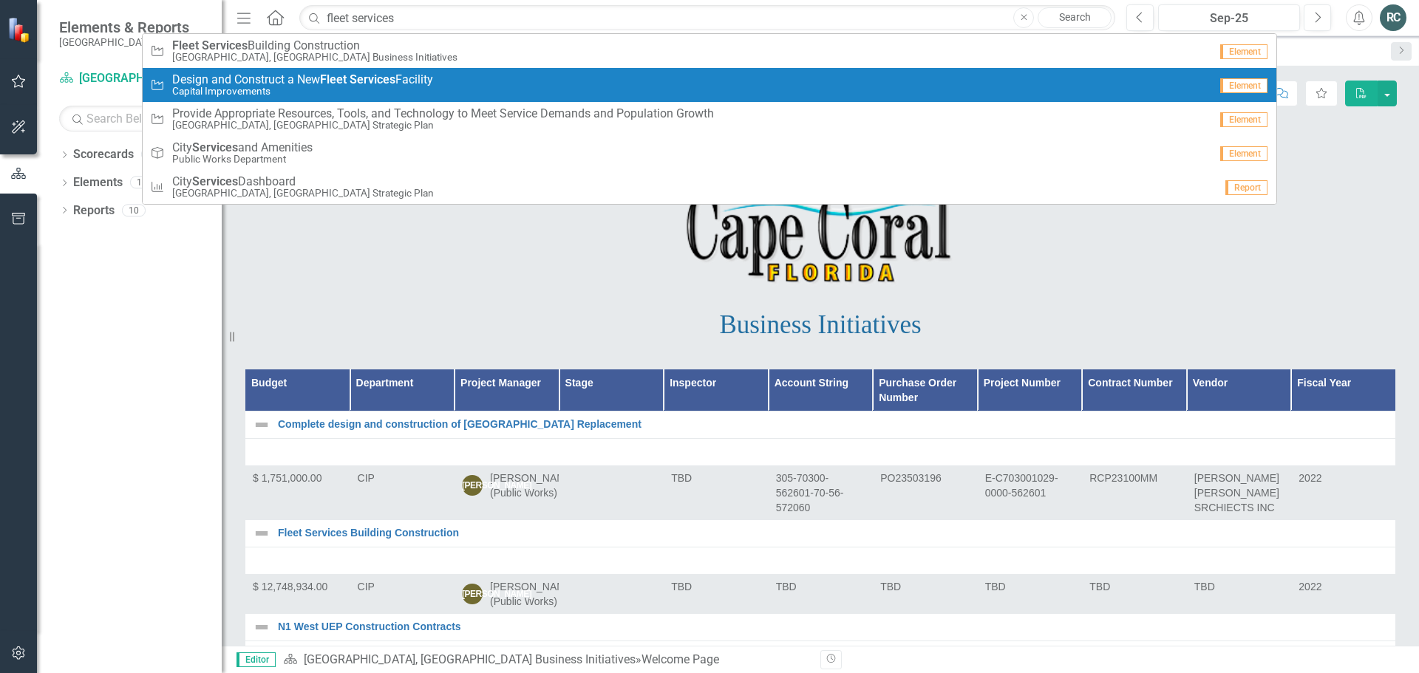
click at [340, 86] on small "Capital Improvements" at bounding box center [302, 91] width 261 height 11
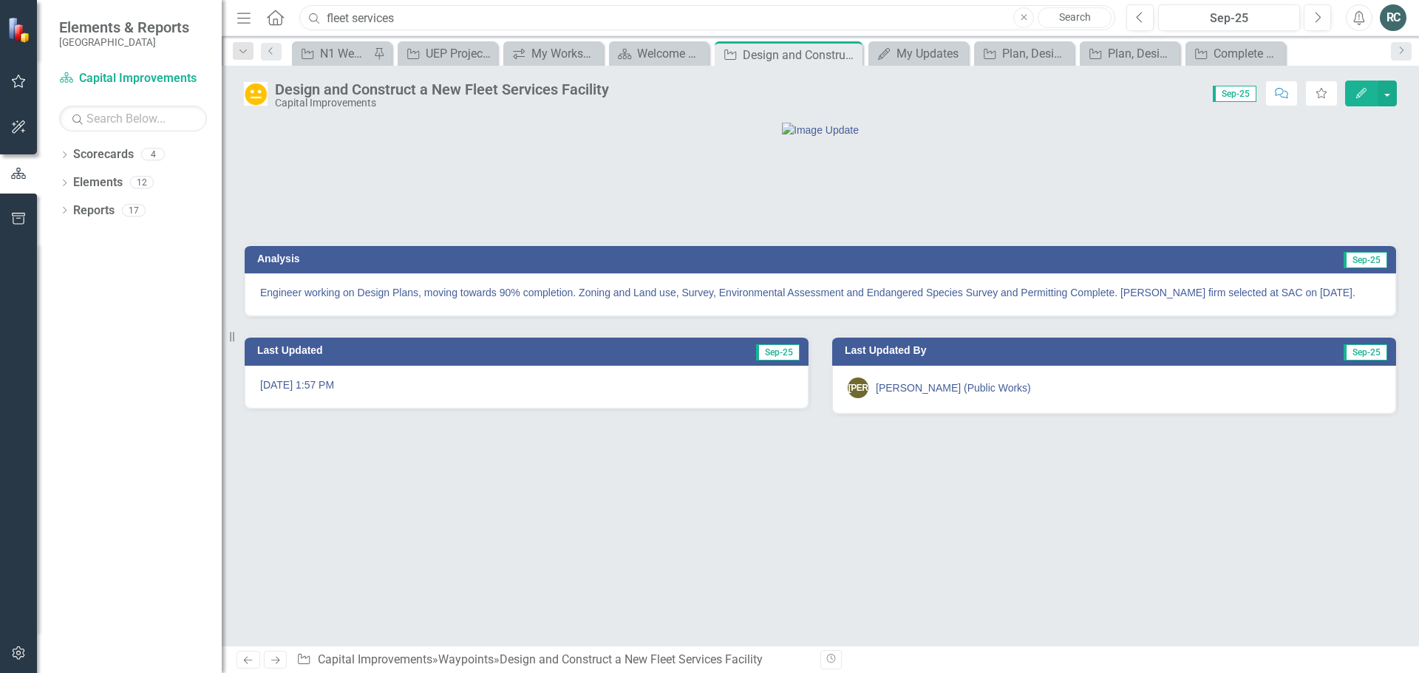
click at [479, 21] on input "fleet services" at bounding box center [707, 18] width 816 height 26
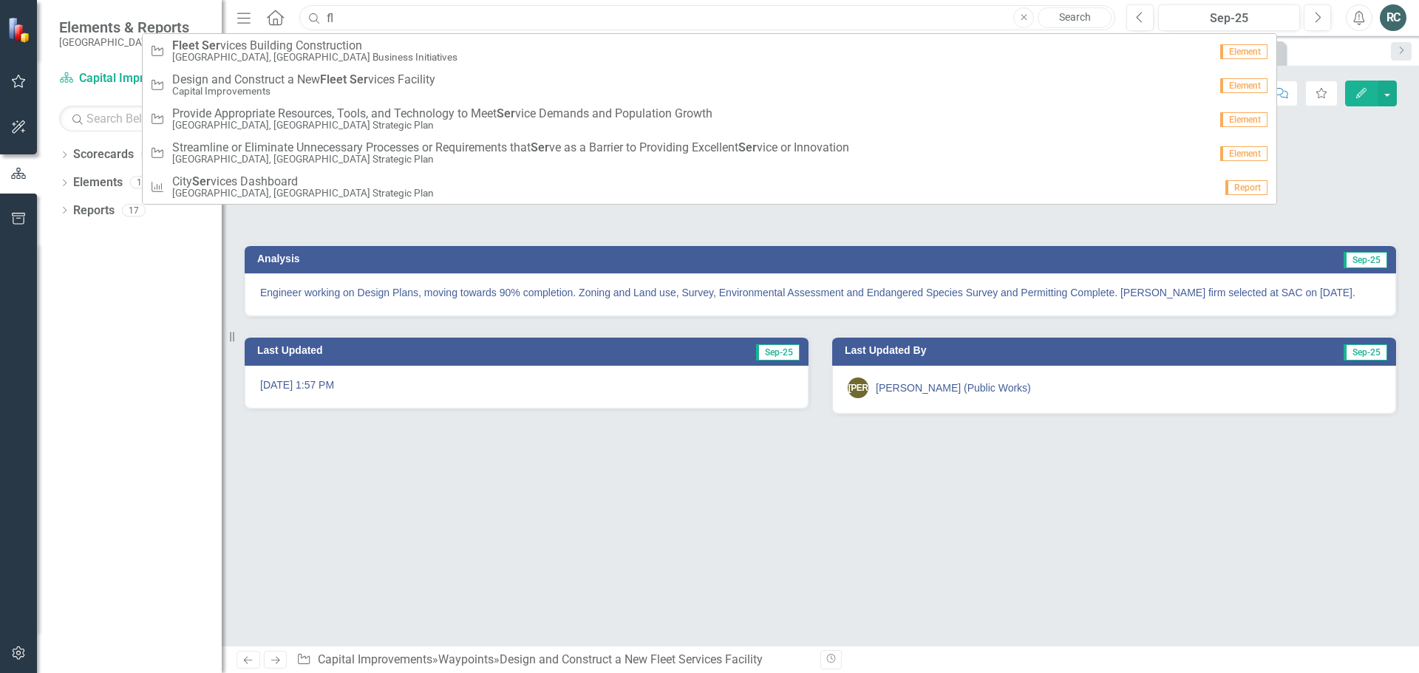
type input "f"
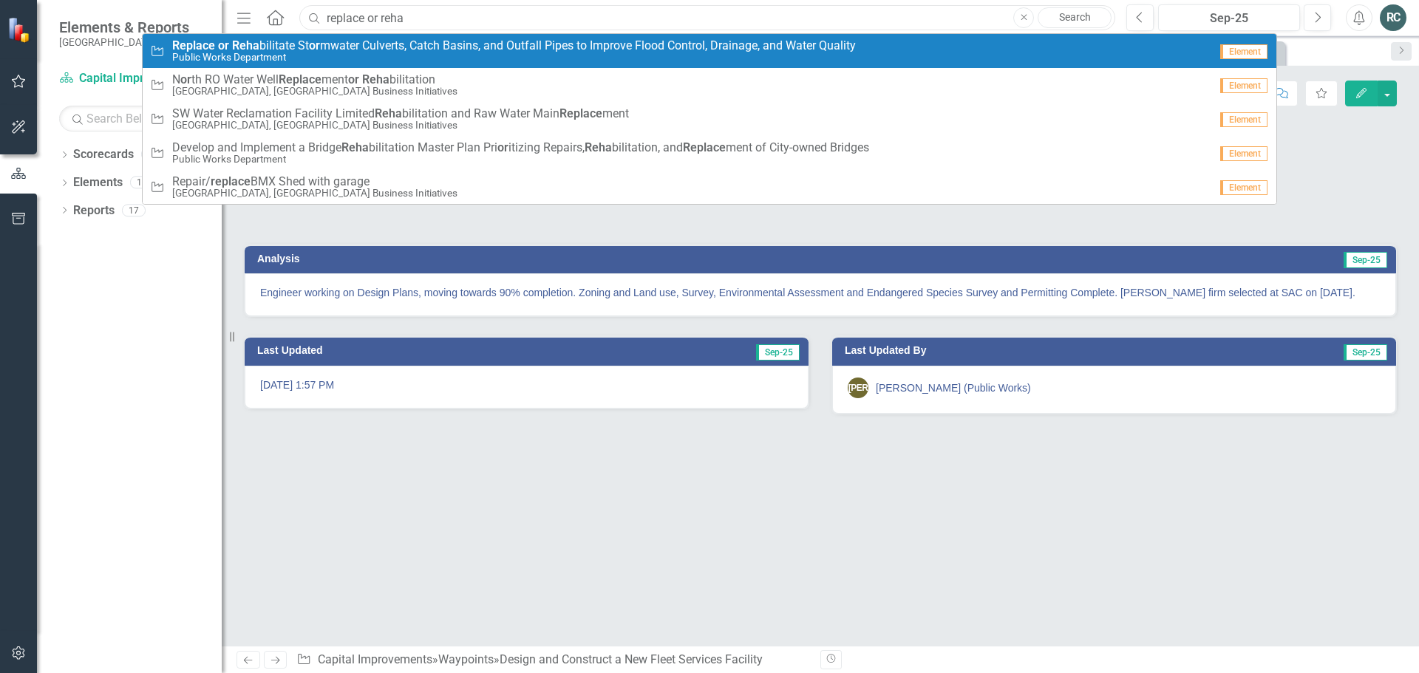
type input "replace or reha"
click at [531, 51] on span "Replace or Reha bilitate St or mwater Culverts, Catch Basins, and Outfall Pipes…" at bounding box center [514, 45] width 684 height 13
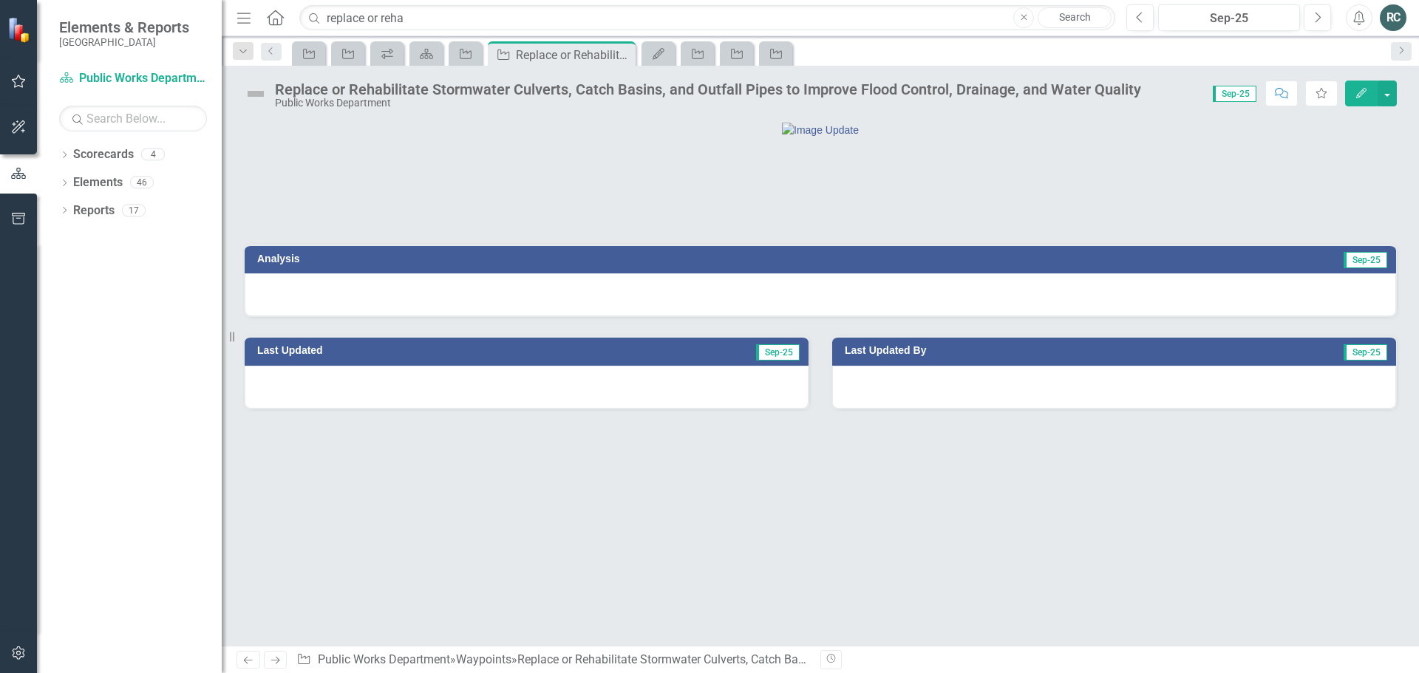
click at [1362, 98] on button "Edit" at bounding box center [1361, 94] width 33 height 26
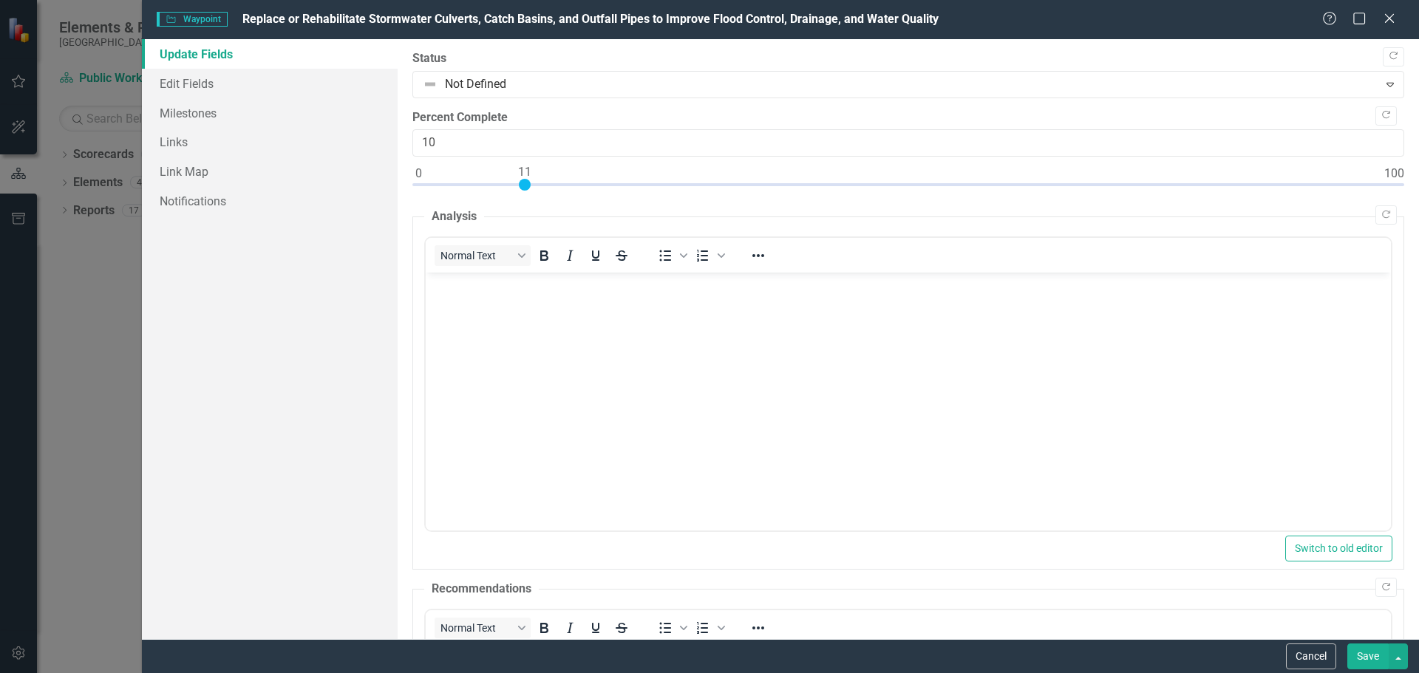
type input "11"
drag, startPoint x: 418, startPoint y: 185, endPoint x: 526, endPoint y: 187, distance: 107.9
click at [526, 187] on div at bounding box center [525, 185] width 12 height 12
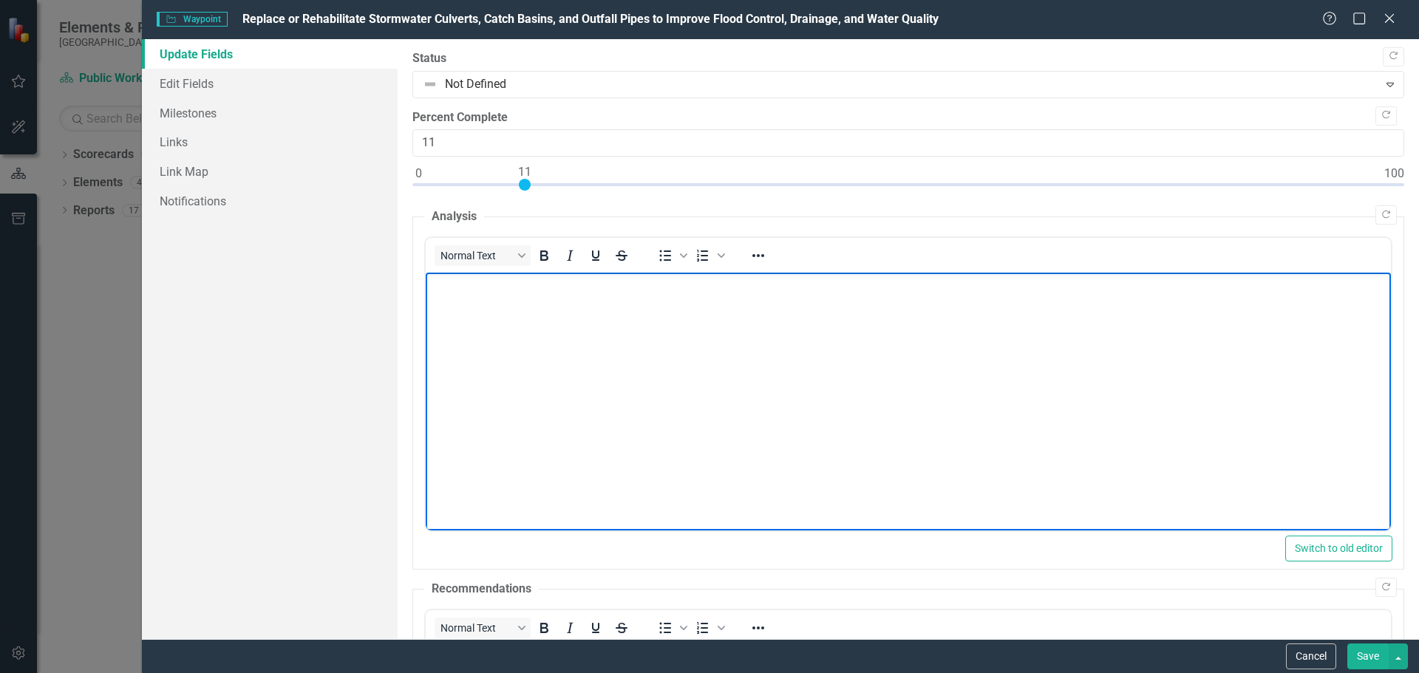
click at [487, 308] on body "Rich Text Area. Press ALT-0 for help." at bounding box center [907, 384] width 965 height 222
click at [209, 85] on link "Edit Fields" at bounding box center [270, 84] width 256 height 30
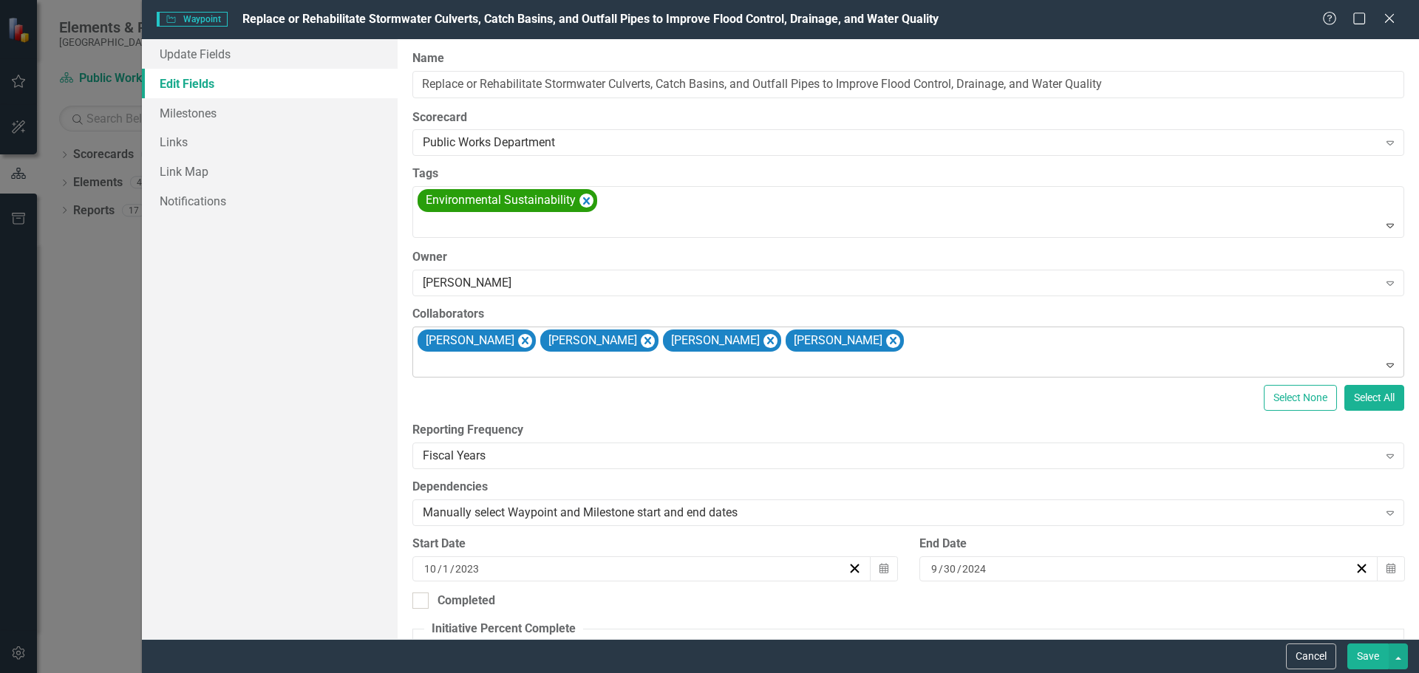
click at [1383, 365] on icon "Expand" at bounding box center [1390, 365] width 15 height 12
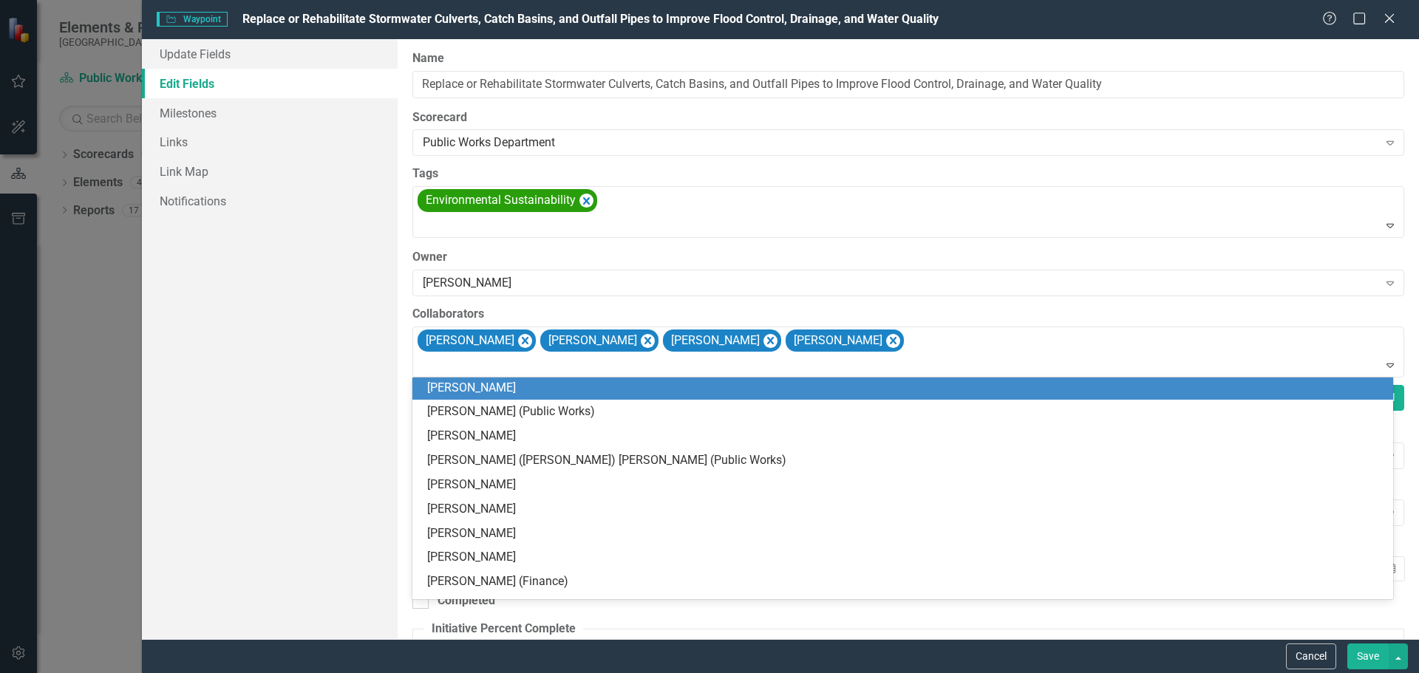
scroll to position [296, 0]
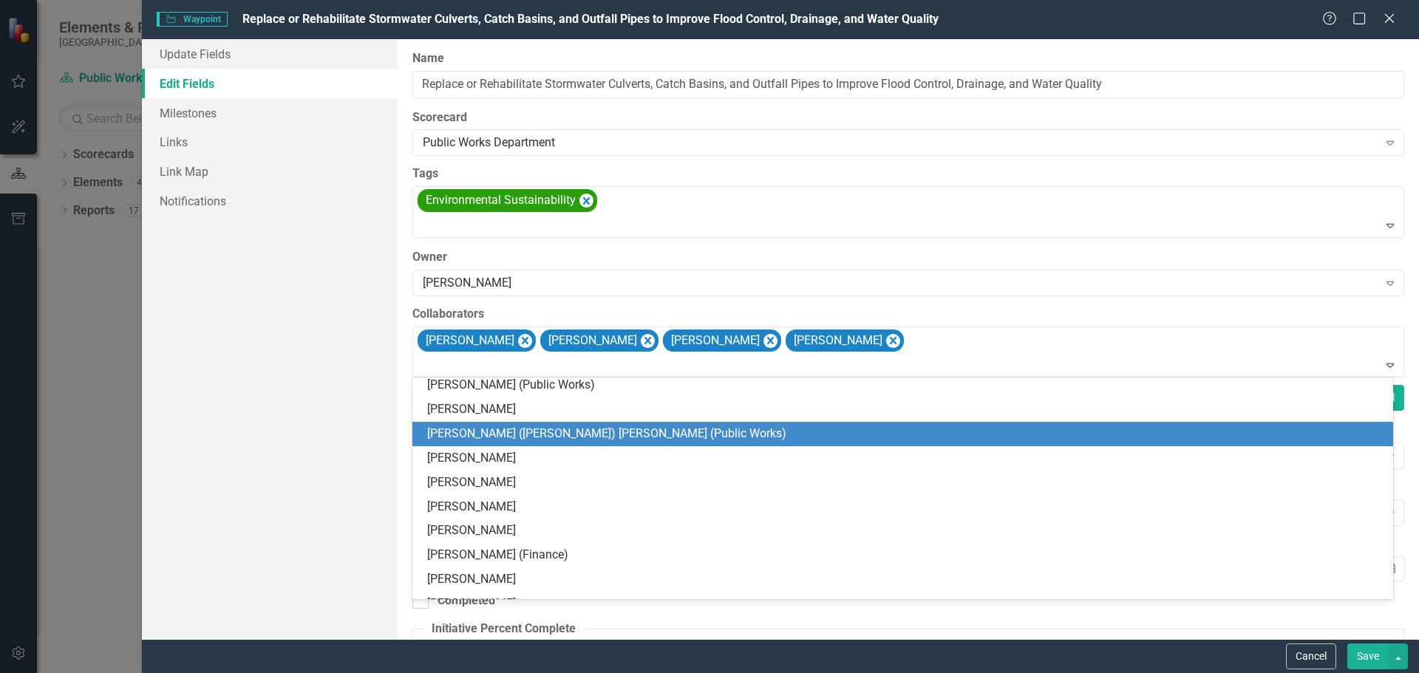
click at [566, 431] on div "[PERSON_NAME] ([PERSON_NAME]) [PERSON_NAME] (Public Works)" at bounding box center [905, 434] width 957 height 17
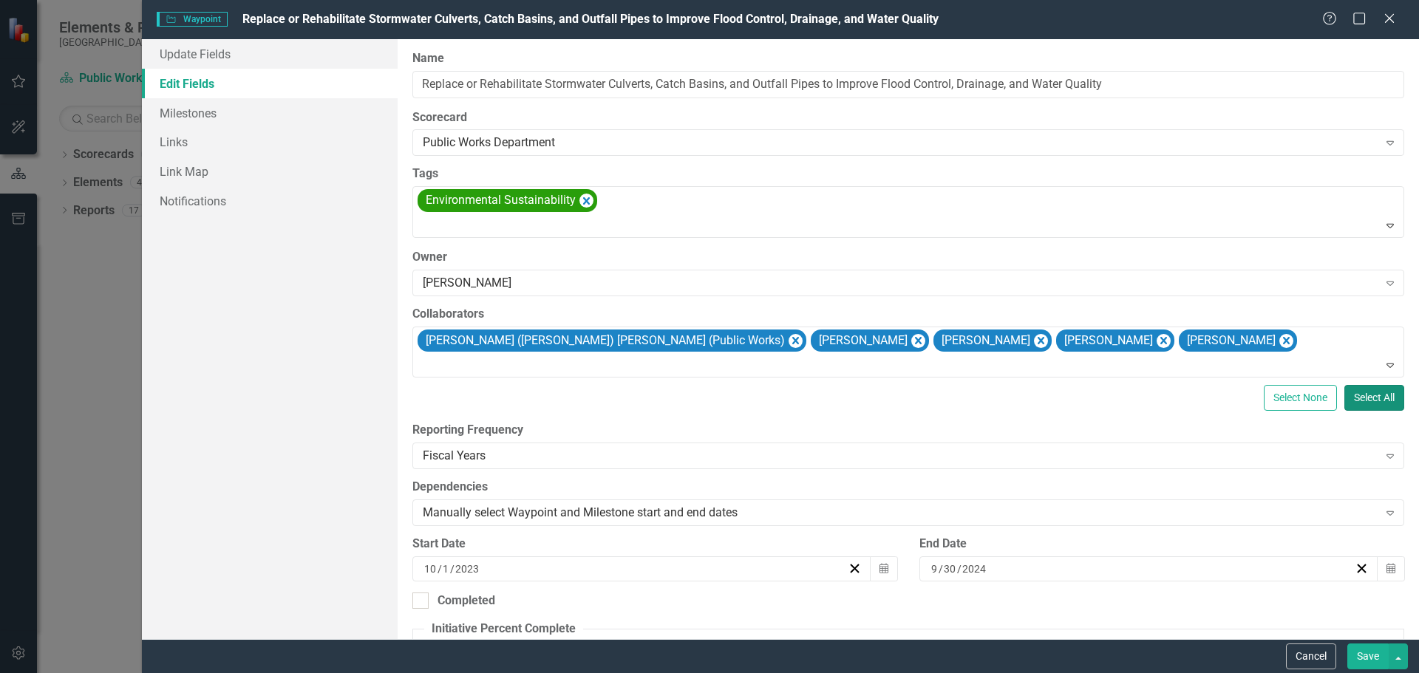
click at [1369, 394] on button "Select All" at bounding box center [1374, 398] width 60 height 26
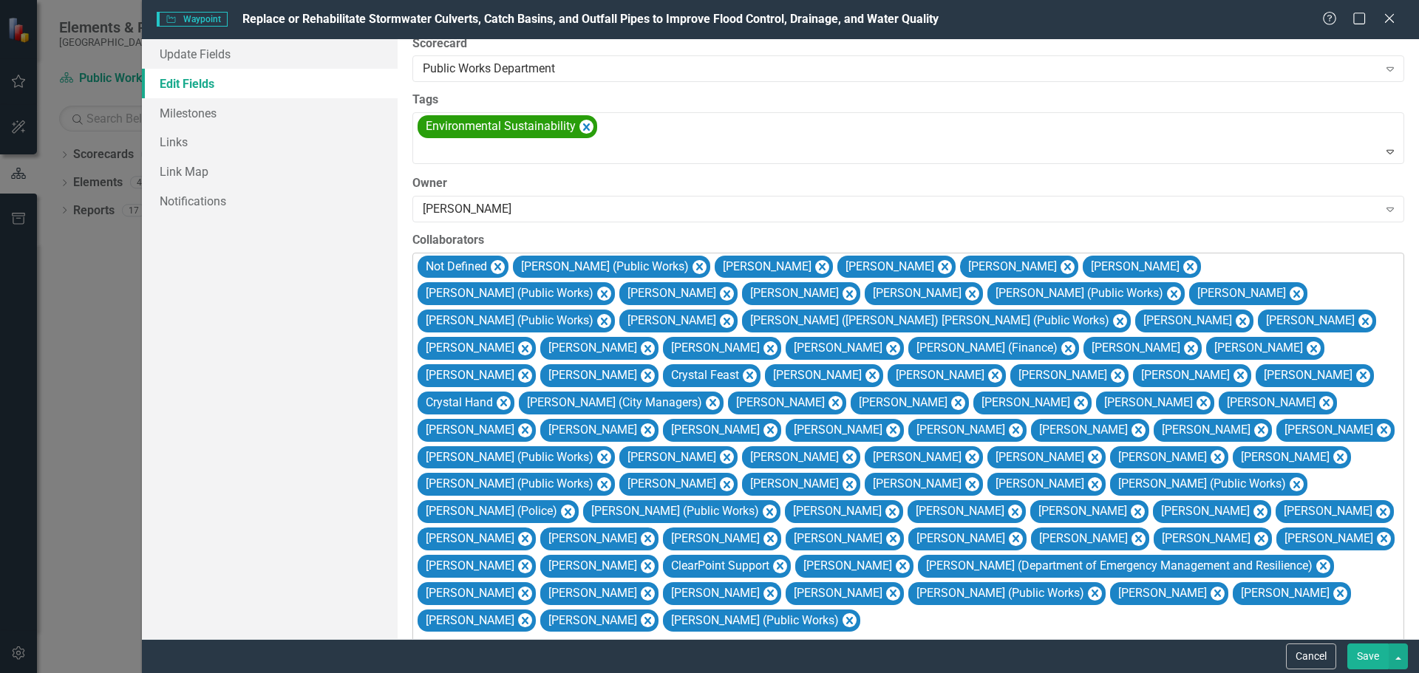
scroll to position [148, 0]
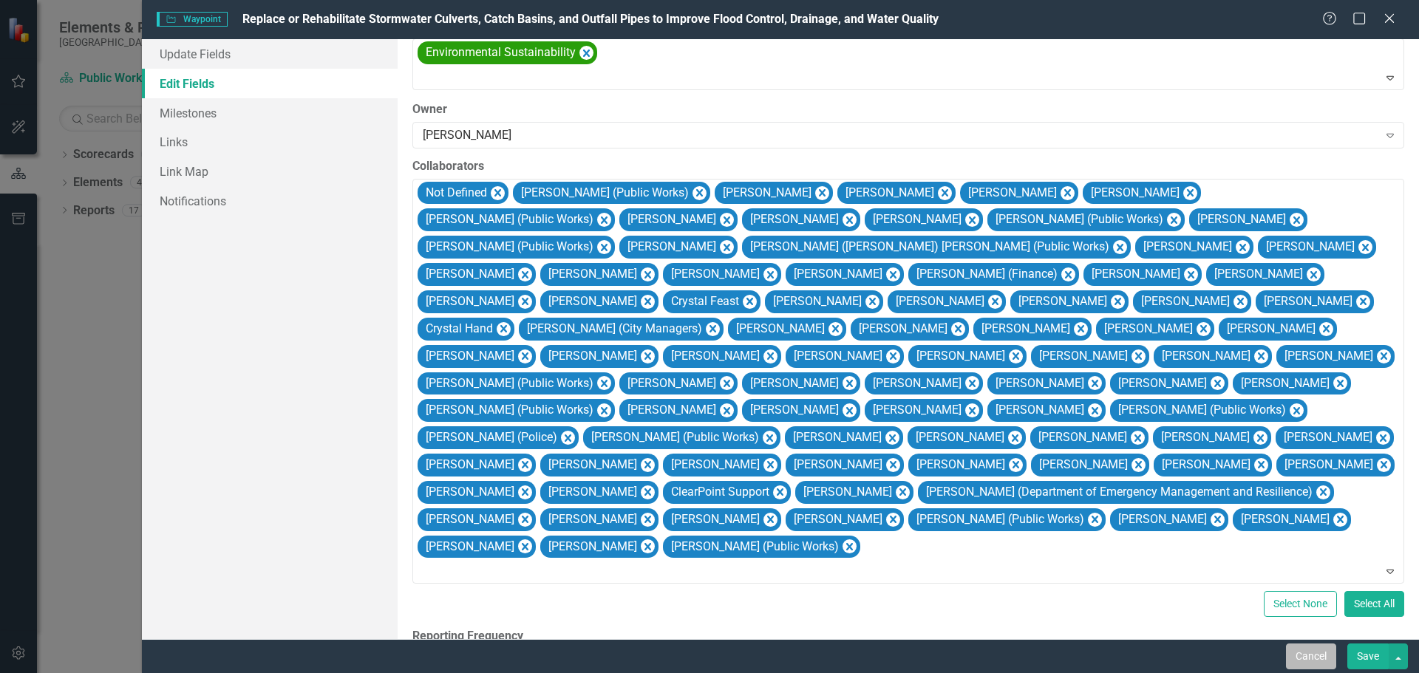
click at [1310, 661] on button "Cancel" at bounding box center [1311, 657] width 50 height 26
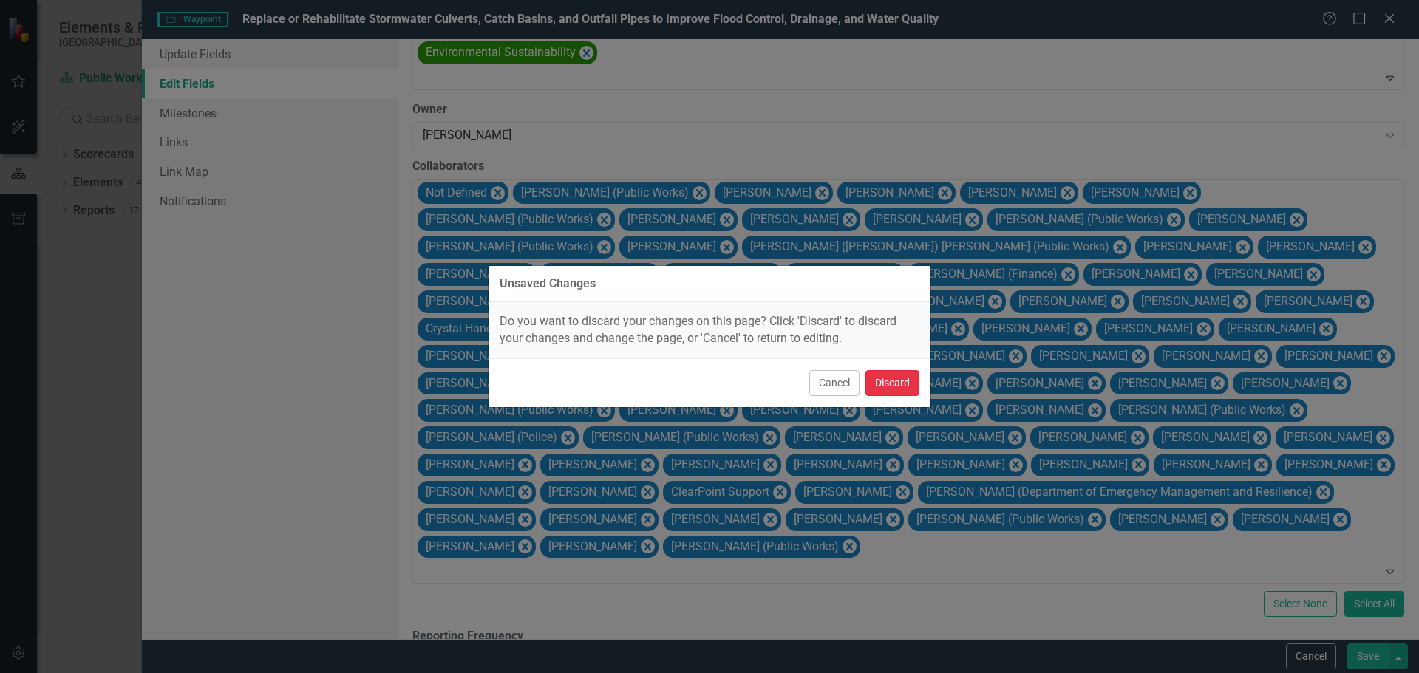
click at [891, 383] on button "Discard" at bounding box center [892, 383] width 54 height 26
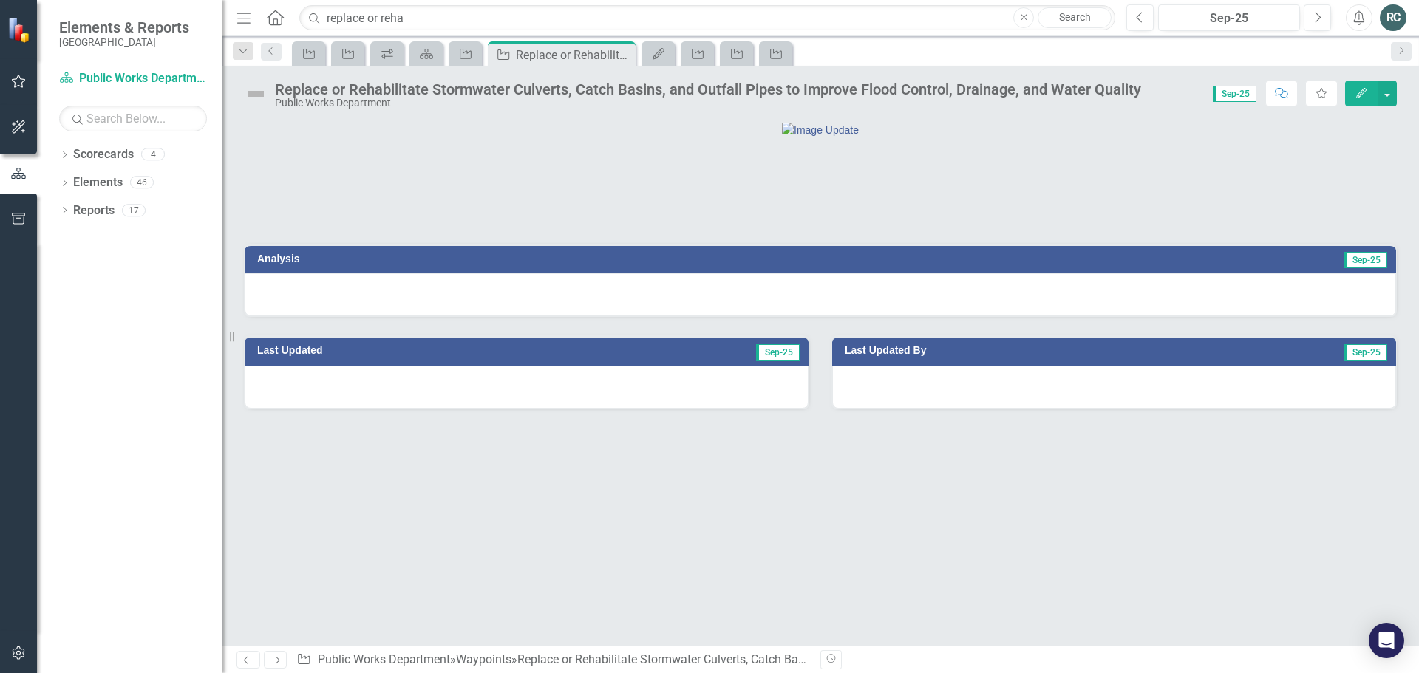
click at [1357, 100] on button "Edit" at bounding box center [1361, 94] width 33 height 26
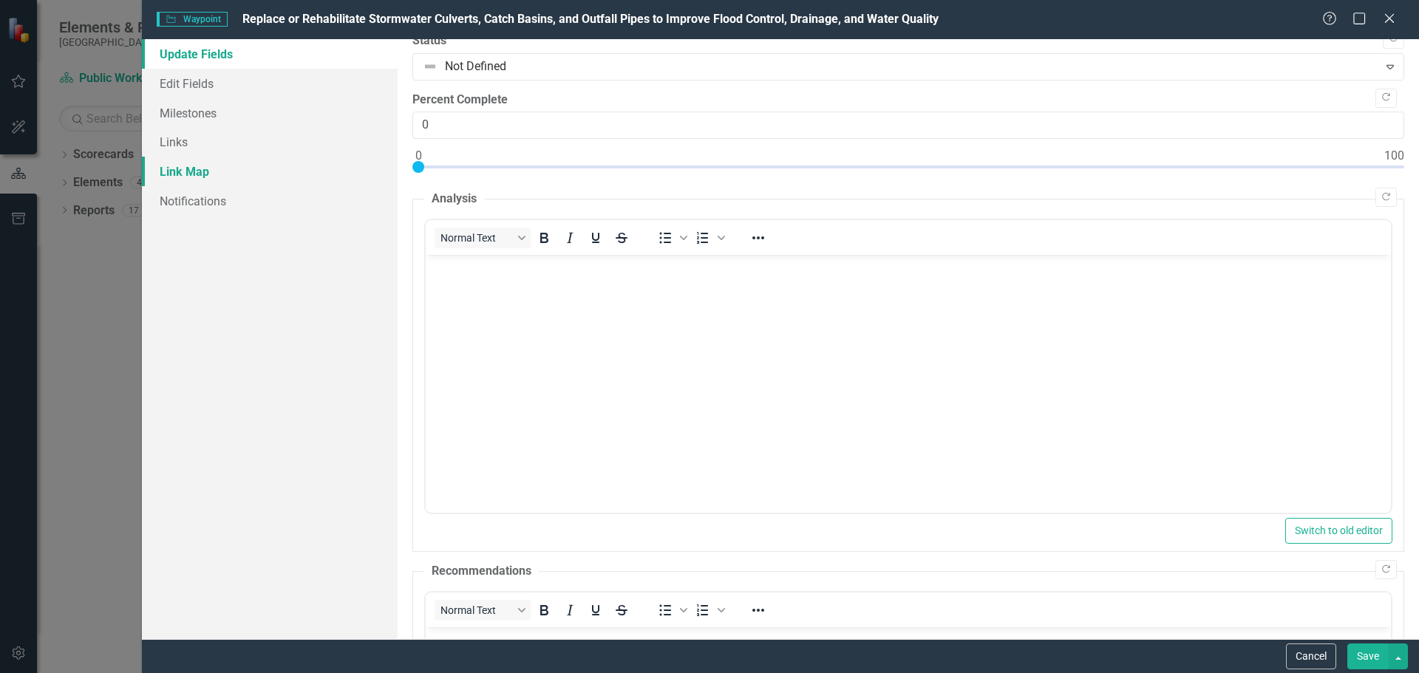
scroll to position [15, 0]
click at [187, 75] on link "Edit Fields" at bounding box center [270, 84] width 256 height 30
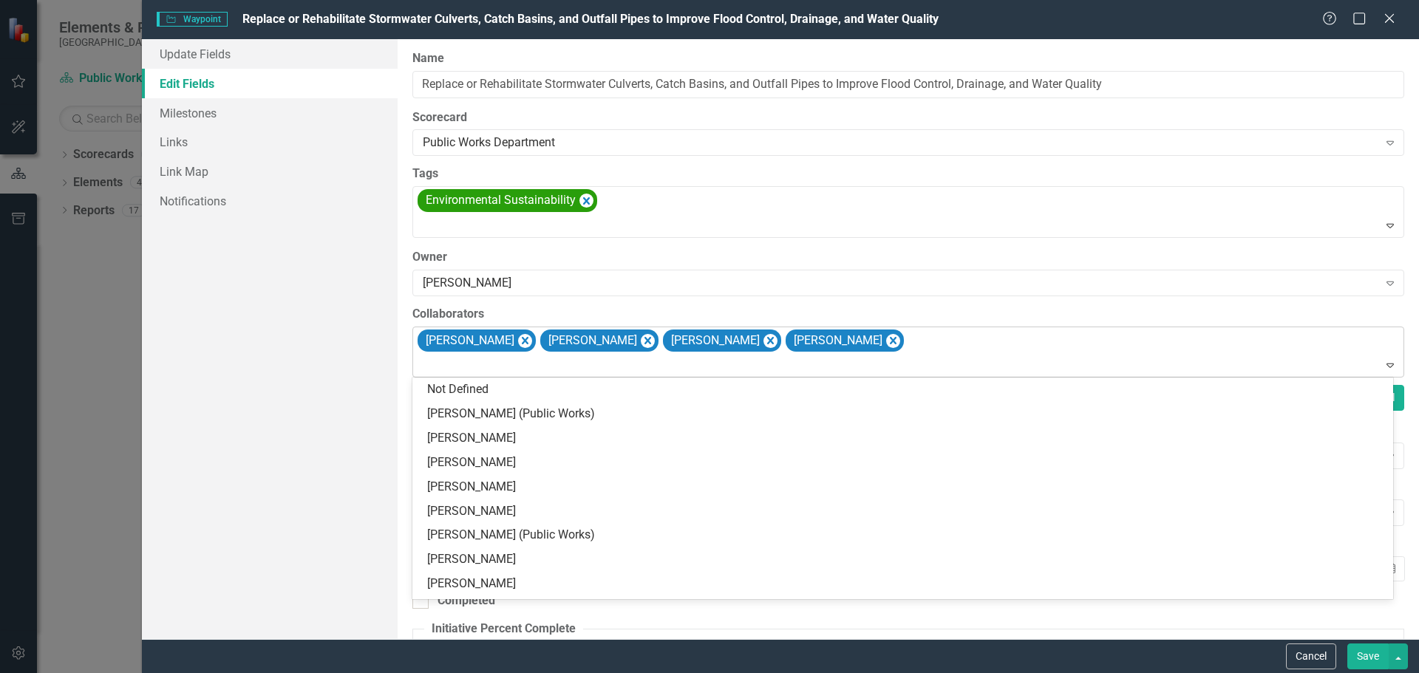
click at [1387, 367] on icon at bounding box center [1390, 366] width 7 height 4
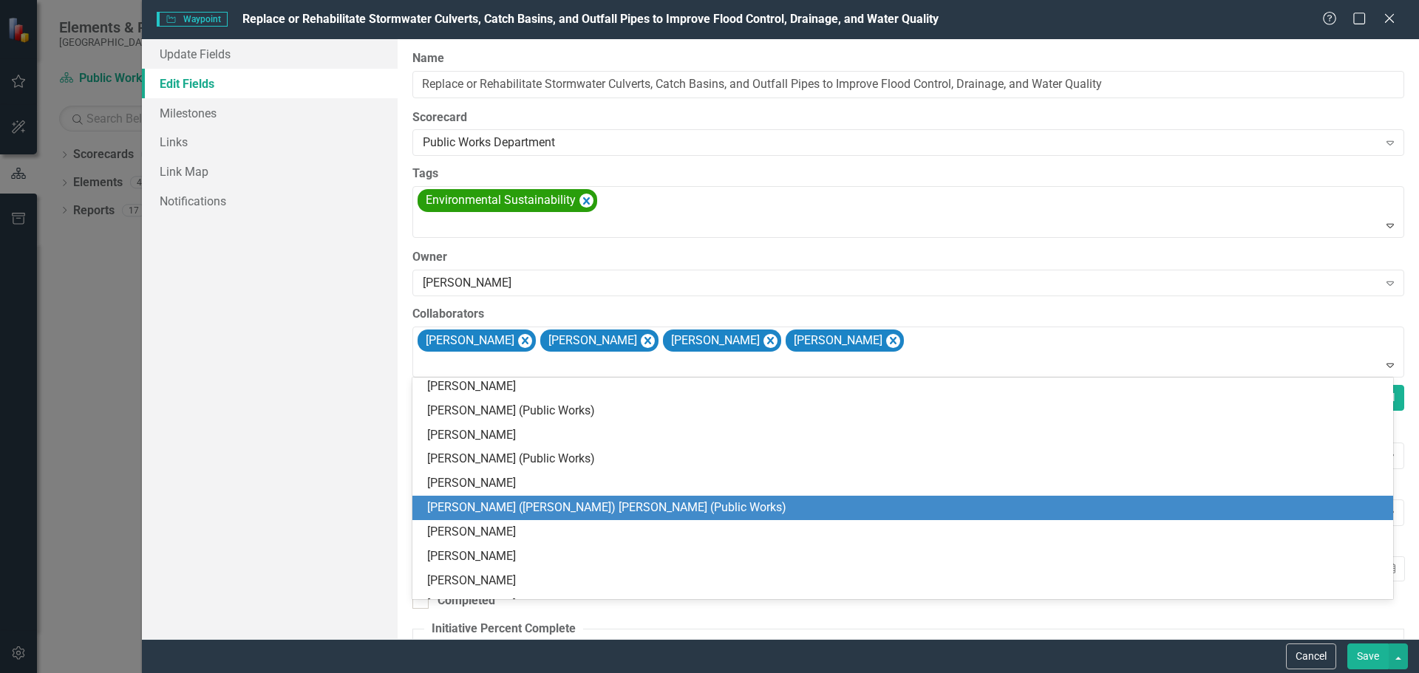
click at [537, 506] on div "[PERSON_NAME] ([PERSON_NAME]) [PERSON_NAME] (Public Works)" at bounding box center [905, 508] width 957 height 17
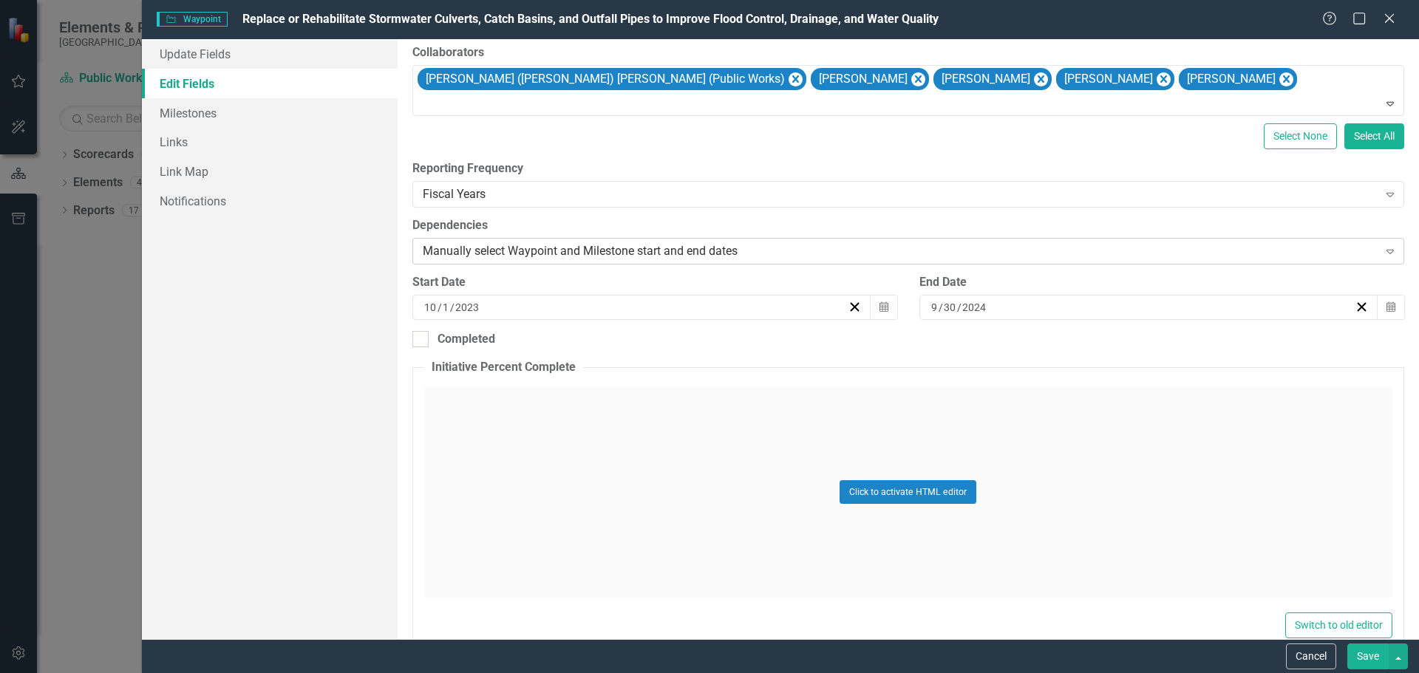
scroll to position [296, 0]
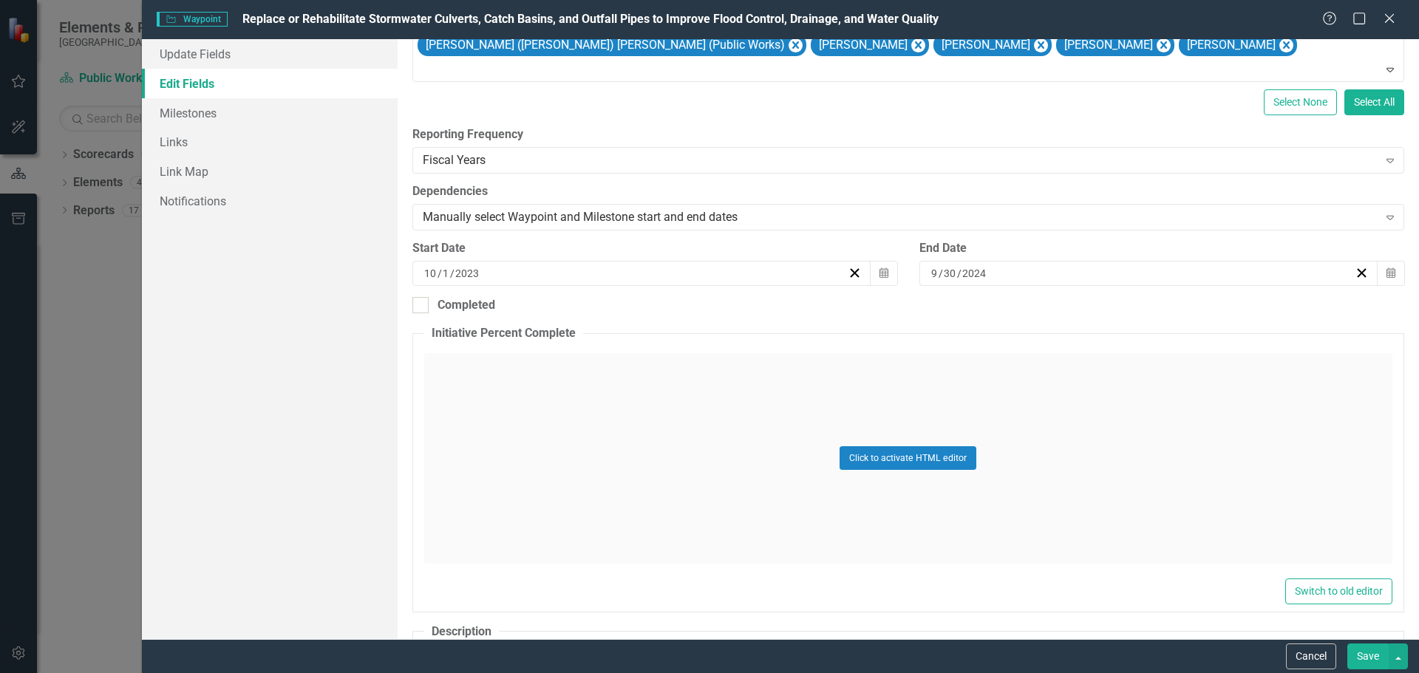
click at [577, 395] on div "Click to activate HTML editor" at bounding box center [908, 458] width 968 height 211
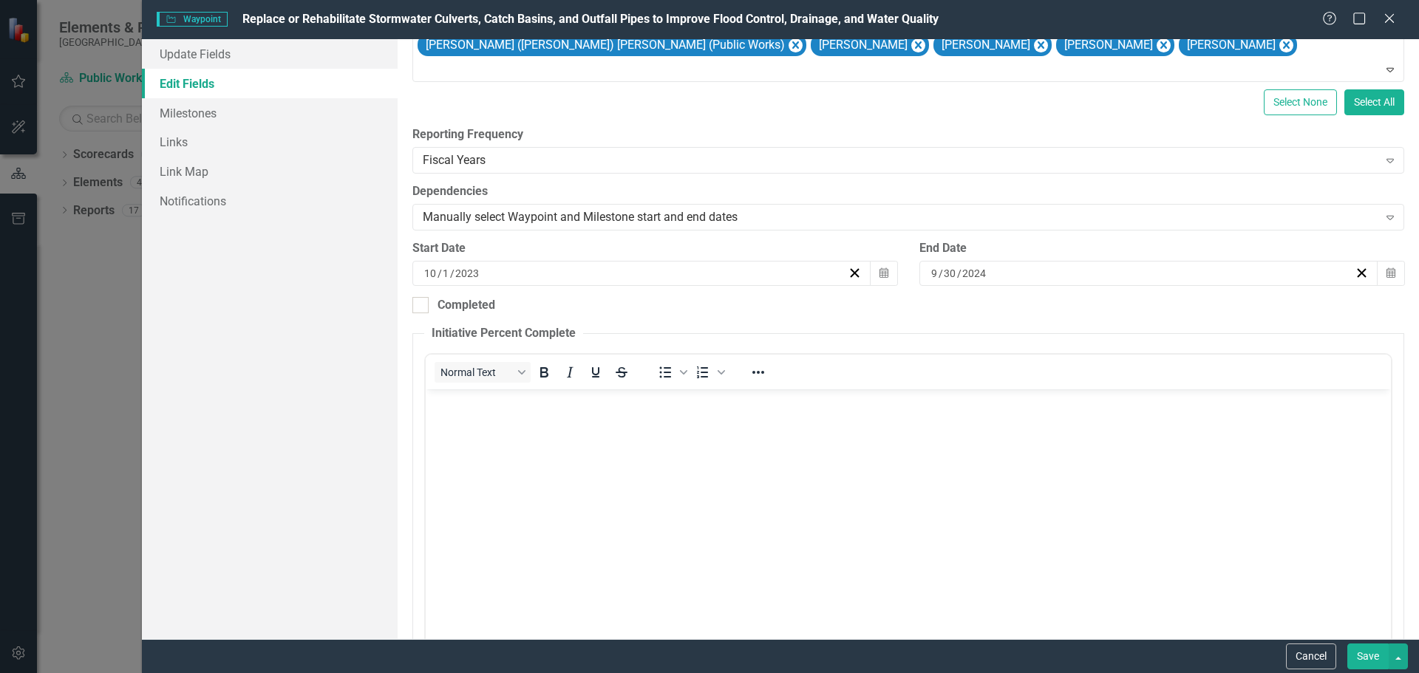
click at [558, 418] on body "Rich Text Area. Press ALT-0 for help." at bounding box center [907, 500] width 965 height 222
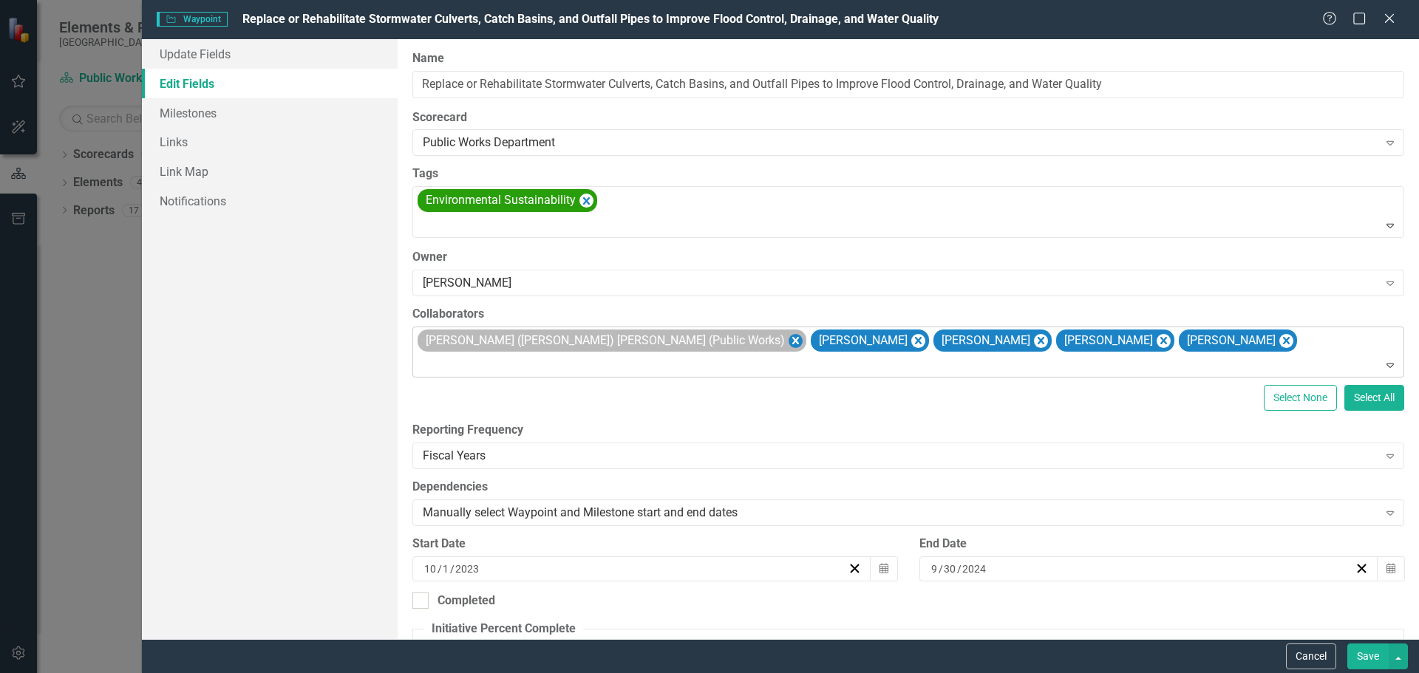
click at [788, 344] on icon "Remove William (Bill) Corbett (Public Works)" at bounding box center [795, 341] width 14 height 18
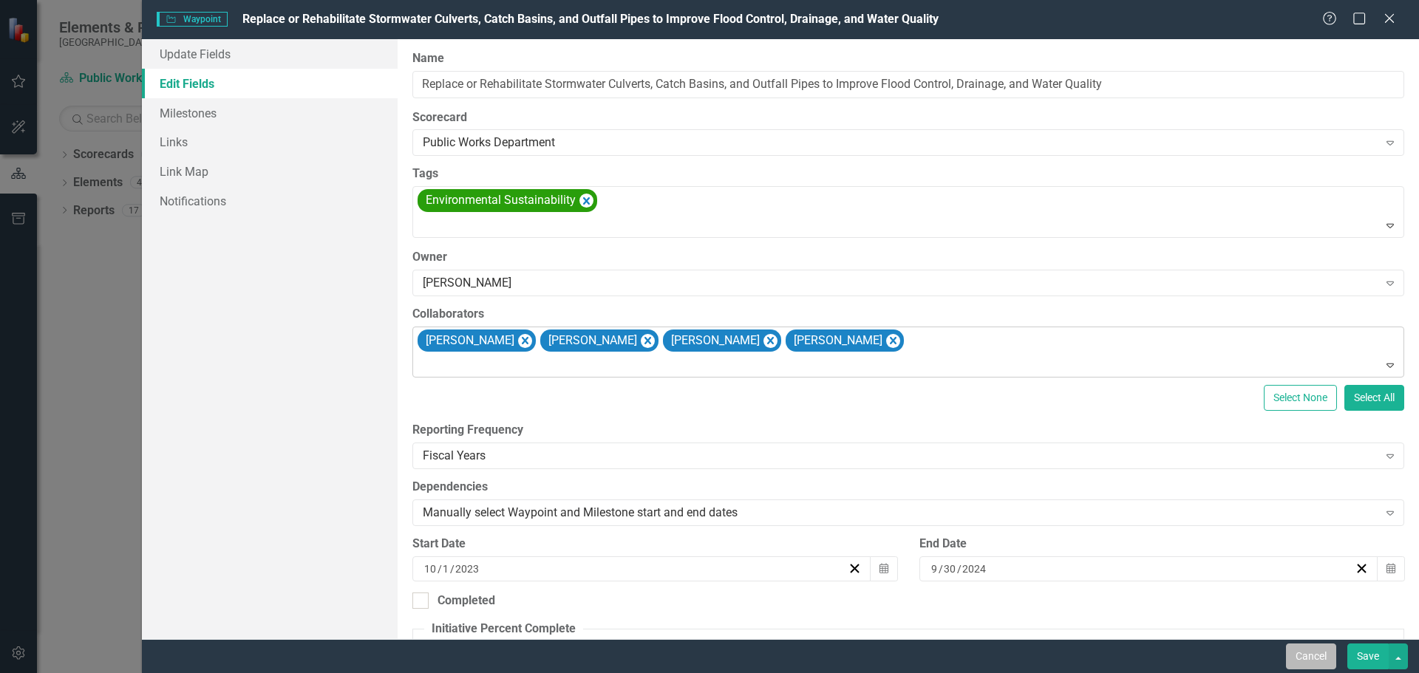
click at [1304, 658] on button "Cancel" at bounding box center [1311, 657] width 50 height 26
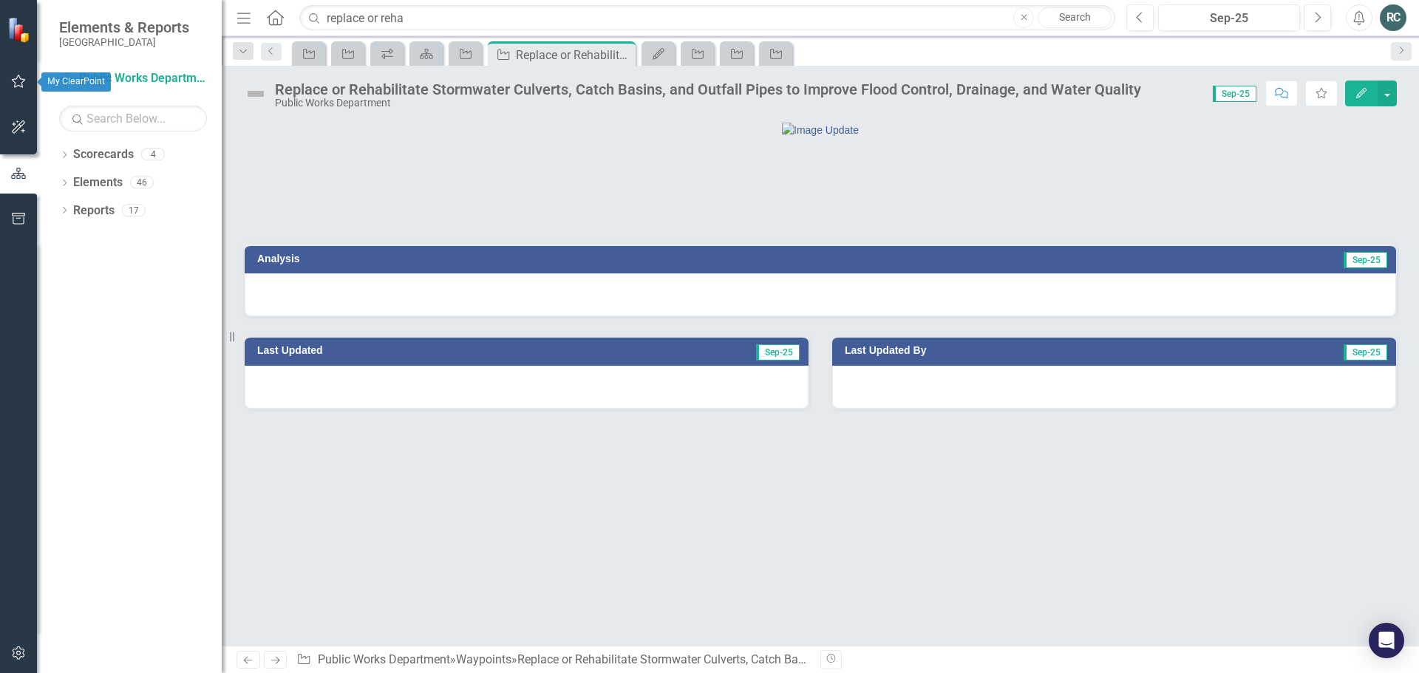
click at [18, 84] on icon "button" at bounding box center [19, 81] width 16 height 12
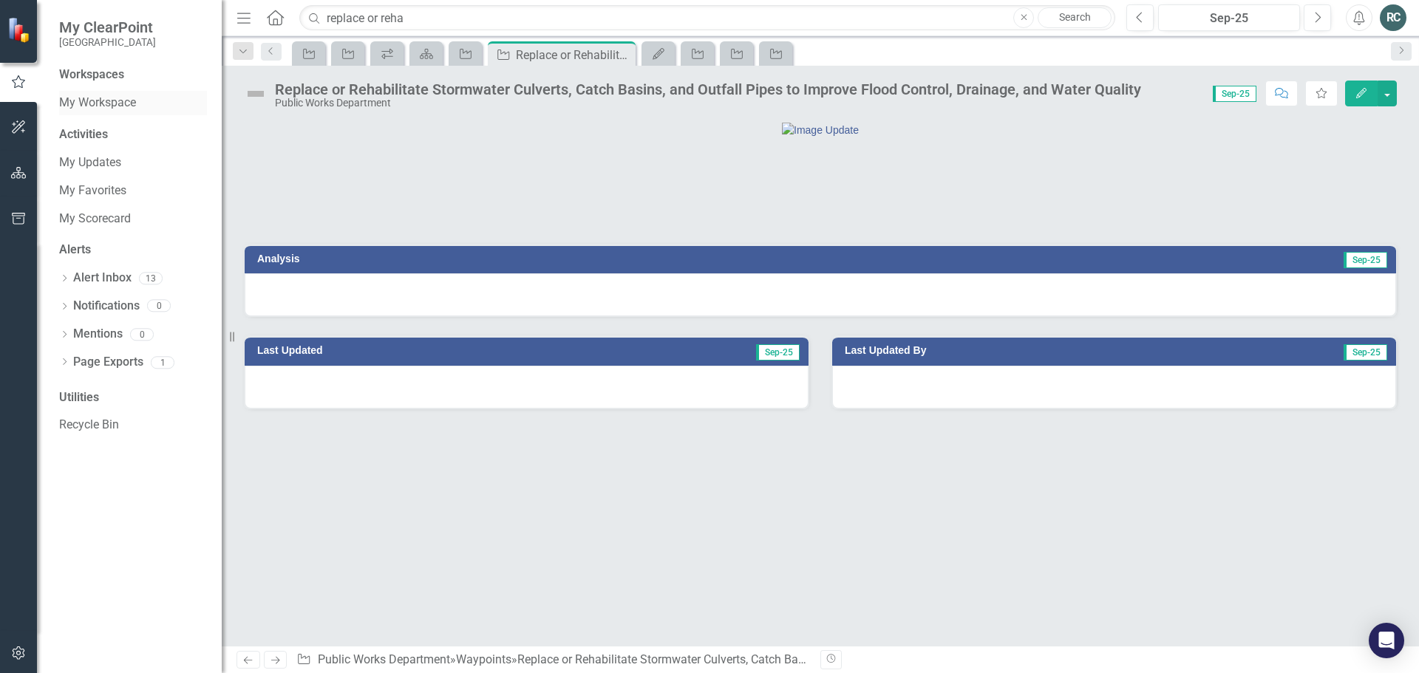
click at [97, 104] on link "My Workspace" at bounding box center [133, 103] width 148 height 17
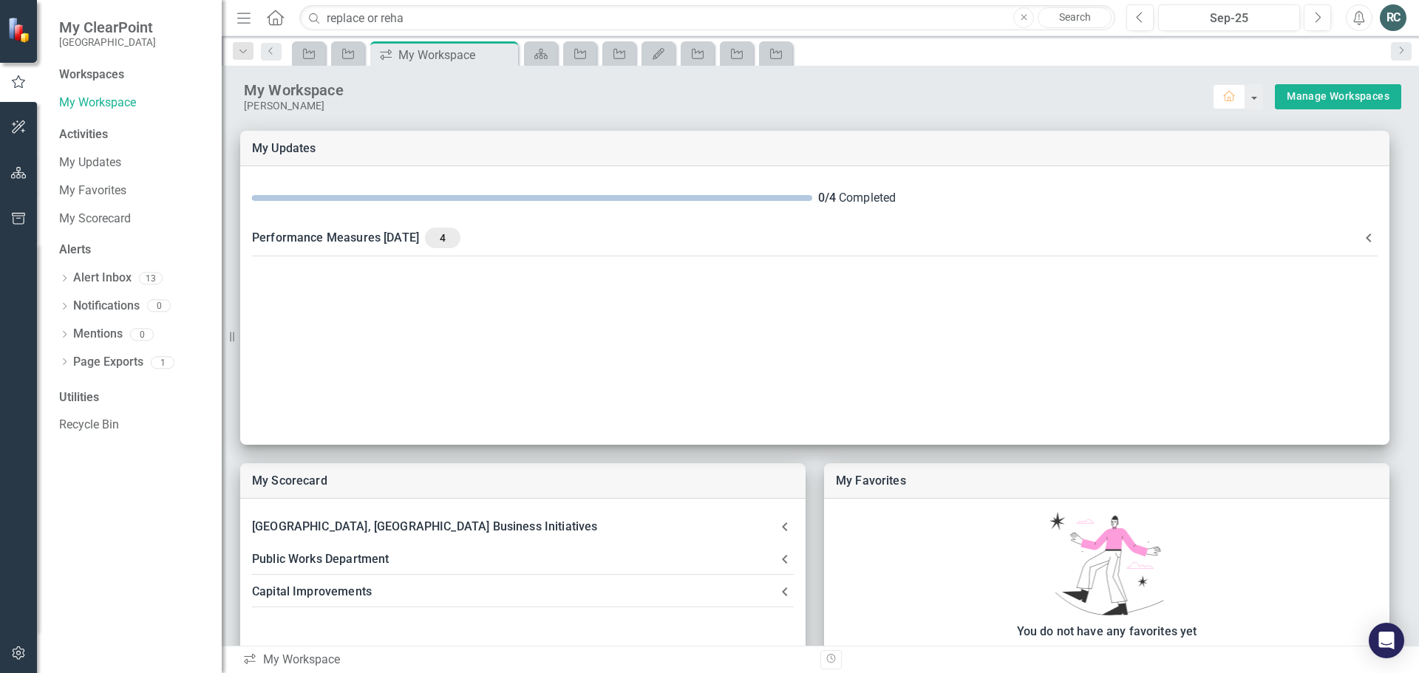
click at [1390, 21] on div "RC" at bounding box center [1393, 17] width 27 height 27
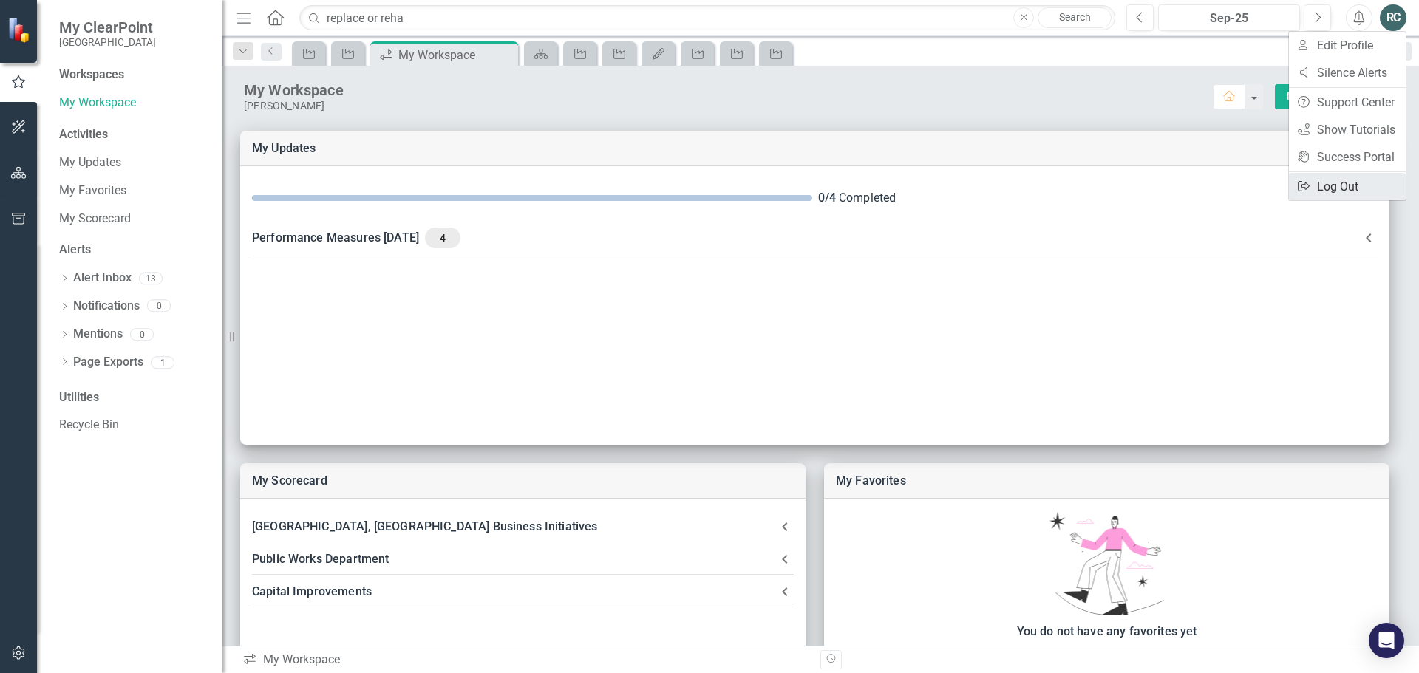
click at [1341, 184] on link "Logout Log Out" at bounding box center [1347, 186] width 117 height 27
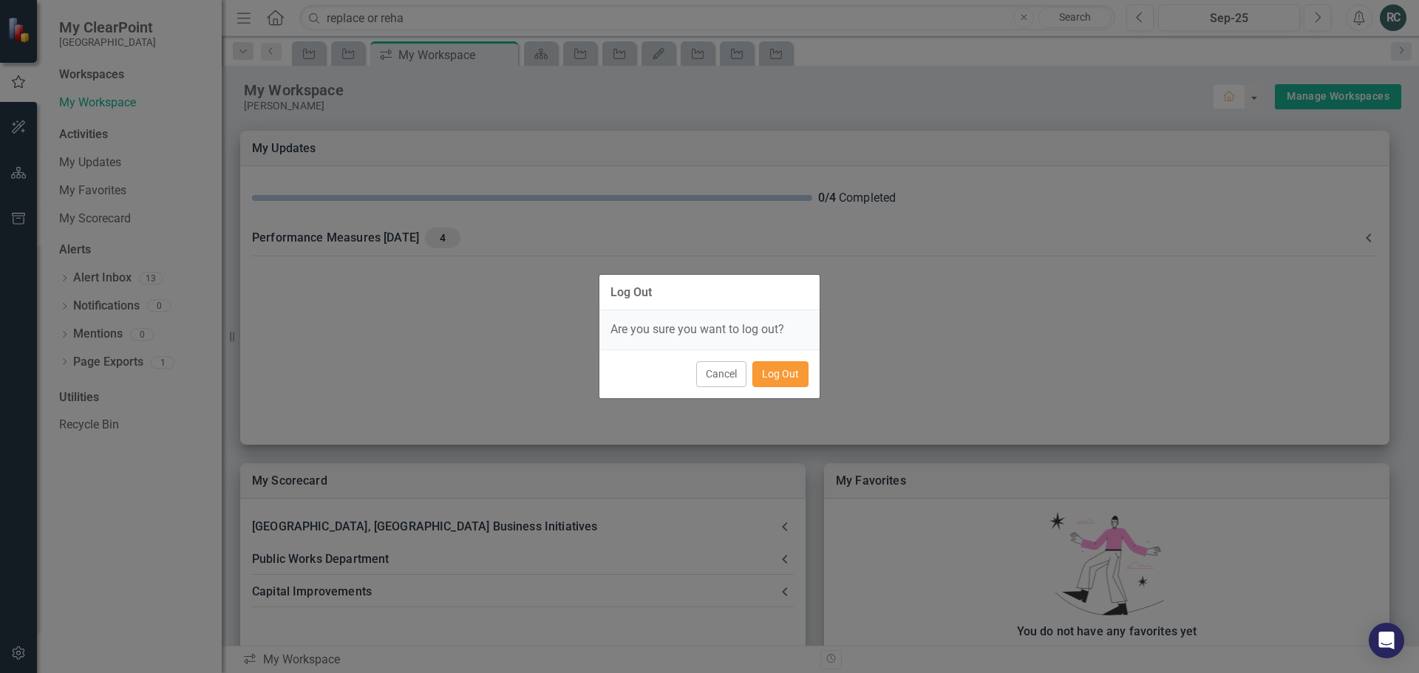
click at [781, 382] on button "Log Out" at bounding box center [780, 374] width 56 height 26
